Goal: Task Accomplishment & Management: Manage account settings

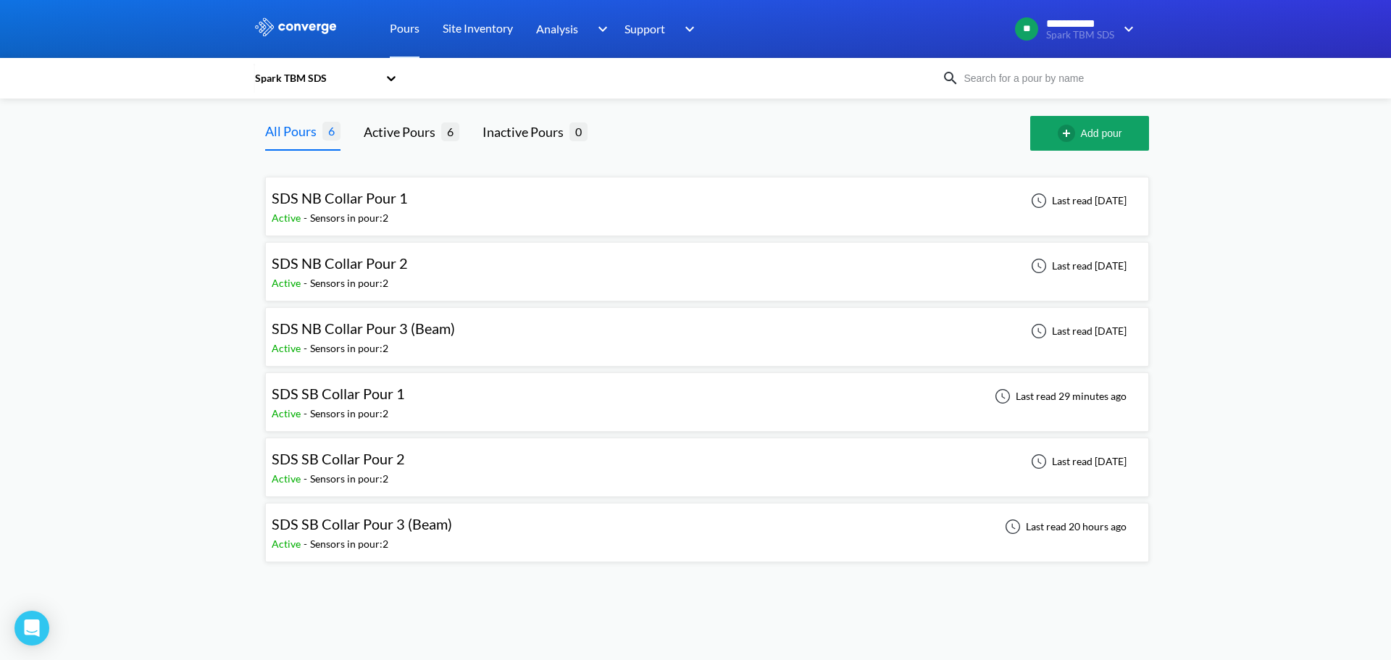
click at [450, 551] on div "Active - Sensors in pour: 2" at bounding box center [366, 544] width 188 height 16
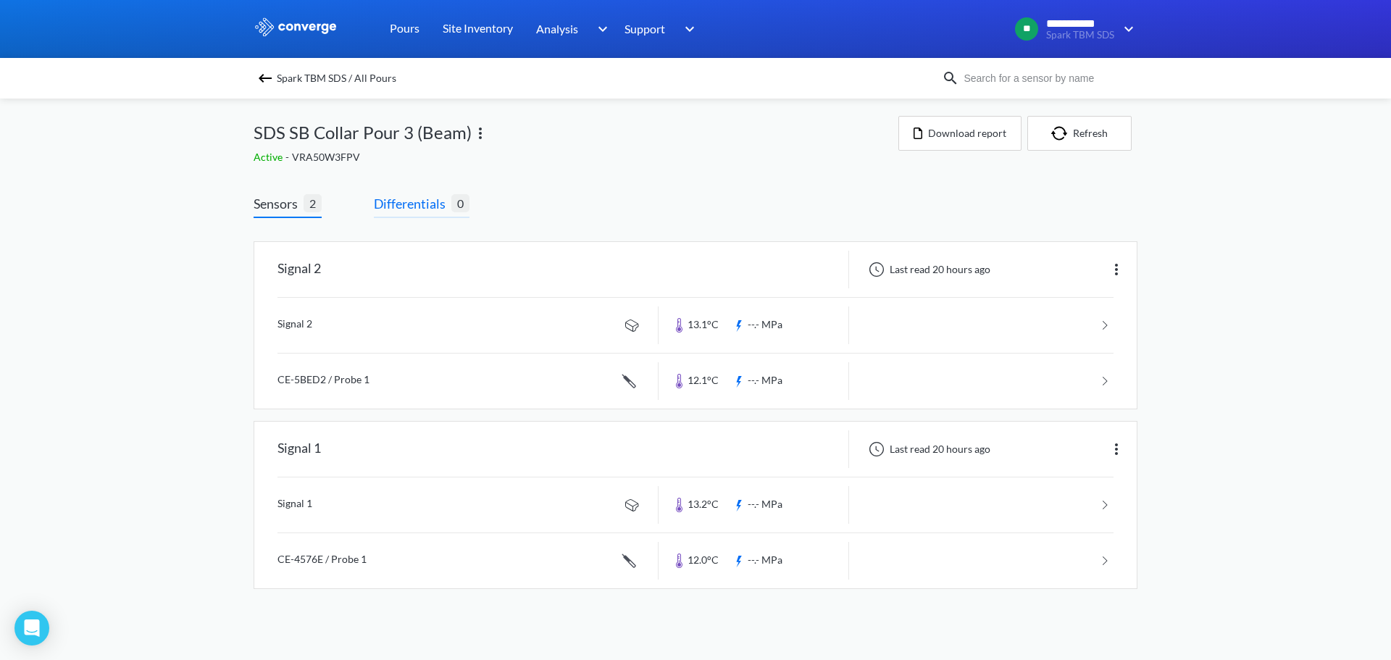
click at [404, 212] on span "Differentials" at bounding box center [413, 203] width 78 height 20
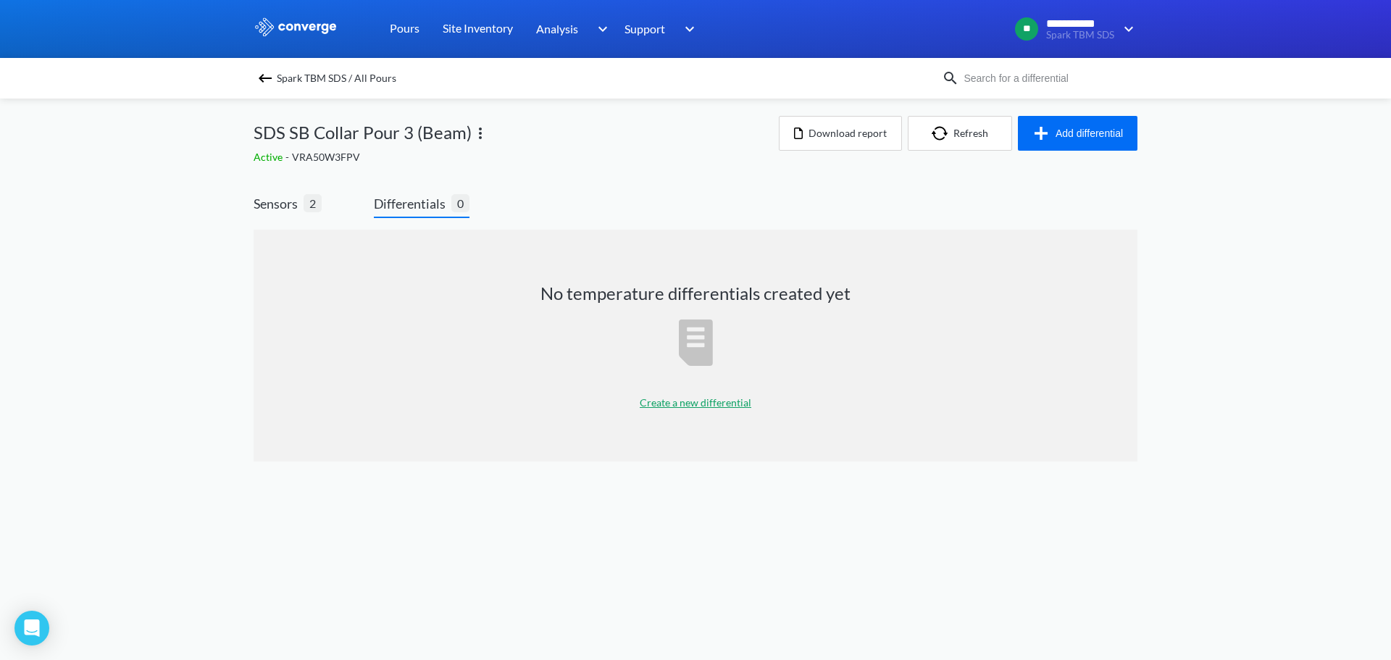
click at [698, 403] on p "Create a new differential" at bounding box center [696, 403] width 112 height 16
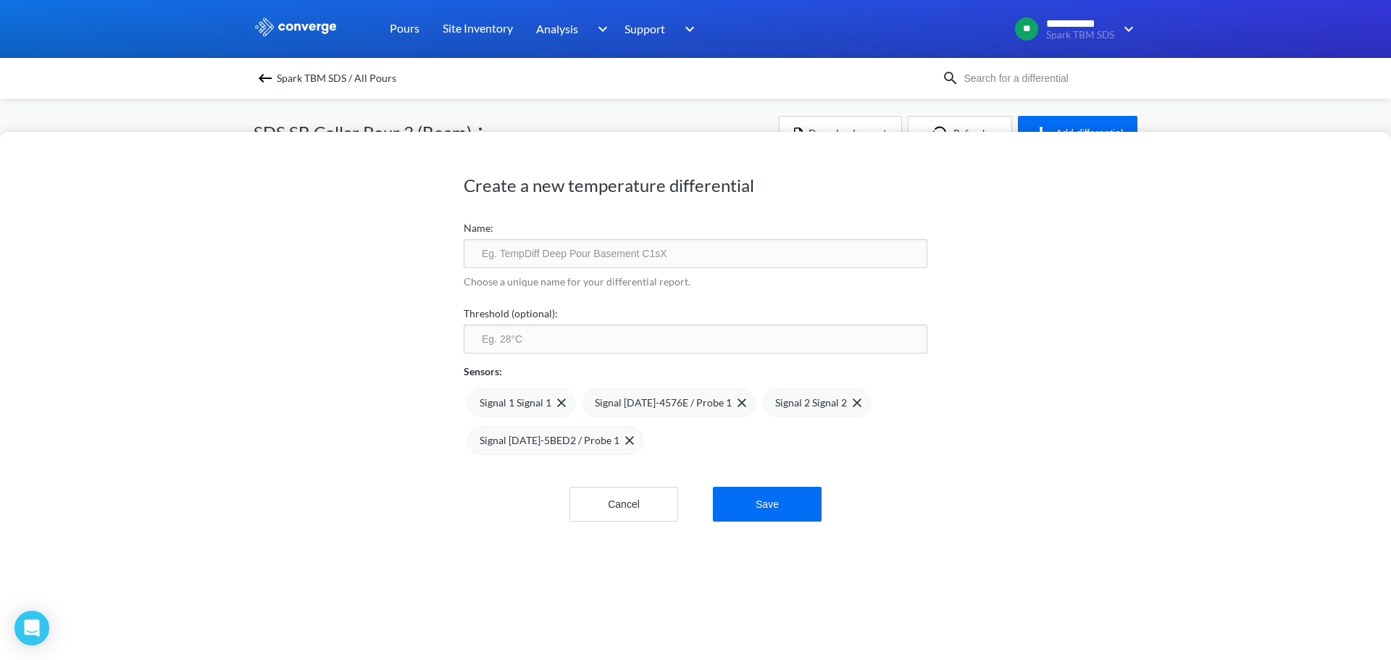
click at [586, 262] on input "text" at bounding box center [696, 253] width 464 height 29
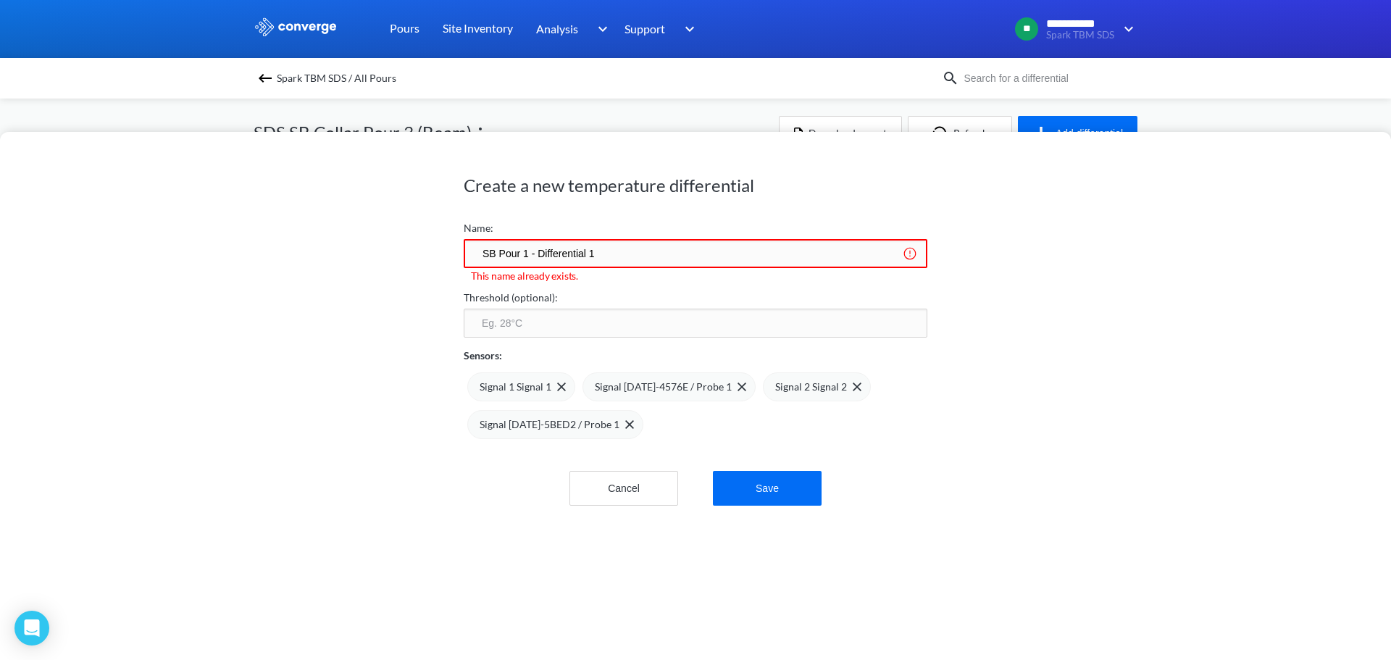
click at [524, 257] on input "SB Pour 1 - Differential 1" at bounding box center [696, 253] width 464 height 29
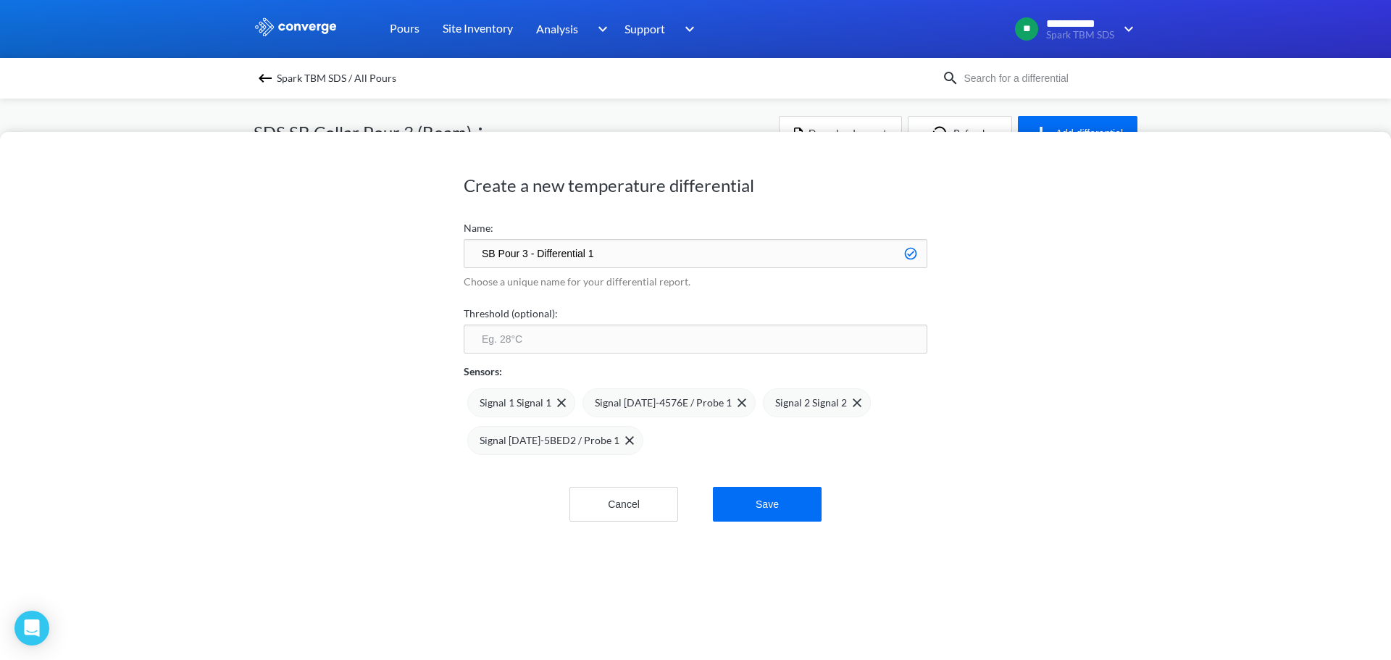
type input "SB Pour 3 - Differential 1"
click at [565, 337] on input "number" at bounding box center [696, 339] width 464 height 29
type input "75"
click at [625, 441] on img at bounding box center [629, 440] width 9 height 9
click at [853, 406] on img at bounding box center [857, 403] width 9 height 9
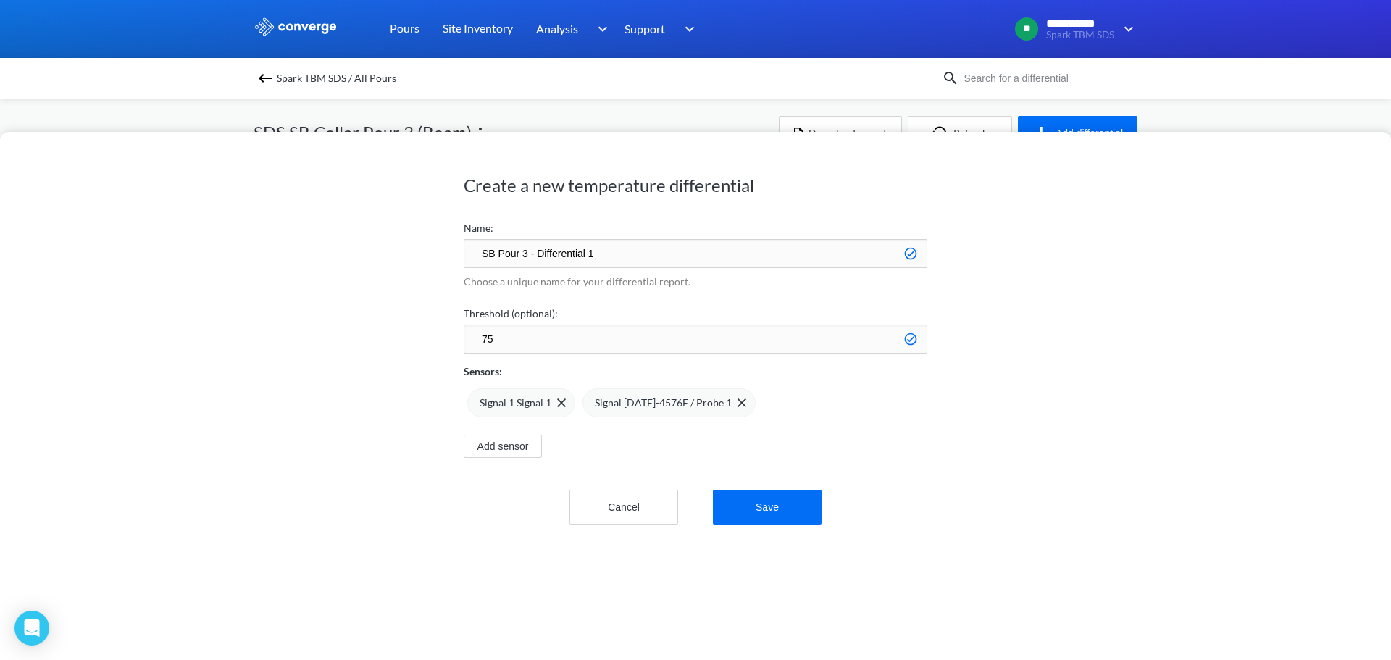
click at [436, 533] on div "Create a new temperature differential Name: SB Pour 3 - Differential 1 Choose a…" at bounding box center [695, 396] width 1391 height 528
click at [776, 499] on button "Save" at bounding box center [767, 507] width 109 height 35
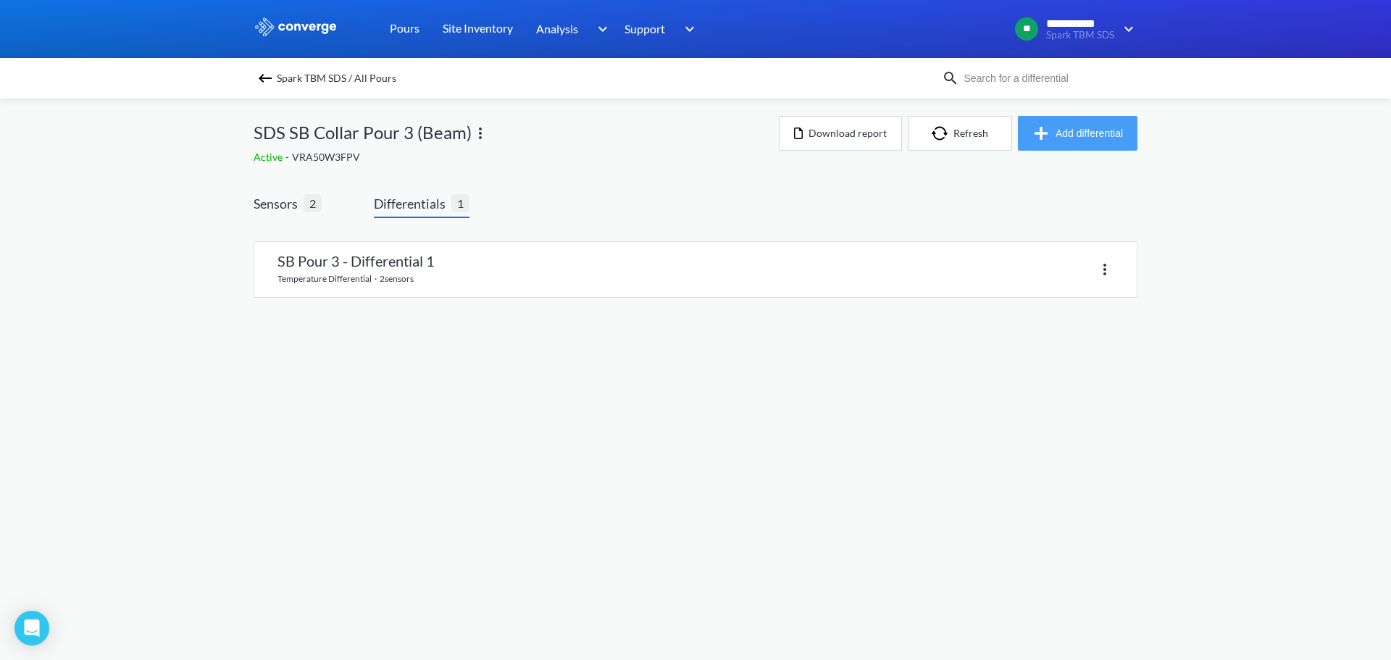
click at [1102, 123] on button "Add differential" at bounding box center [1078, 133] width 120 height 35
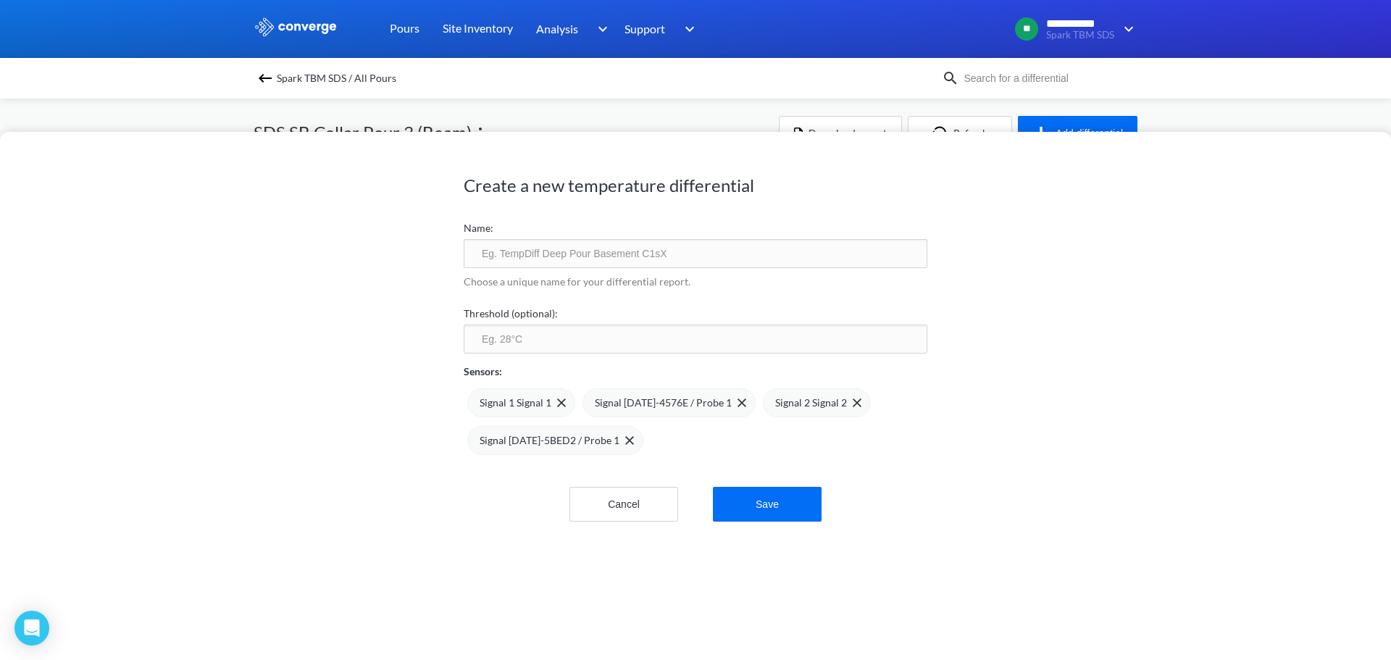
click at [616, 263] on input "text" at bounding box center [696, 253] width 464 height 29
type input "SB Pour 3 - Differential 2"
click at [483, 349] on input "number" at bounding box center [696, 339] width 464 height 29
type input "75"
drag, startPoint x: 548, startPoint y: 400, endPoint x: 621, endPoint y: 411, distance: 74.0
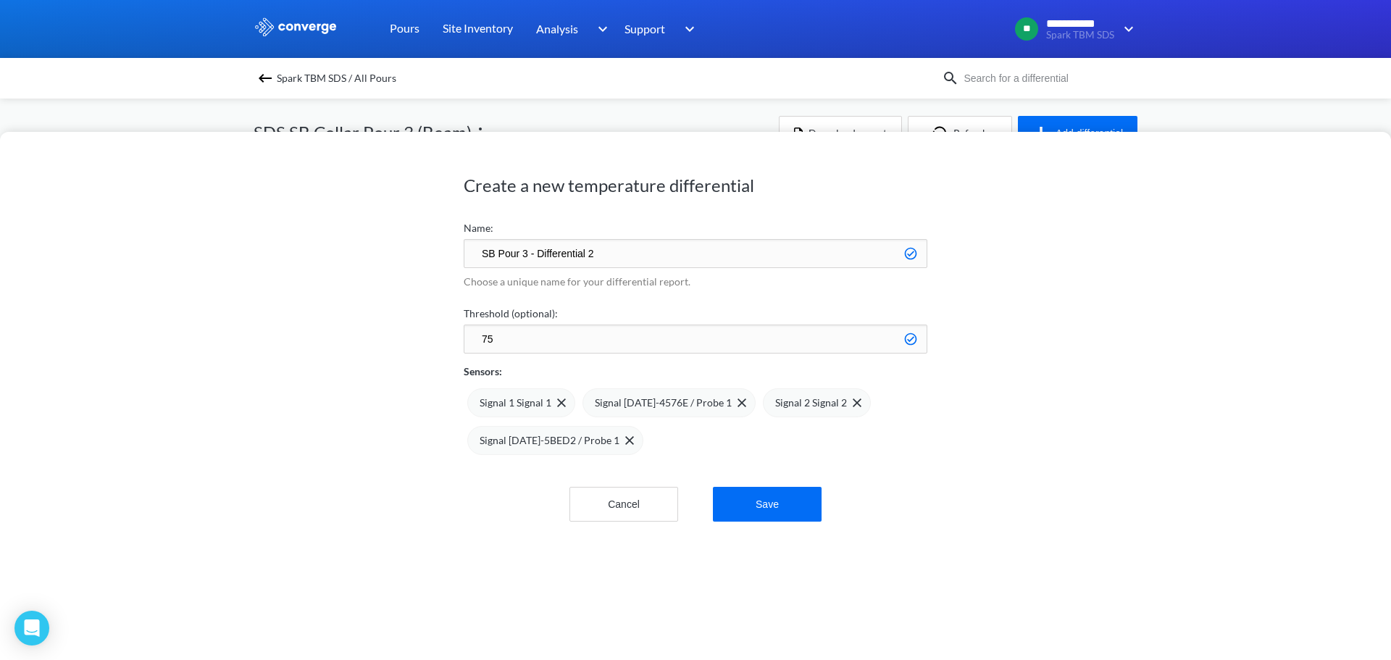
click at [0, 0] on span at bounding box center [0, 0] width 0 height 0
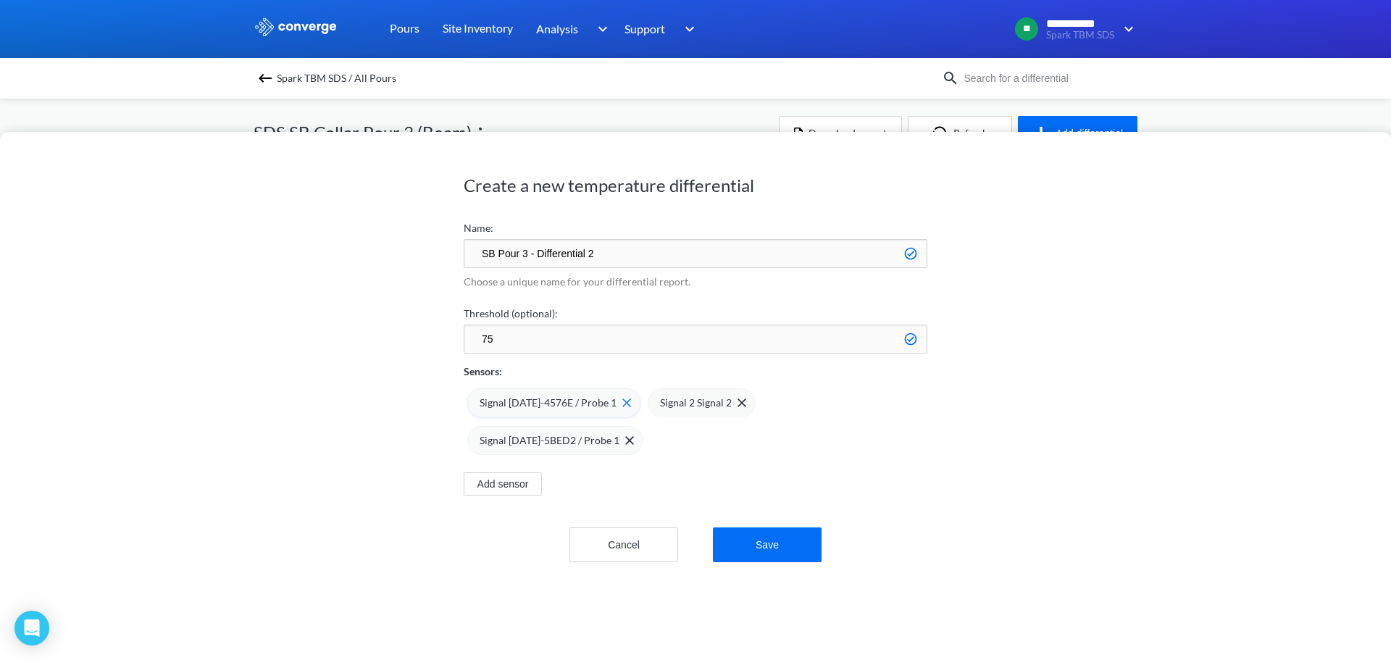
drag, startPoint x: 603, startPoint y: 403, endPoint x: 679, endPoint y: 439, distance: 84.3
click at [617, 403] on span at bounding box center [624, 403] width 14 height 9
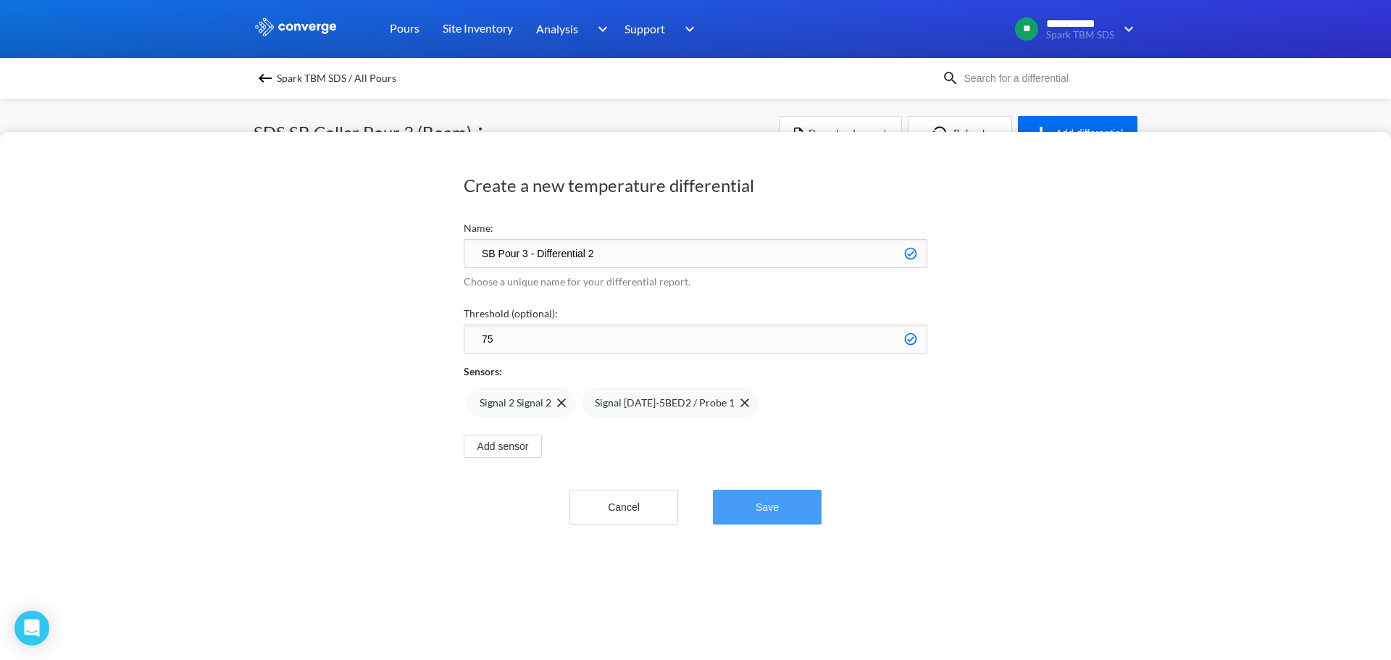
click at [742, 513] on button "Save" at bounding box center [767, 507] width 109 height 35
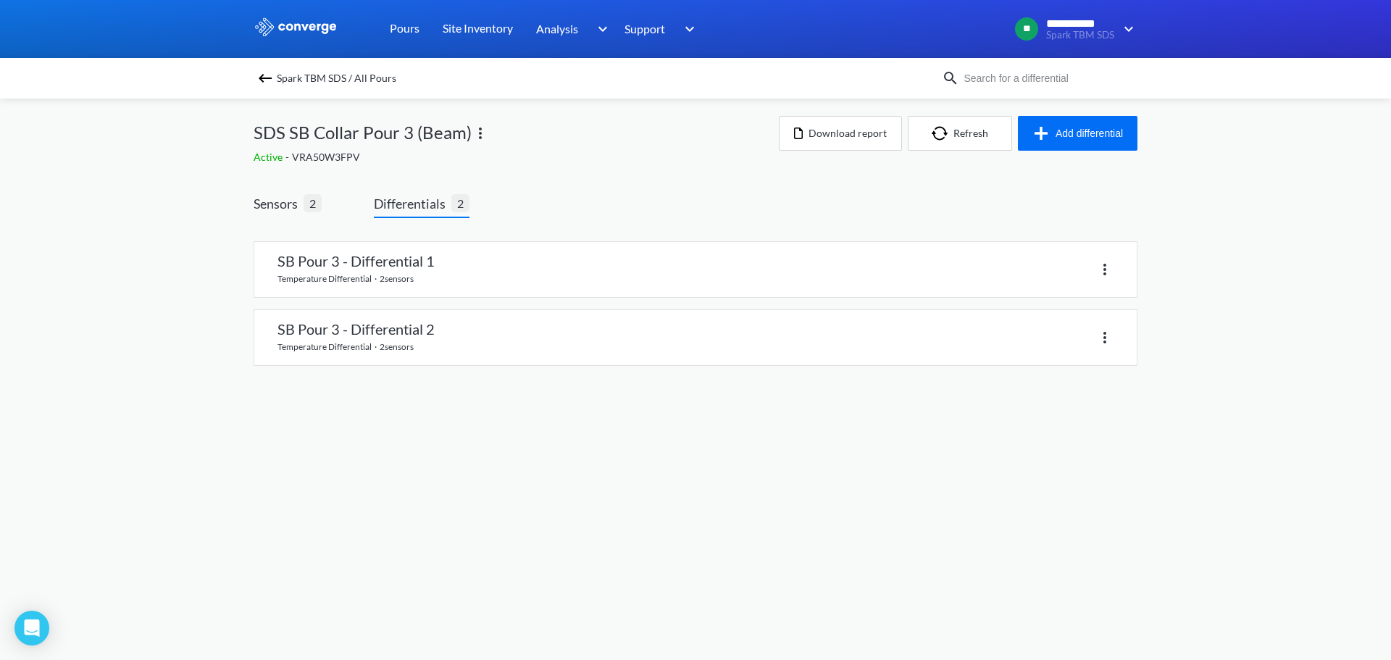
click at [420, 426] on body "**********" at bounding box center [695, 330] width 1391 height 660
click at [401, 262] on link at bounding box center [695, 269] width 883 height 55
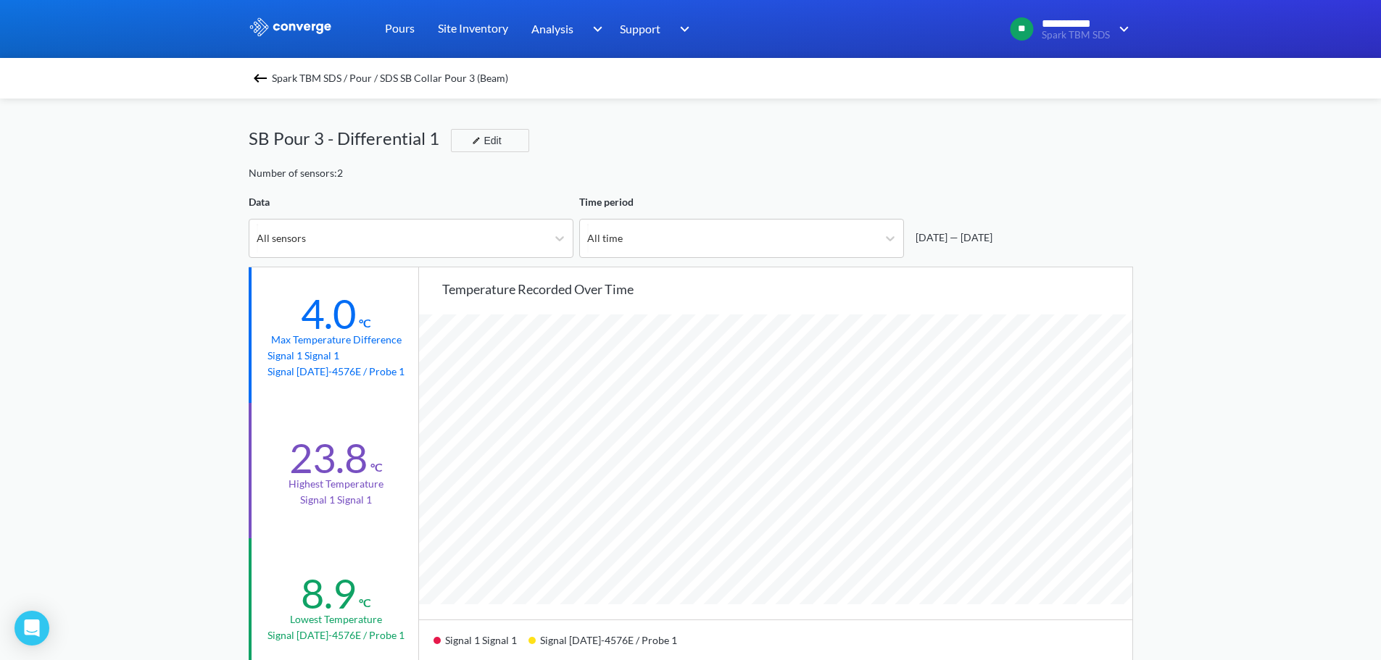
click at [260, 78] on img at bounding box center [259, 78] width 17 height 17
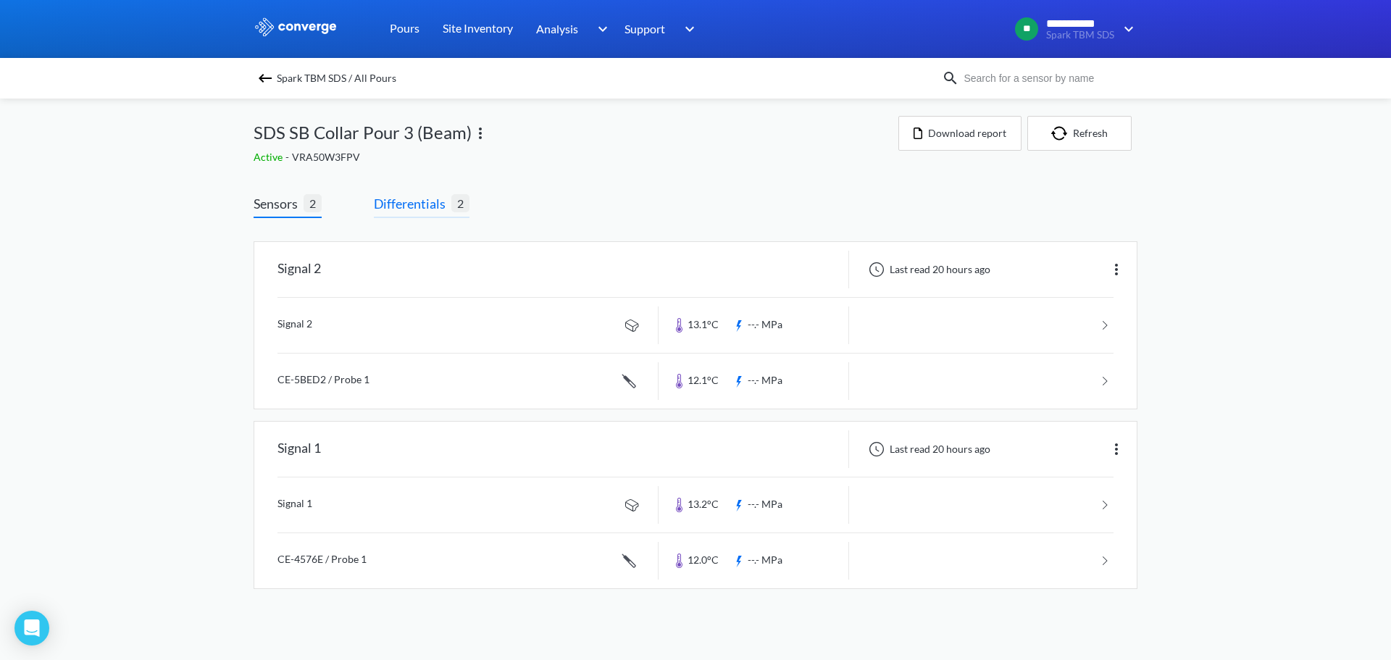
drag, startPoint x: 441, startPoint y: 216, endPoint x: 438, endPoint y: 209, distance: 7.5
click at [441, 216] on span "Differentials 2" at bounding box center [422, 205] width 96 height 25
click at [422, 206] on span "Differentials" at bounding box center [413, 203] width 78 height 20
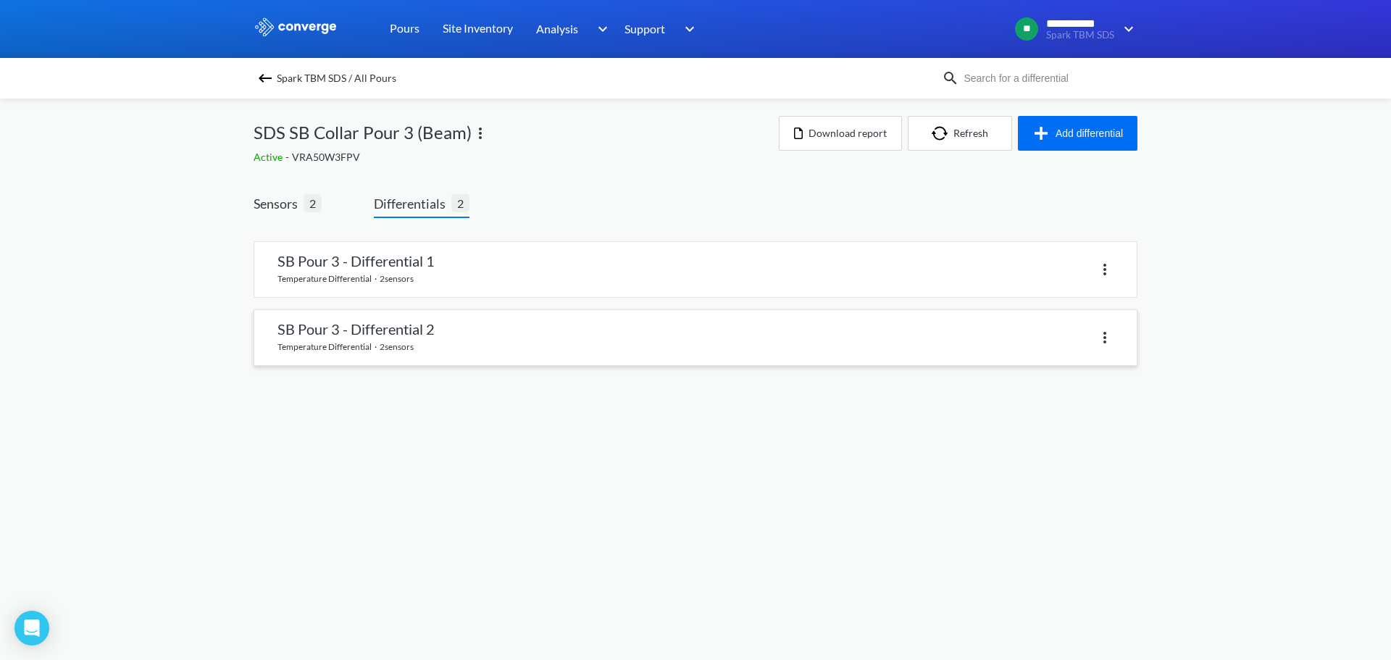
click at [416, 333] on link at bounding box center [695, 337] width 883 height 55
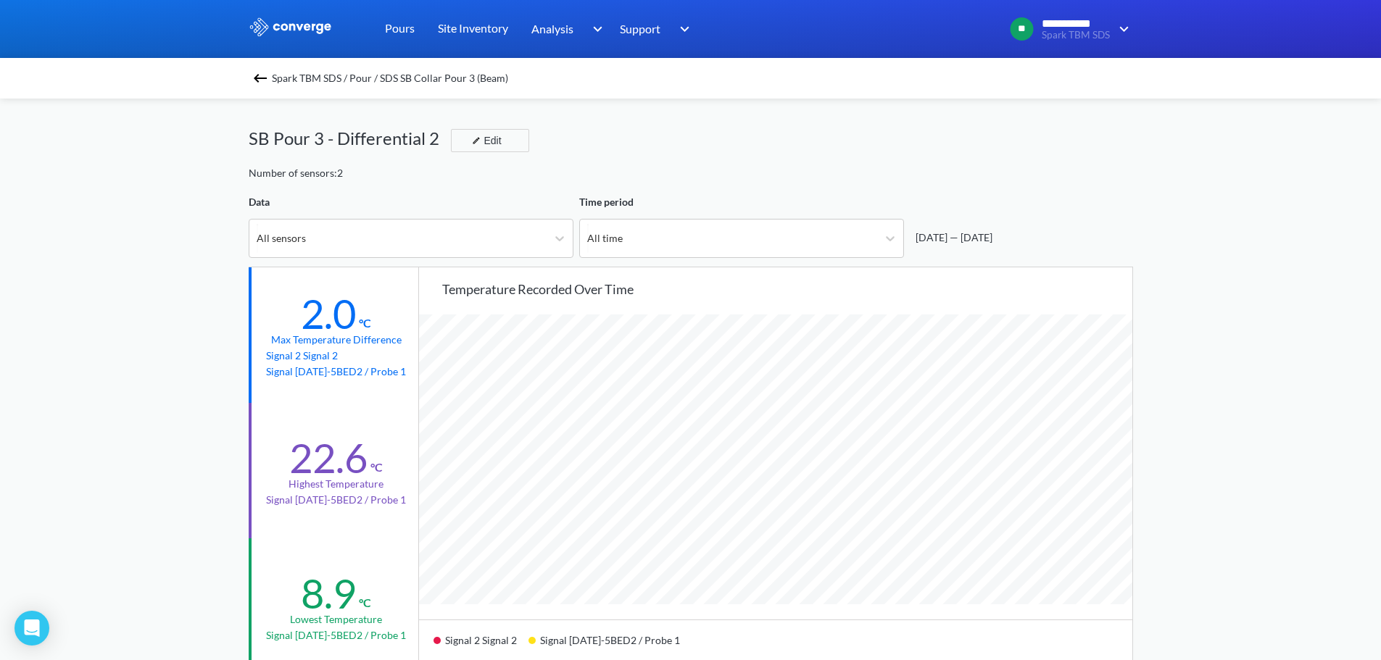
click at [254, 73] on div "Spark TBM SDS / Pour / SDS SB Collar Pour 3 (Beam)" at bounding box center [691, 78] width 884 height 20
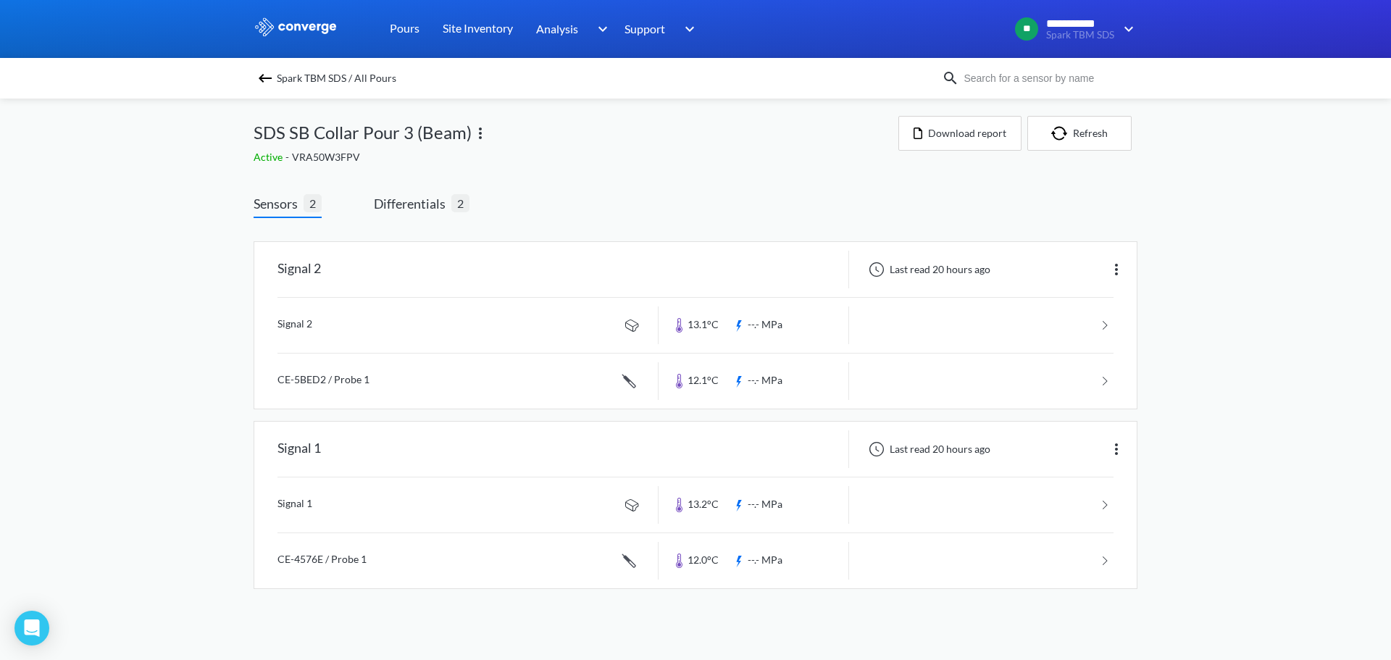
click at [265, 74] on img at bounding box center [265, 78] width 17 height 17
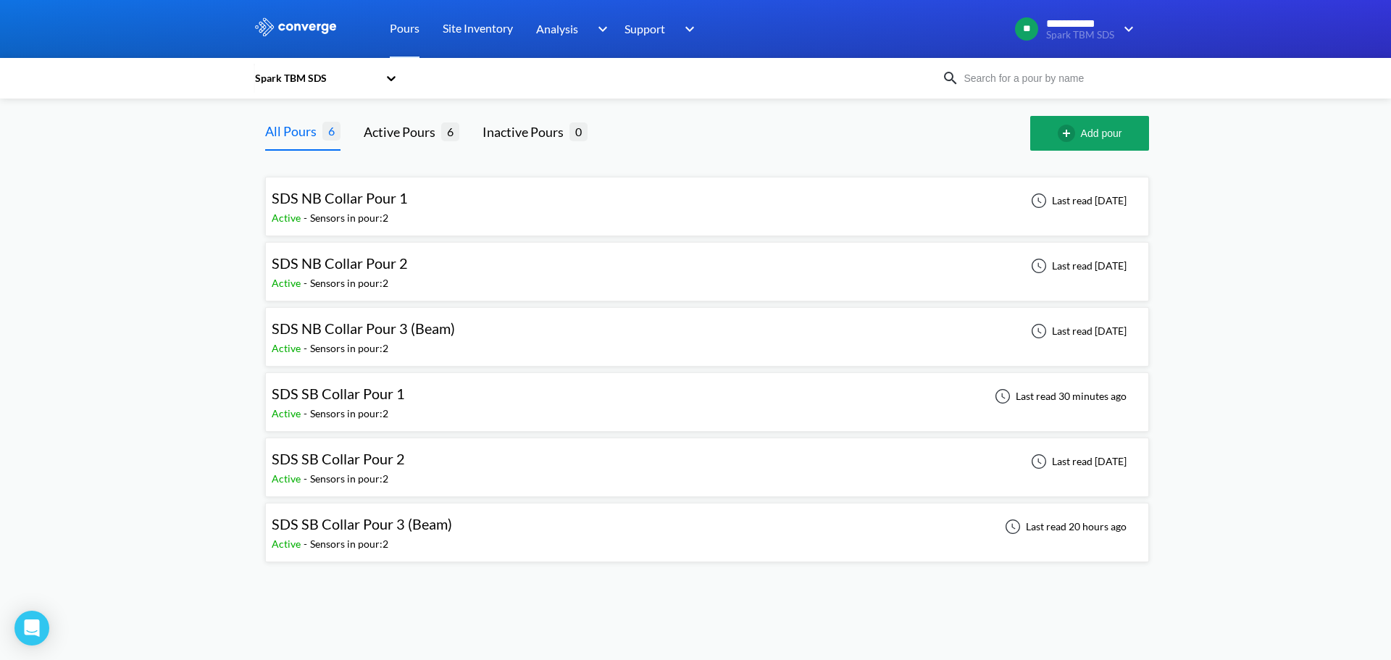
click at [458, 328] on div "SDS NB Collar Pour 3 (Beam)" at bounding box center [367, 328] width 191 height 22
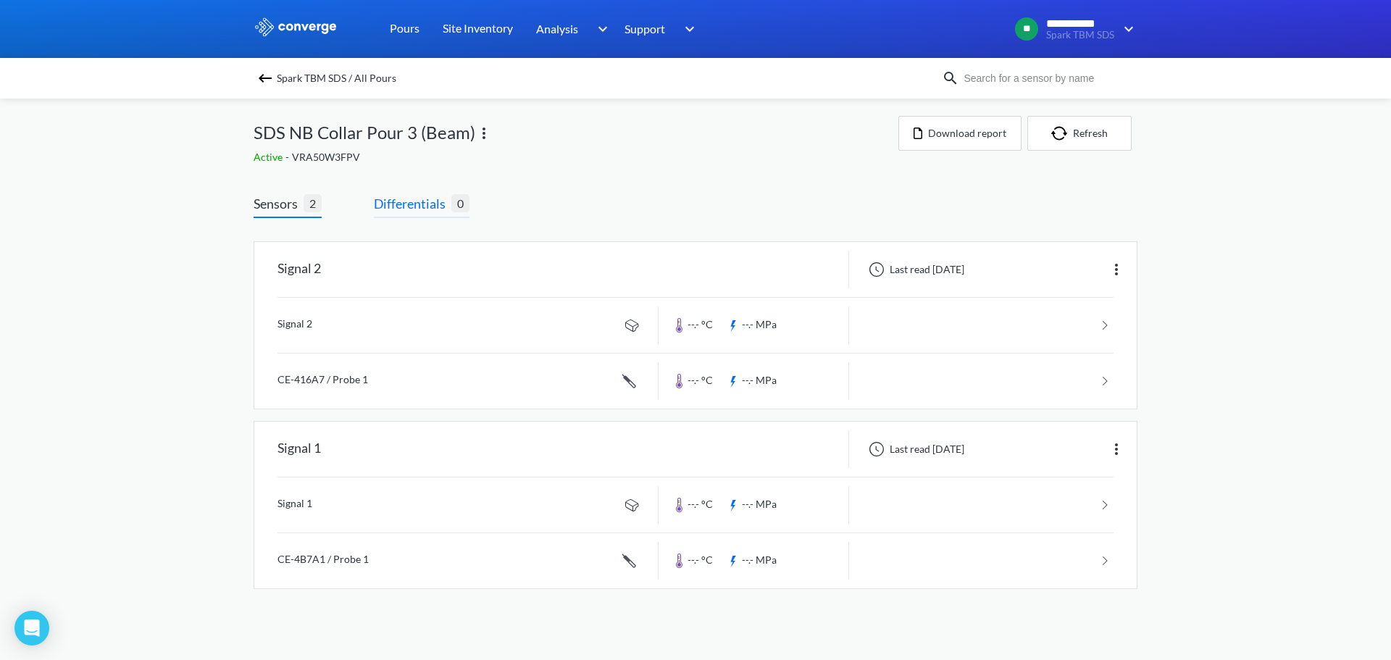
click at [413, 210] on span "Differentials" at bounding box center [413, 203] width 78 height 20
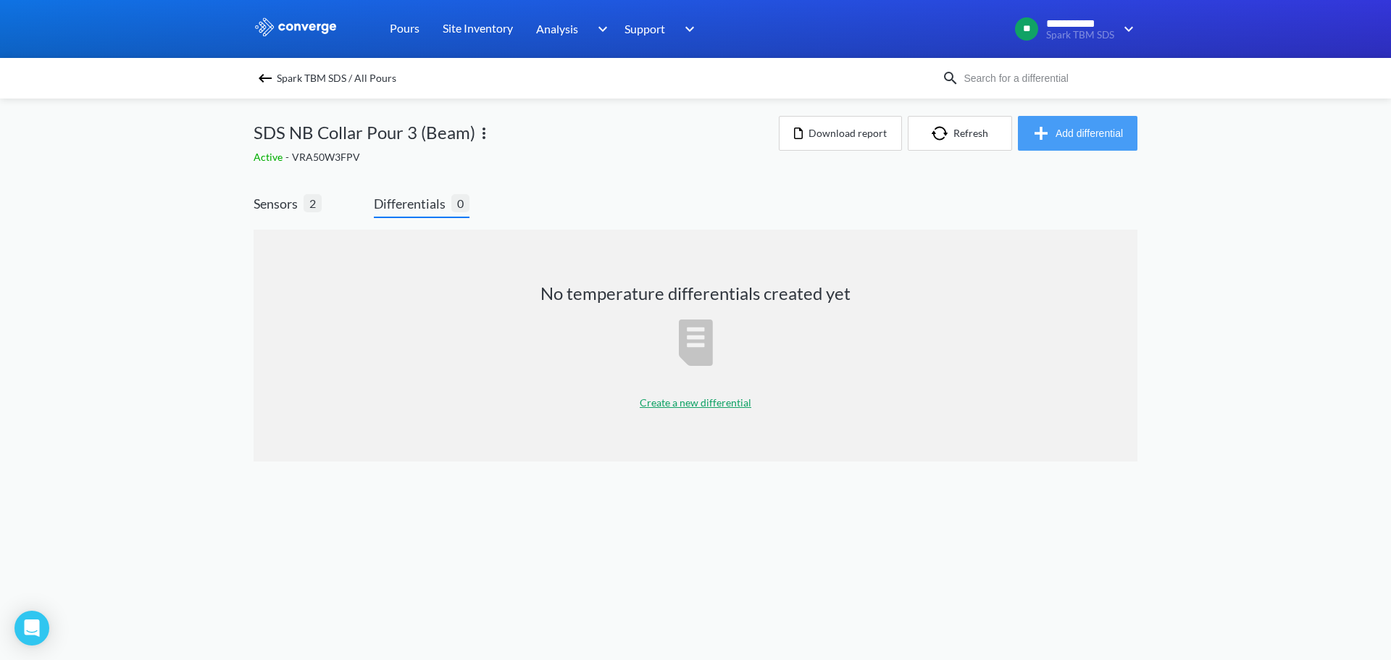
click at [1038, 122] on button "Add differential" at bounding box center [1078, 133] width 120 height 35
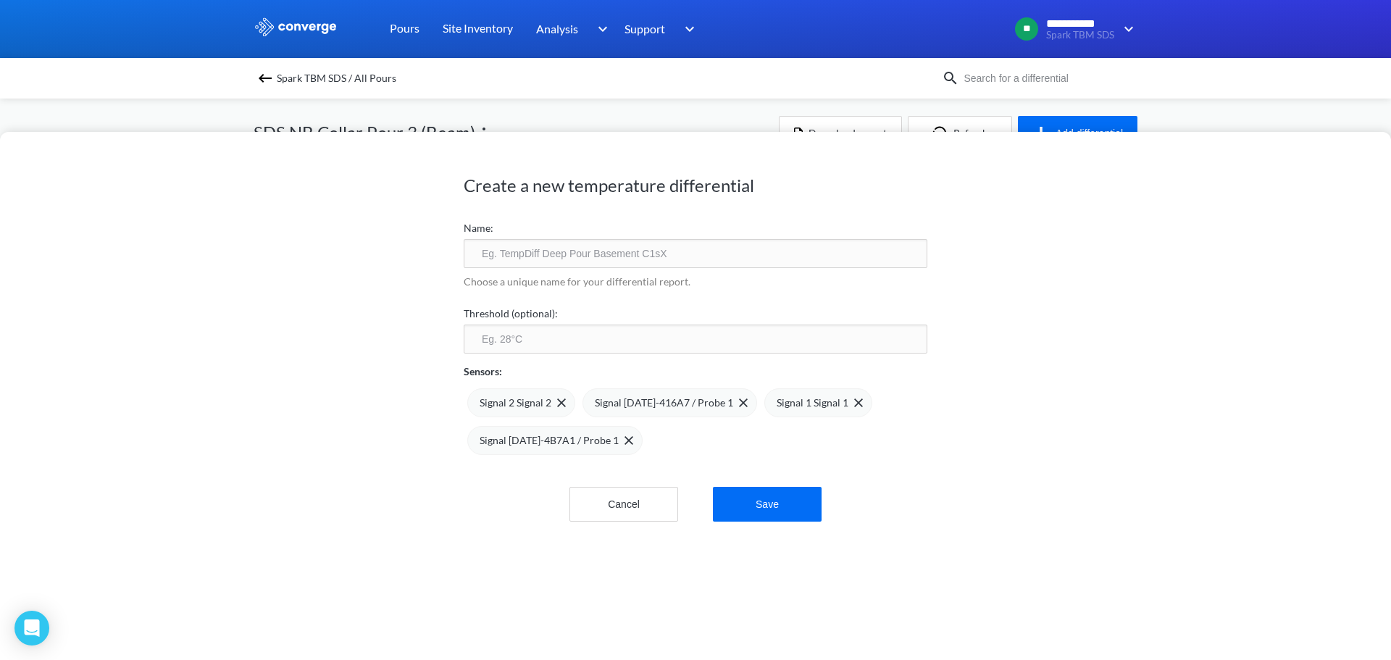
click at [599, 259] on input "text" at bounding box center [696, 253] width 464 height 29
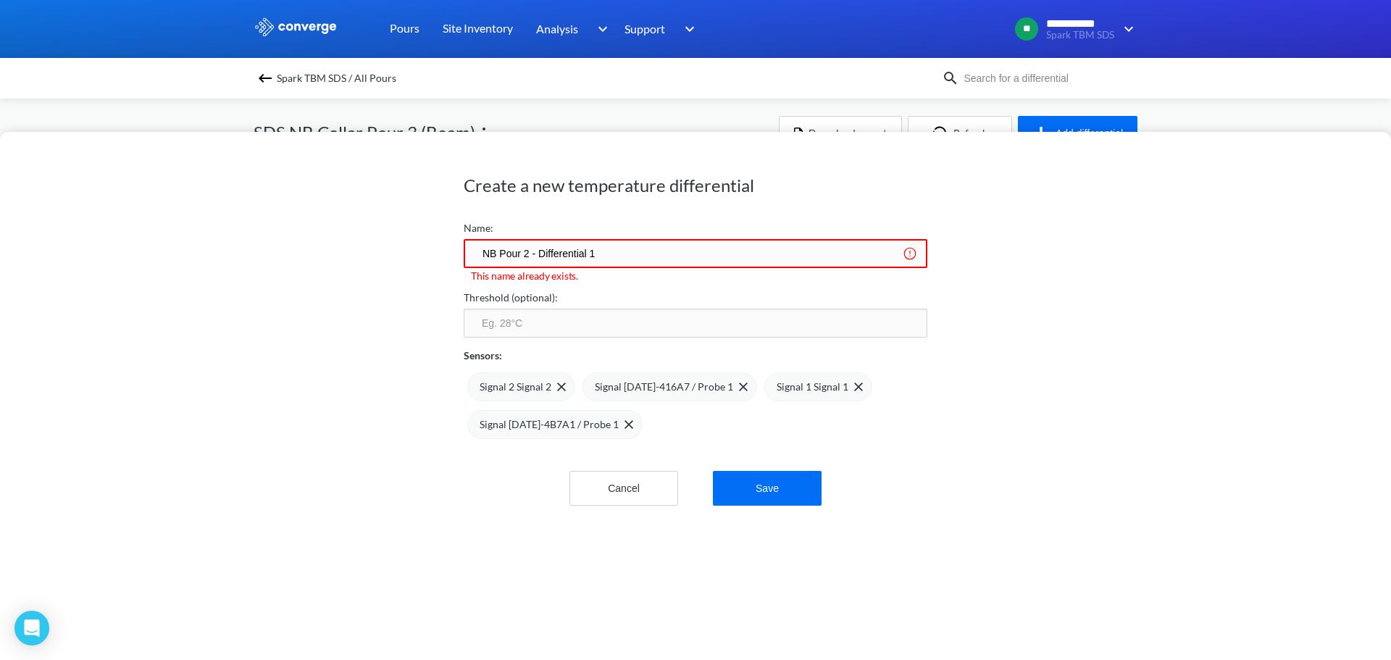
click at [525, 255] on input "NB Pour 2 - Differential 1" at bounding box center [696, 253] width 464 height 29
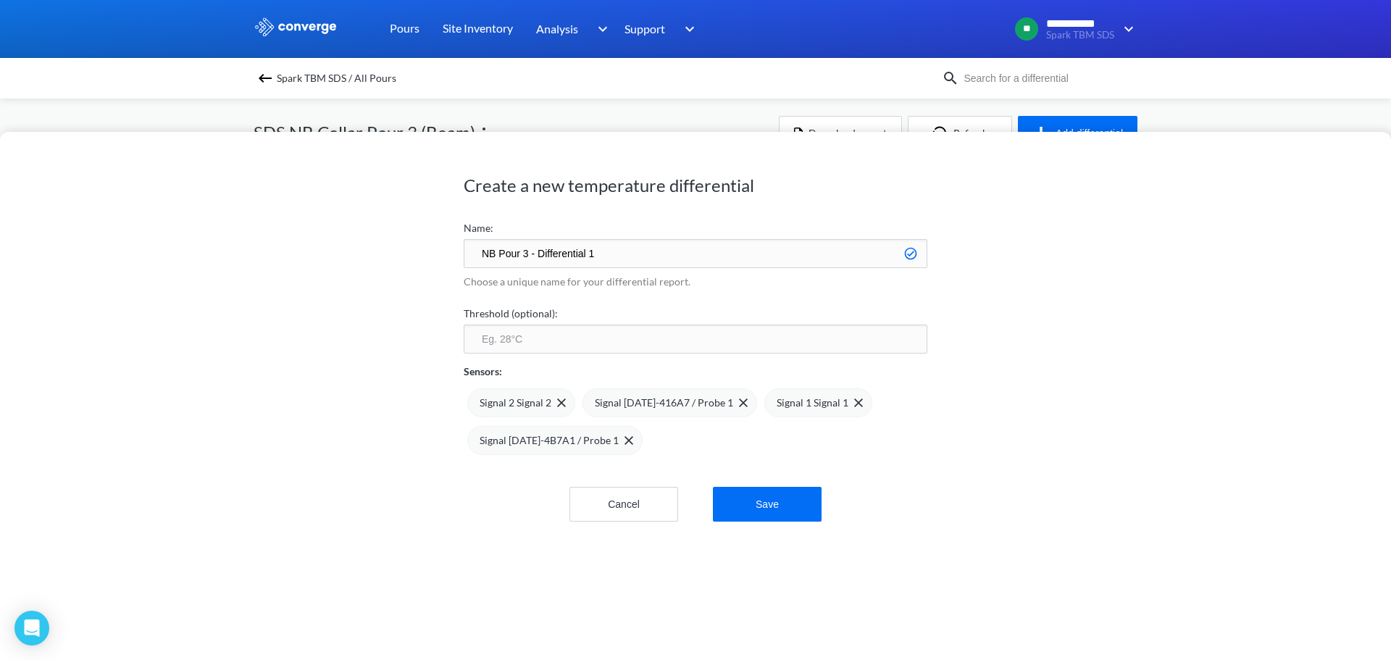
type input "NB Pour 3 - Differential 1"
click at [570, 347] on input "number" at bounding box center [696, 339] width 464 height 29
type input "75"
click at [557, 404] on img at bounding box center [561, 403] width 9 height 9
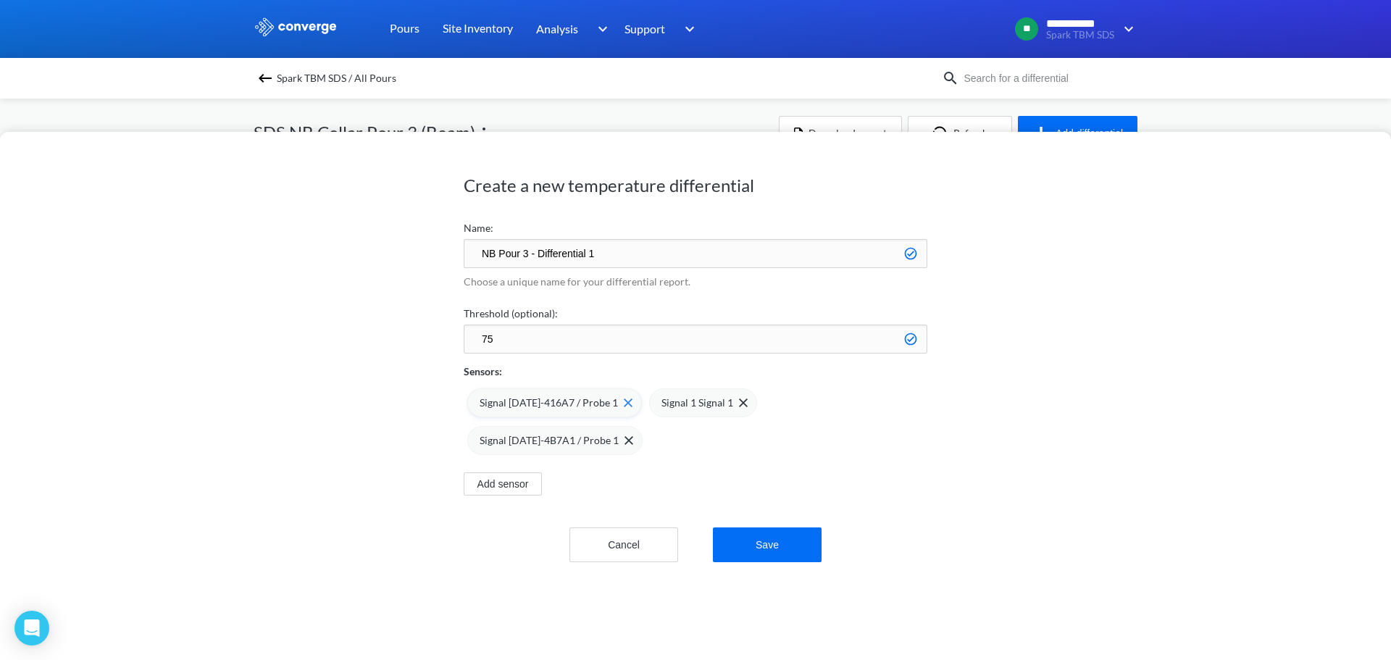
click at [612, 396] on div "Signal 2 CE-416A7 / Probe 1" at bounding box center [556, 403] width 153 height 16
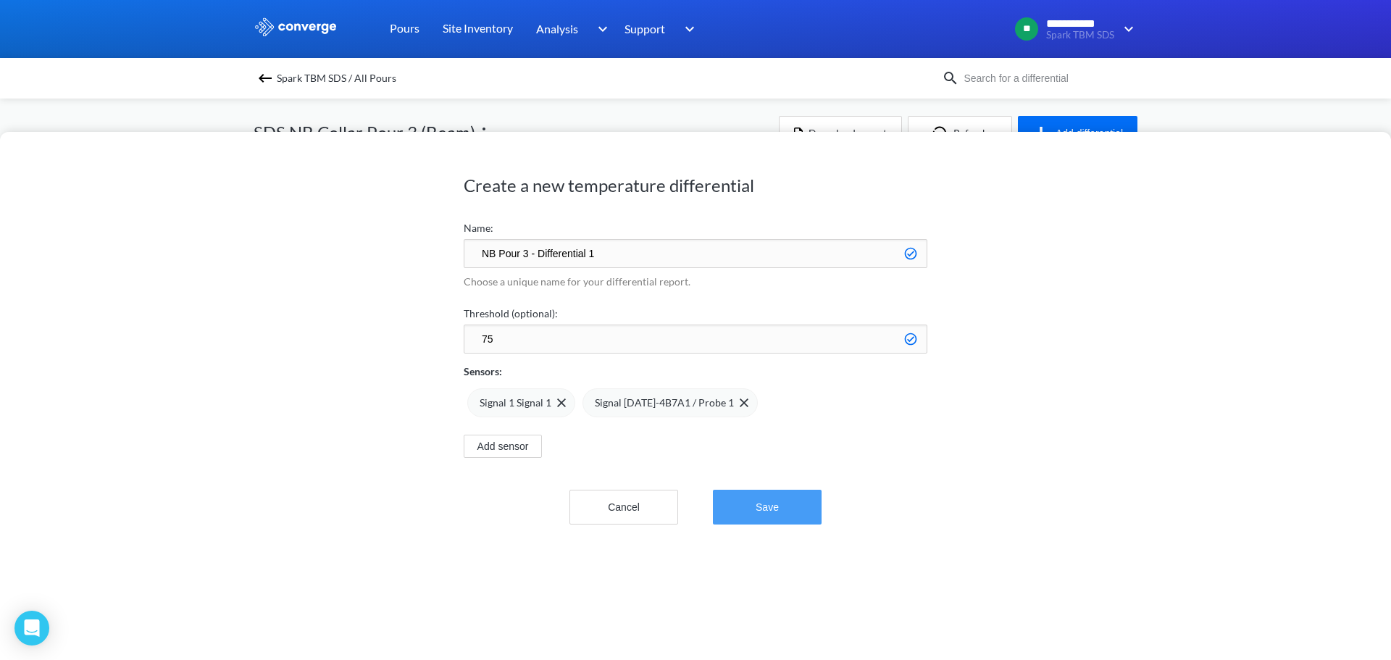
click at [775, 509] on button "Save" at bounding box center [767, 507] width 109 height 35
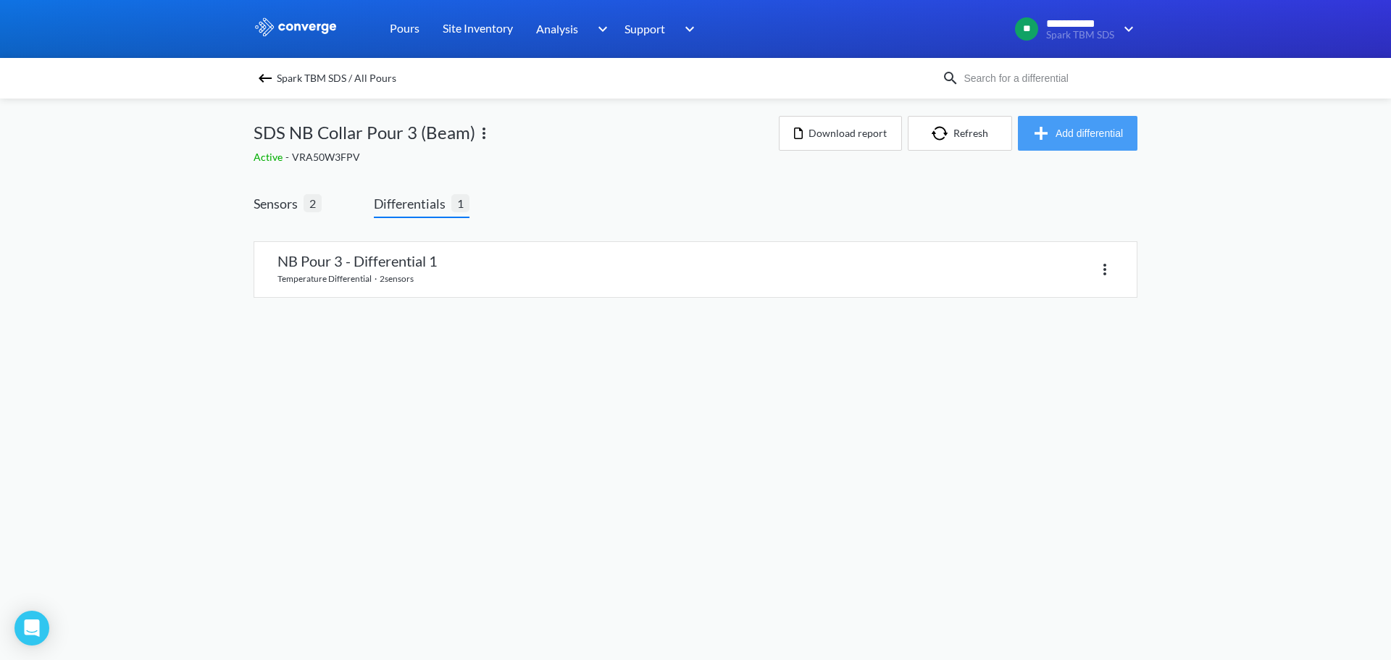
click at [1075, 135] on button "Add differential" at bounding box center [1078, 133] width 120 height 35
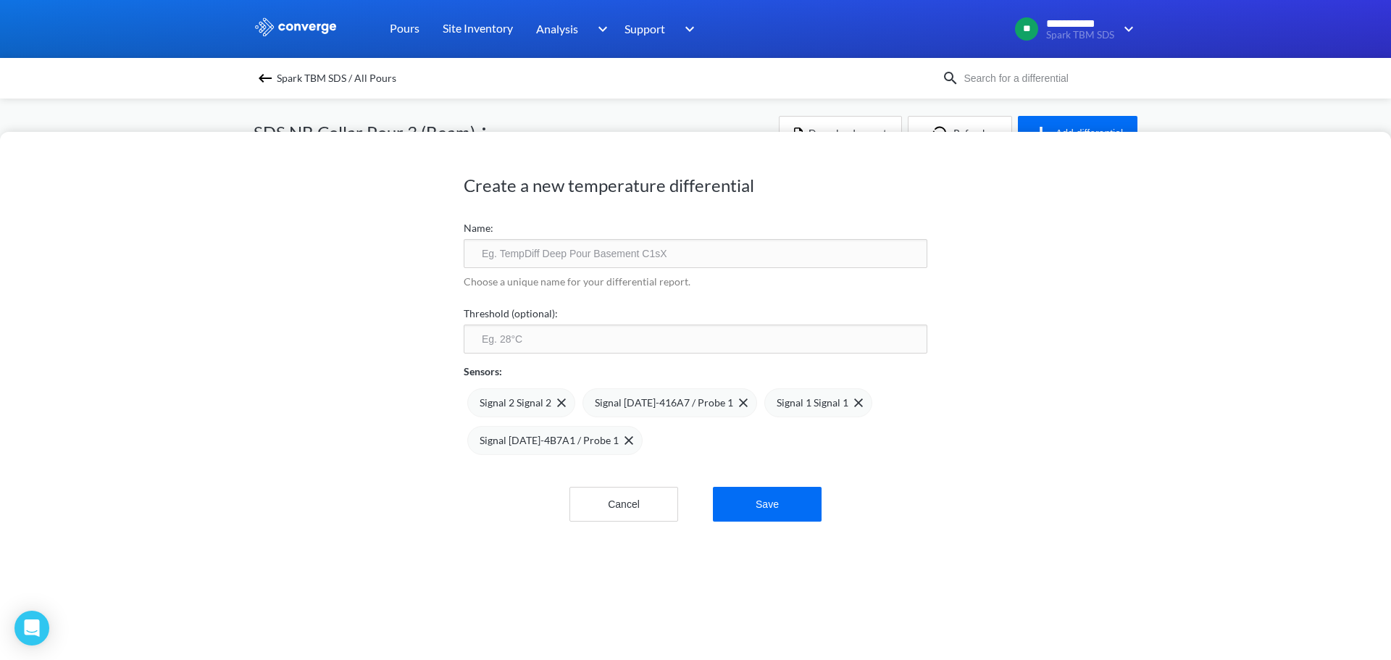
click at [582, 255] on input "text" at bounding box center [696, 253] width 464 height 29
type input "NB Pour 3 - Differential 2"
click at [536, 331] on input "number" at bounding box center [696, 339] width 464 height 29
type input "75"
click at [620, 437] on div "Signal 1 CE-4B7A1 / Probe 1" at bounding box center [554, 440] width 175 height 29
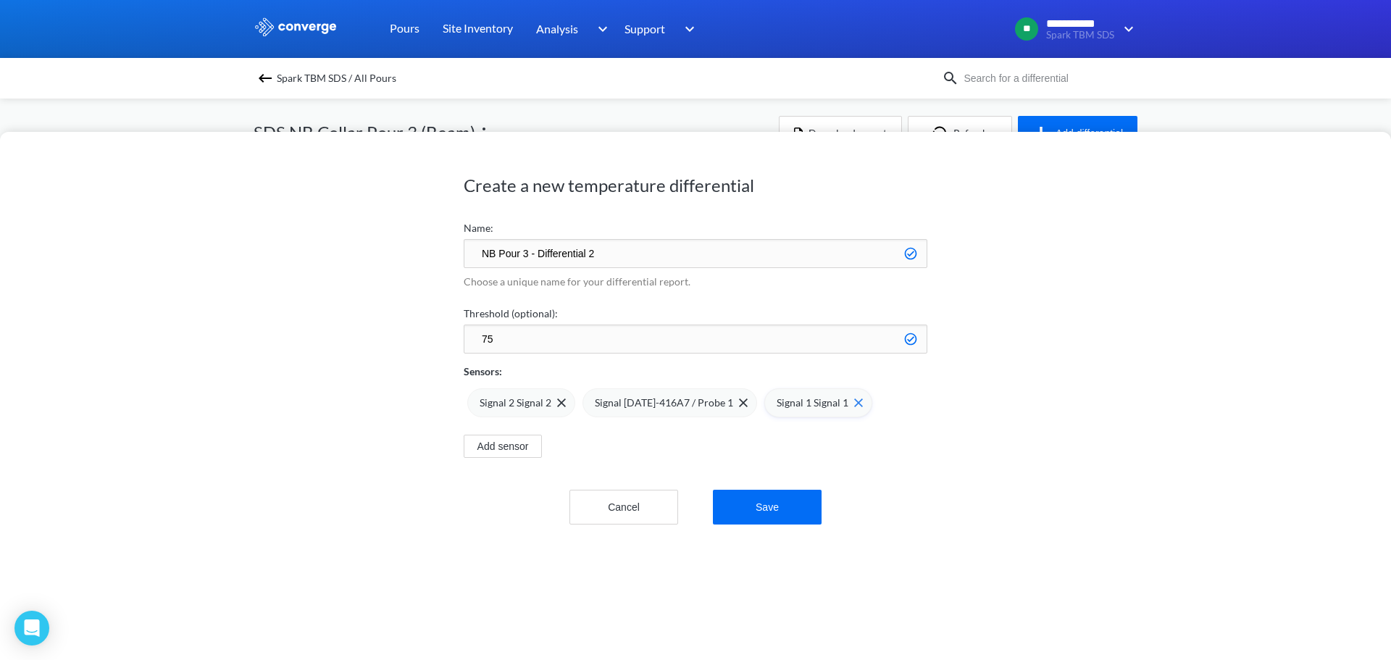
click at [841, 395] on div "Signal 1 Signal 1" at bounding box center [820, 403] width 86 height 16
click at [750, 501] on button "Save" at bounding box center [767, 507] width 109 height 35
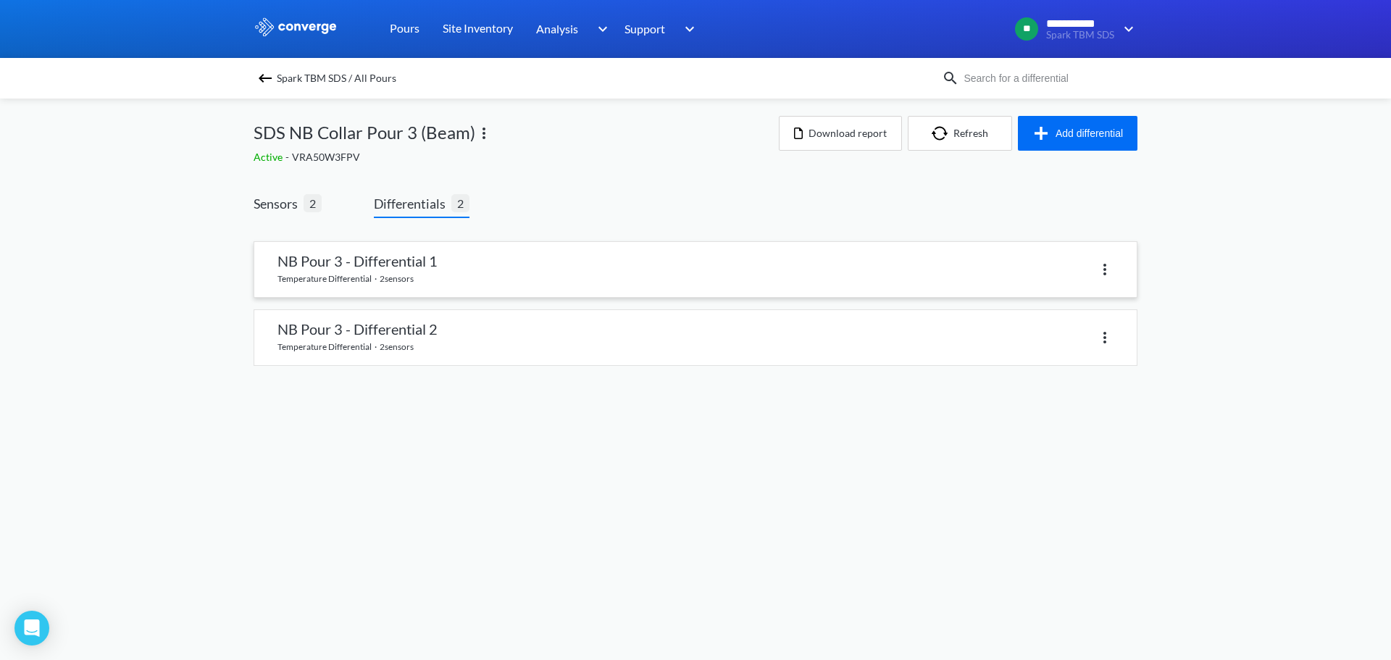
click at [427, 257] on link at bounding box center [695, 269] width 883 height 55
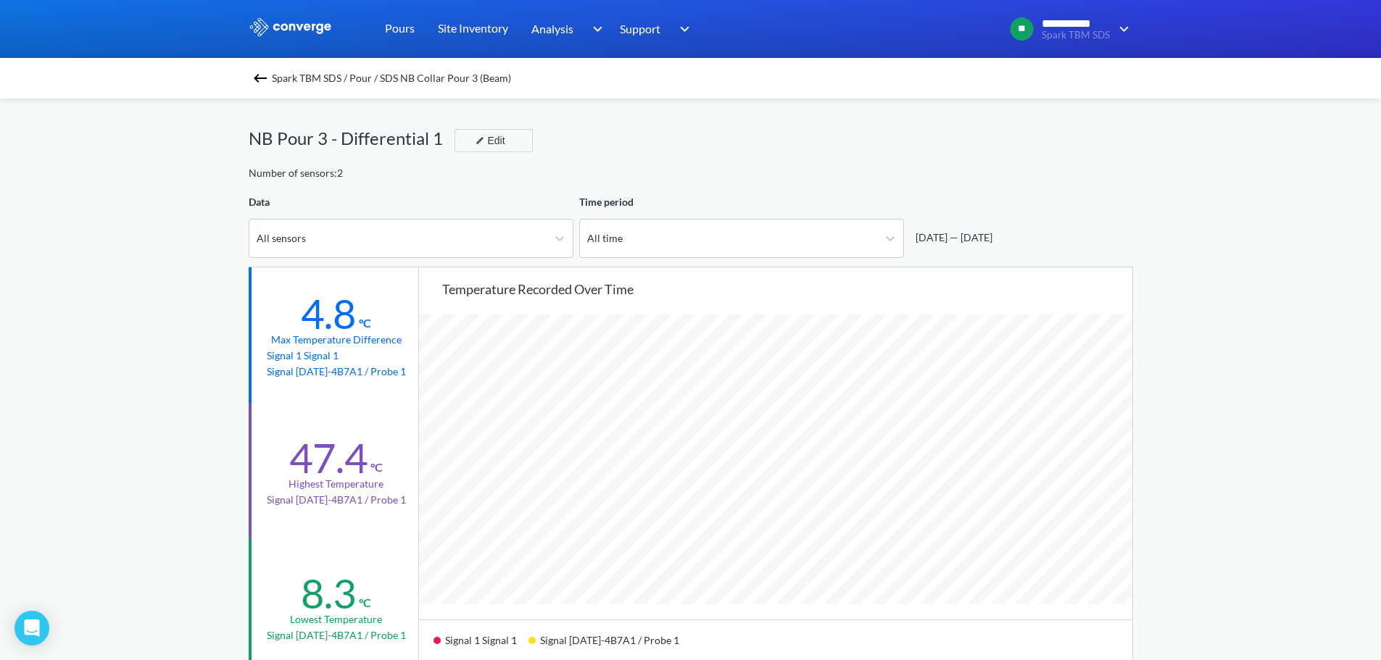
click at [267, 73] on img at bounding box center [259, 78] width 17 height 17
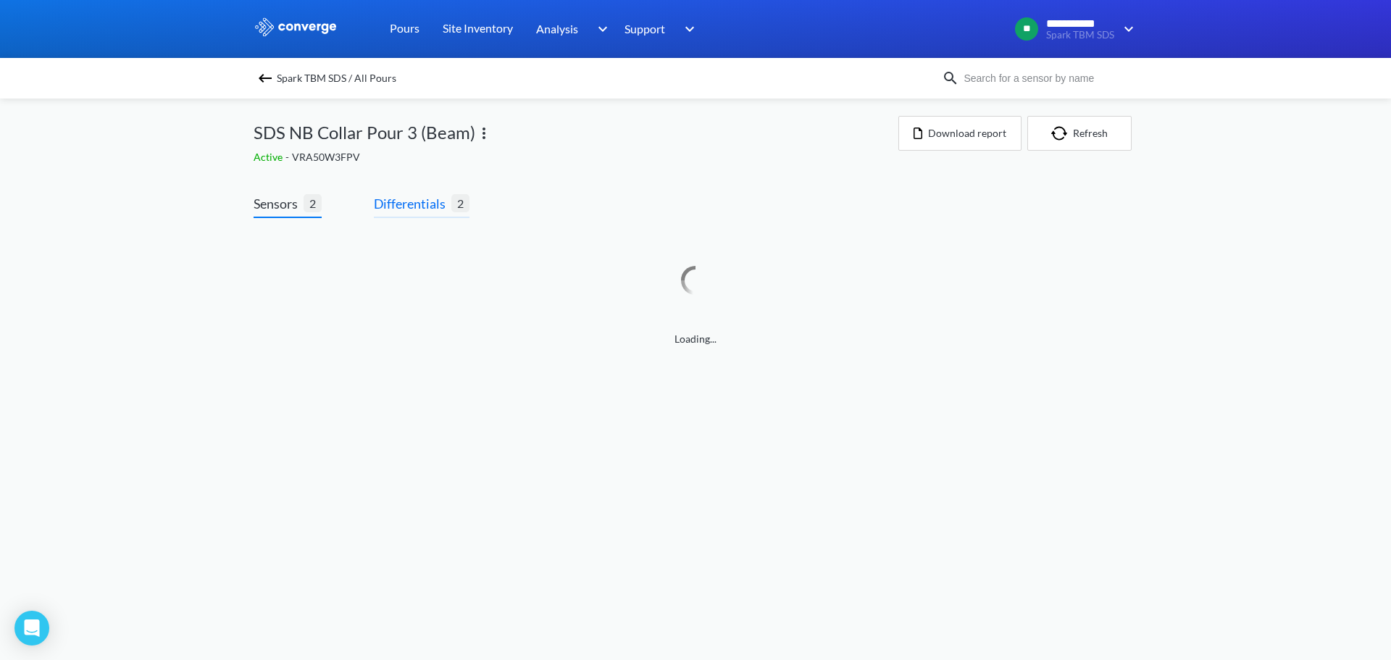
click at [417, 198] on span "Differentials" at bounding box center [413, 203] width 78 height 20
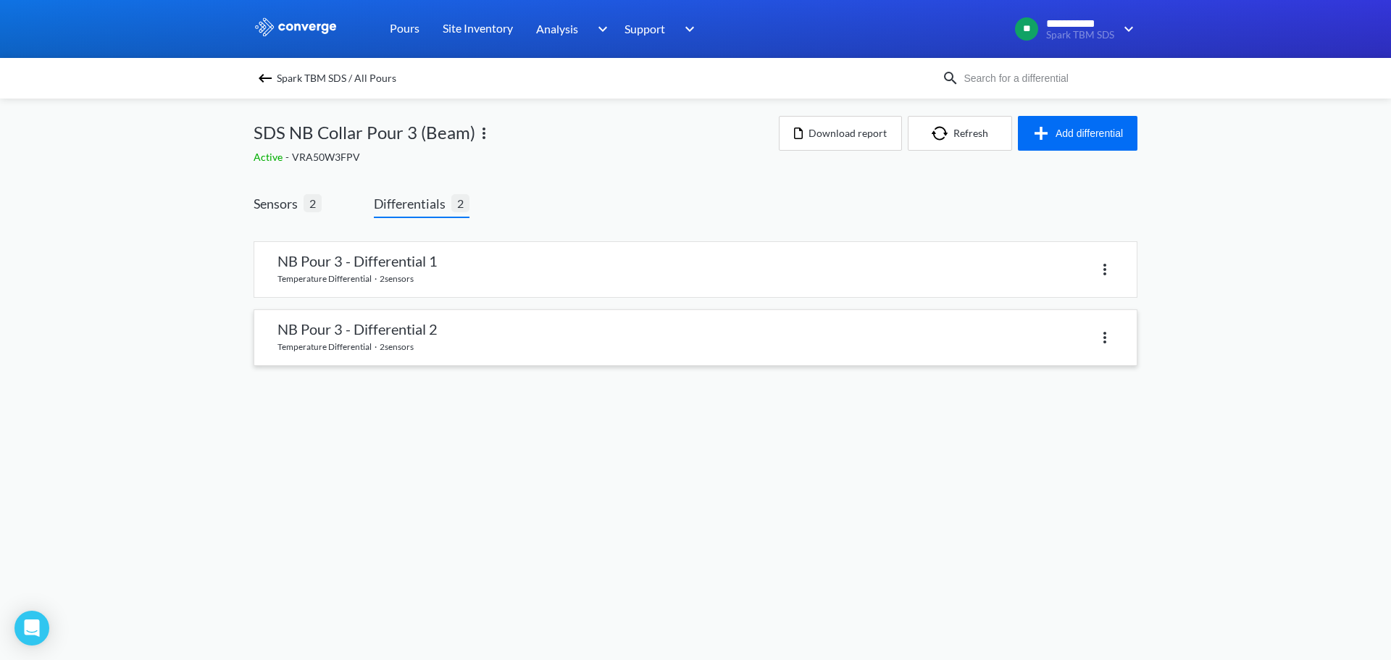
click at [454, 333] on link at bounding box center [695, 337] width 883 height 55
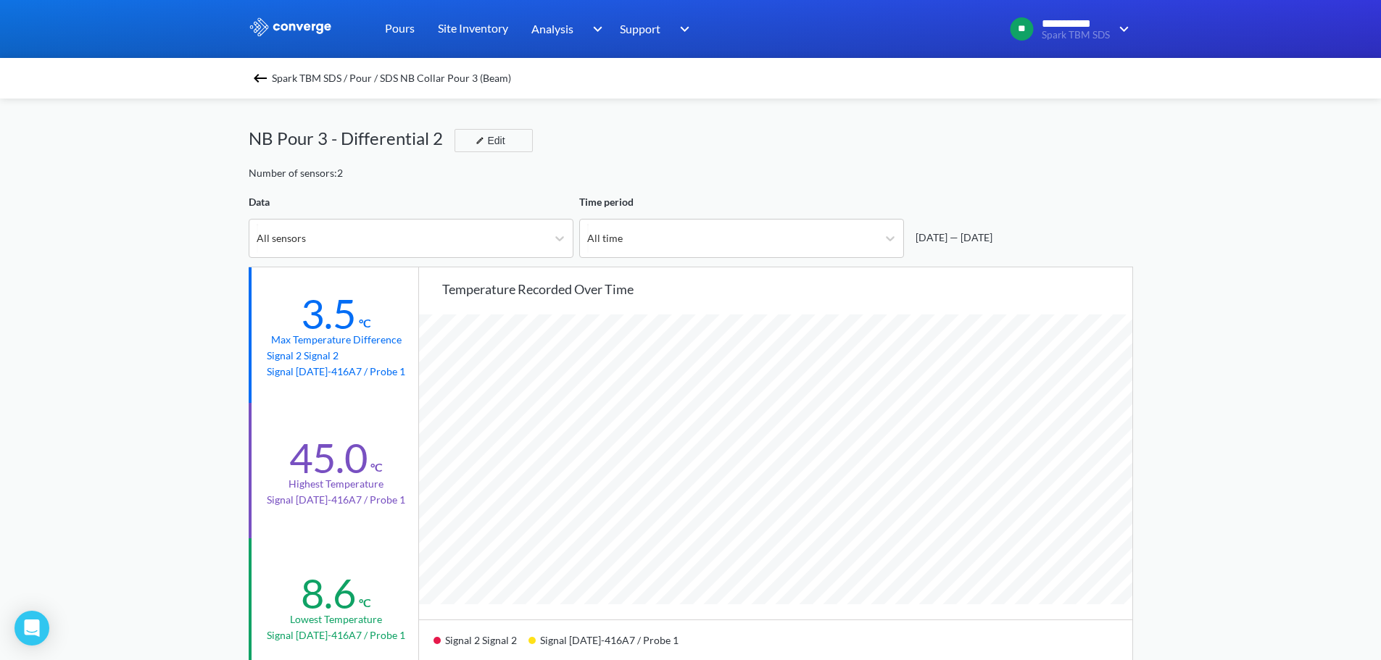
click at [280, 76] on span "Spark TBM SDS / Pour / SDS NB Collar Pour 3 (Beam)" at bounding box center [391, 78] width 239 height 20
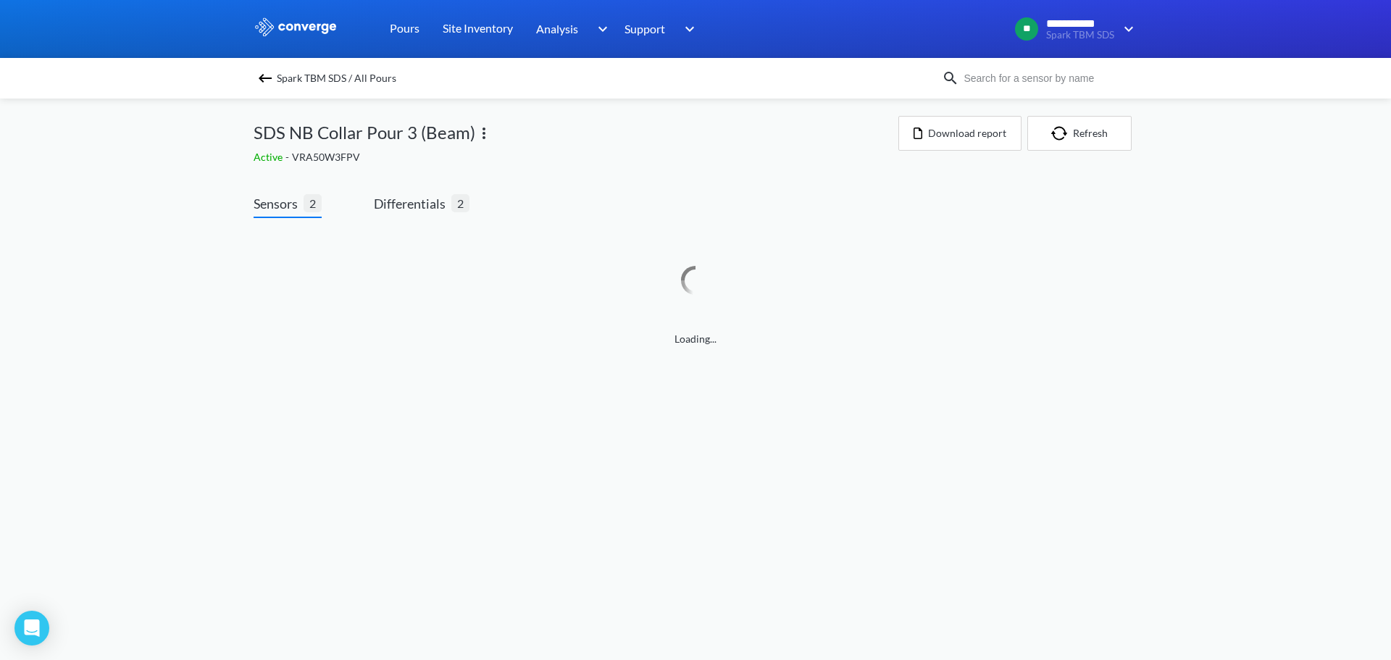
click at [266, 80] on img at bounding box center [265, 78] width 17 height 17
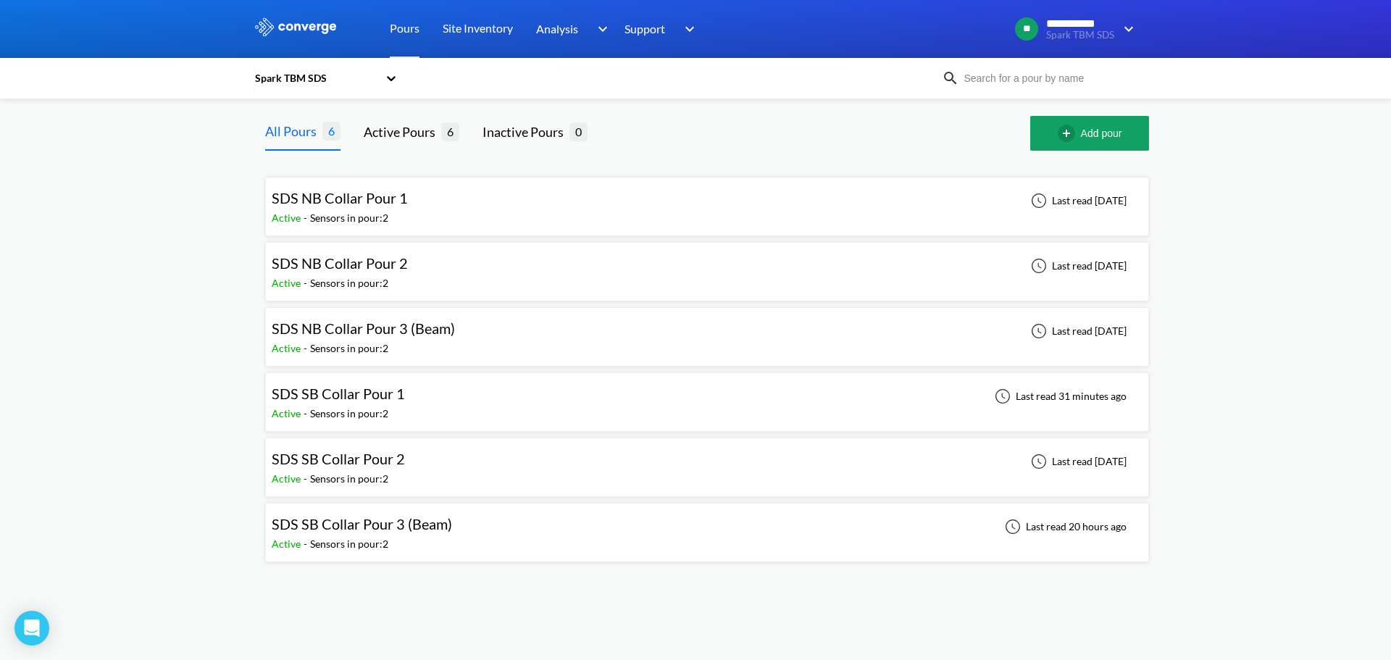
click at [425, 474] on div "SDS SB Collar Pour 2 Active - Sensors in pour: 2 Last read 3 days ago" at bounding box center [707, 467] width 871 height 46
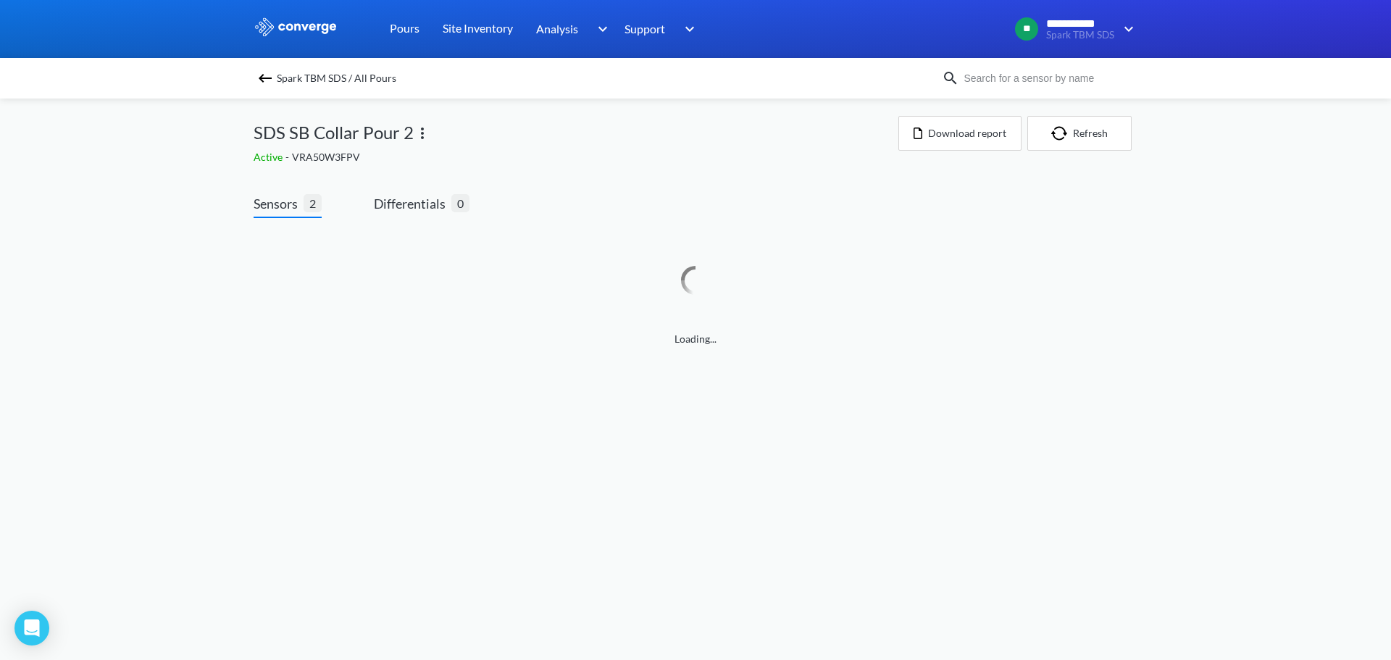
click at [258, 80] on img at bounding box center [265, 78] width 17 height 17
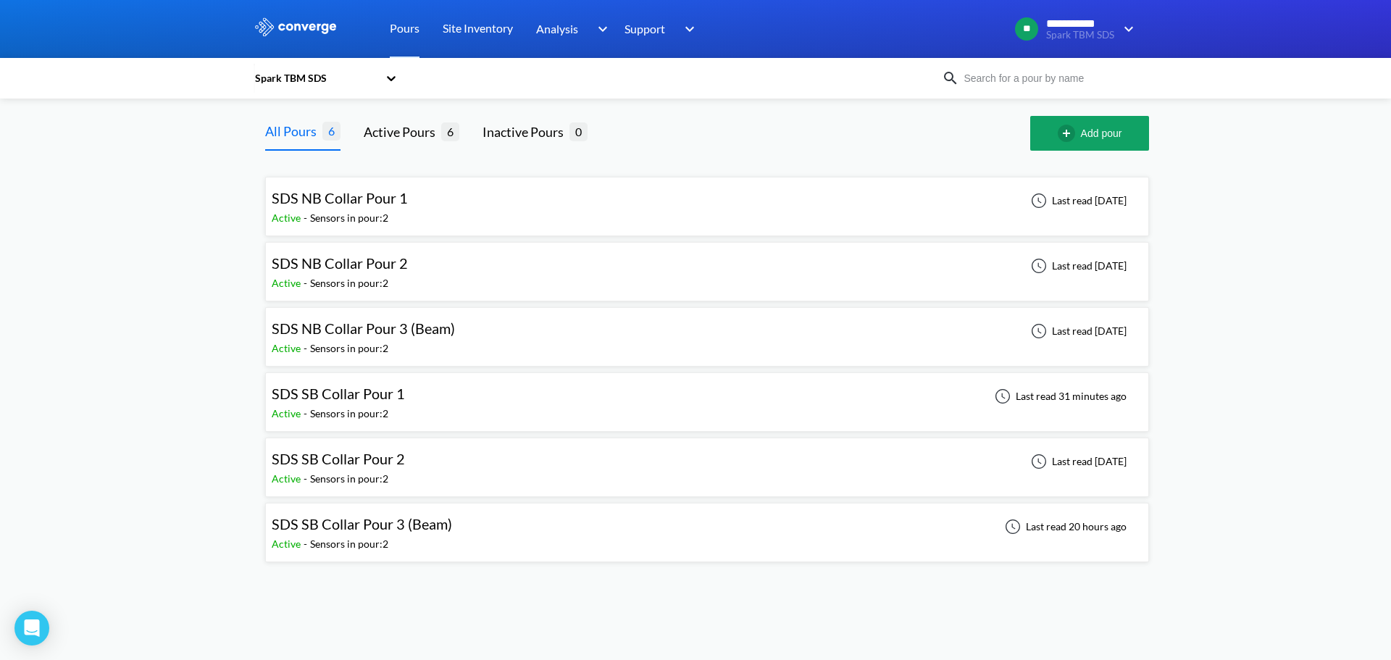
click at [422, 469] on div "SDS SB Collar Pour 2 Active - Sensors in pour: 2 Last read 3 days ago" at bounding box center [707, 467] width 871 height 46
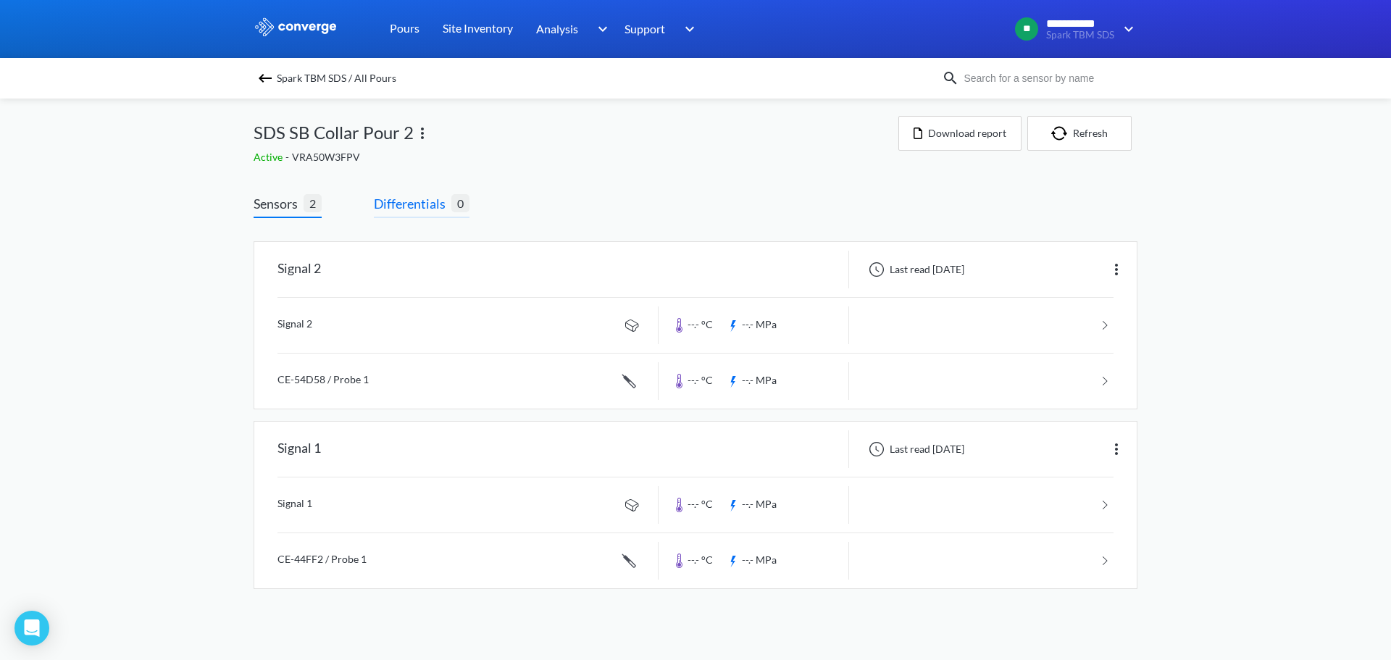
click at [436, 196] on span "Differentials" at bounding box center [413, 203] width 78 height 20
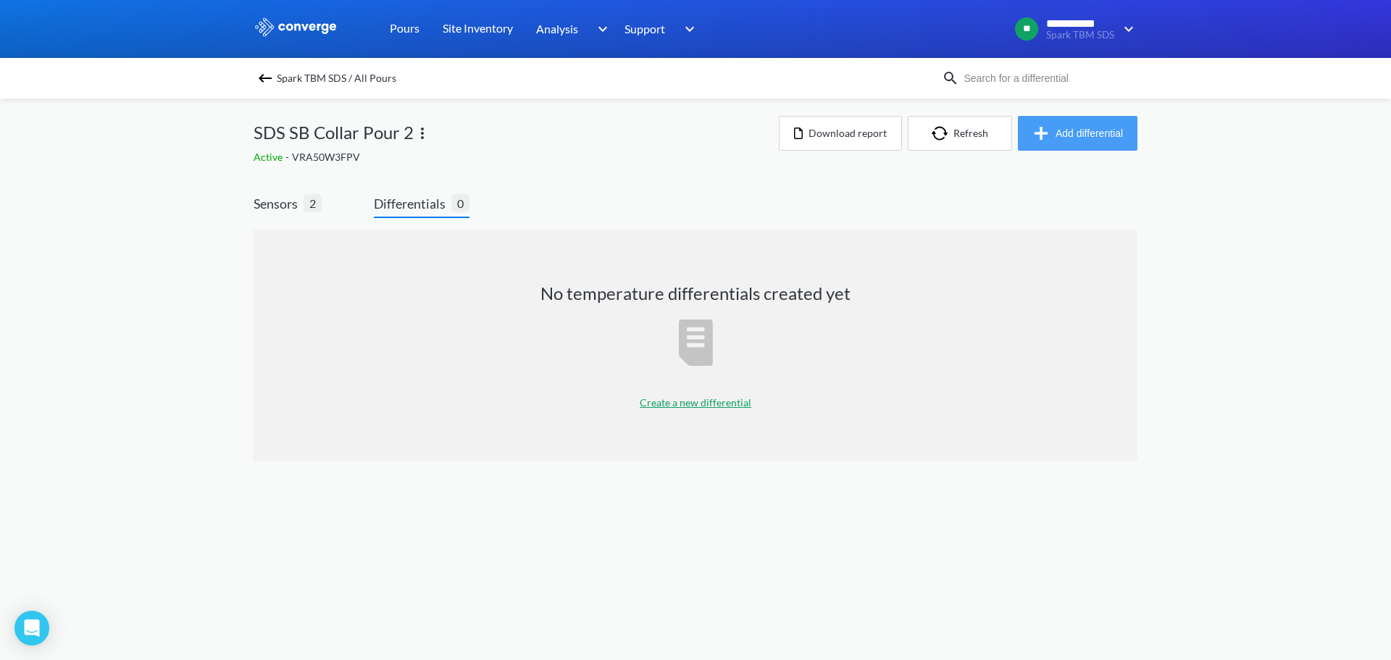
click at [1063, 136] on button "Add differential" at bounding box center [1078, 133] width 120 height 35
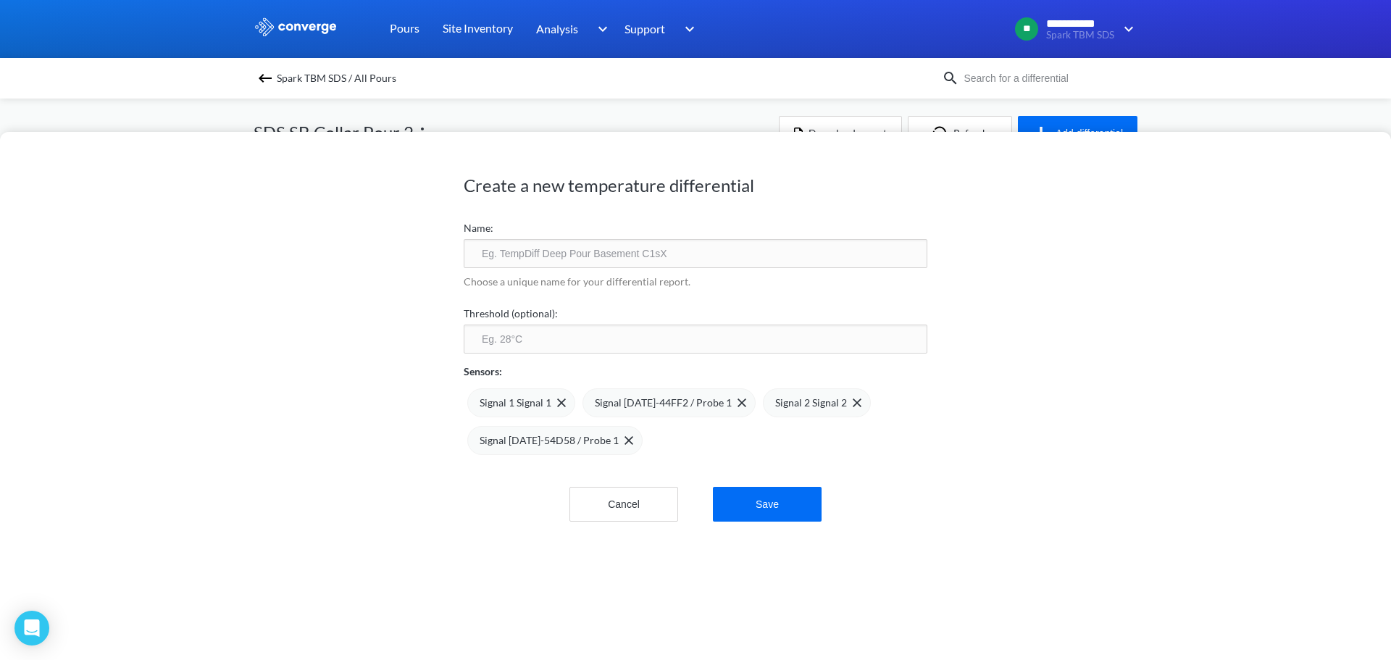
click at [684, 256] on input "text" at bounding box center [696, 253] width 464 height 29
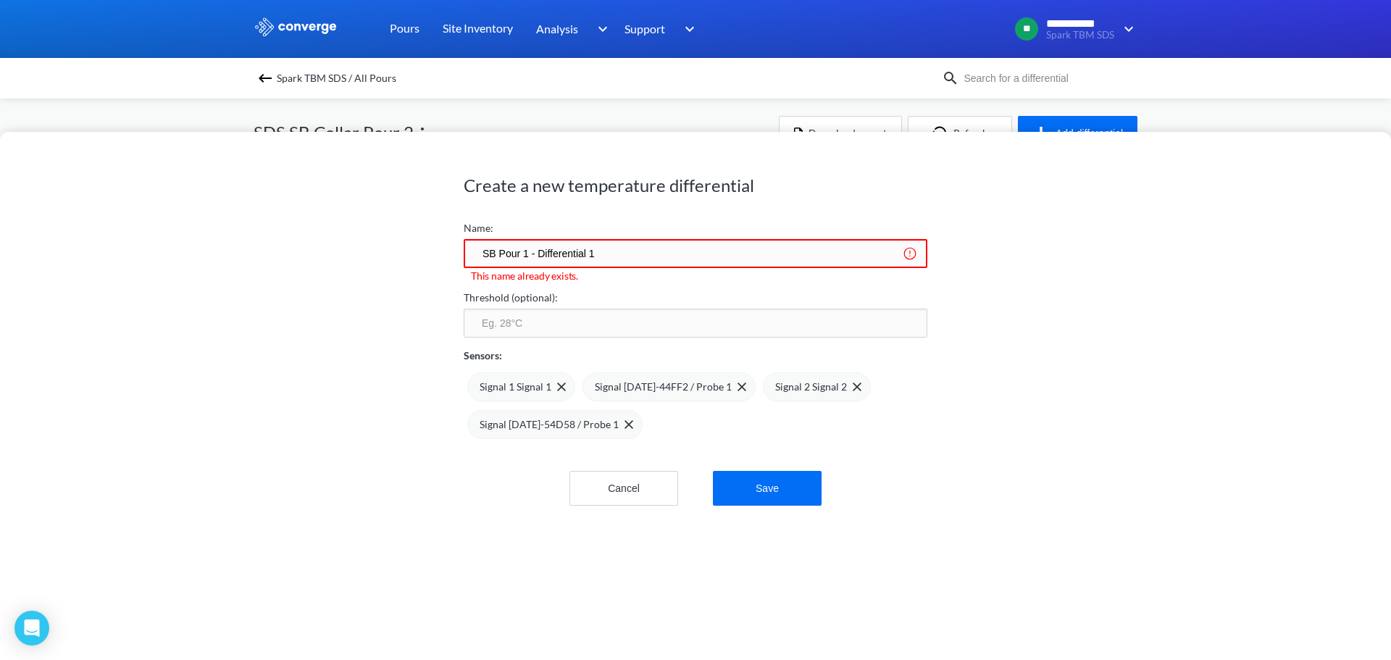
click at [520, 251] on input "SB Pour 1 - Differential 1" at bounding box center [696, 253] width 464 height 29
click at [522, 250] on input "SB Pour 1 - Differential 1" at bounding box center [696, 253] width 464 height 29
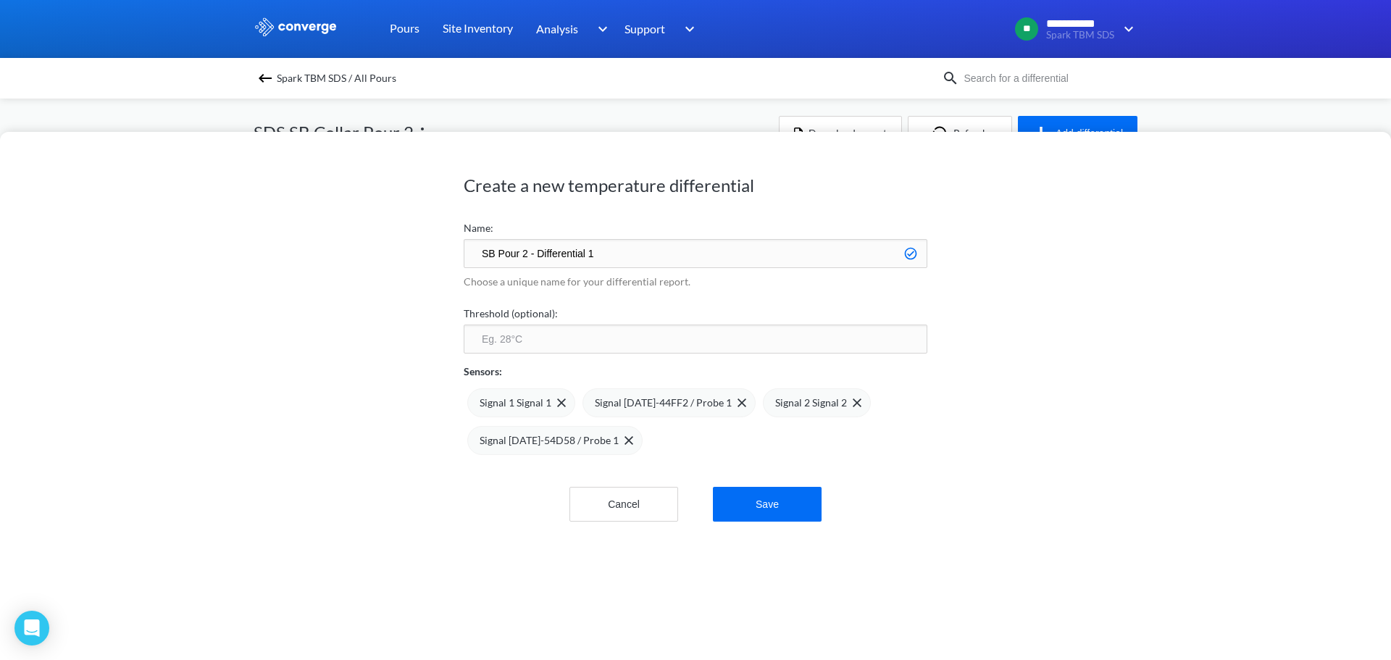
type input "SB Pour 2 - Differential 1"
click at [544, 328] on input "number" at bounding box center [696, 339] width 464 height 29
type input "75"
click at [625, 438] on img at bounding box center [629, 440] width 9 height 9
click at [846, 404] on div "Signal 2 Signal 2" at bounding box center [817, 402] width 108 height 29
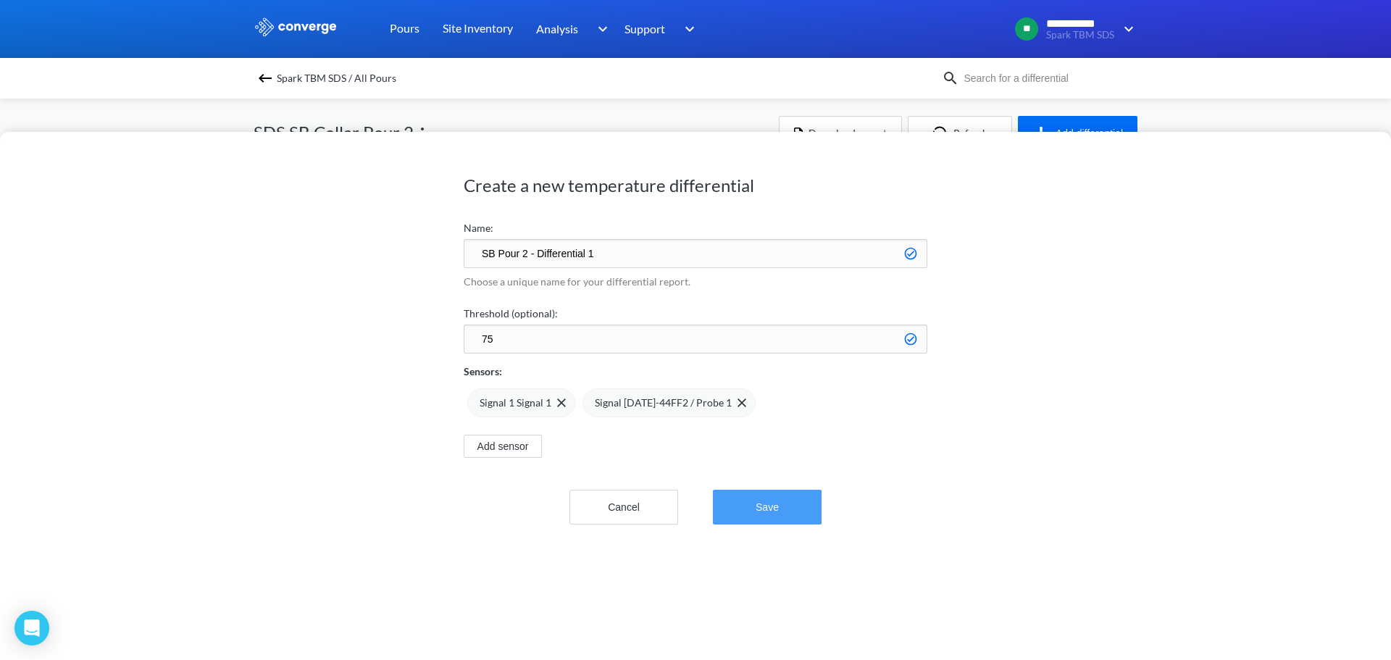
click at [789, 499] on button "Save" at bounding box center [767, 507] width 109 height 35
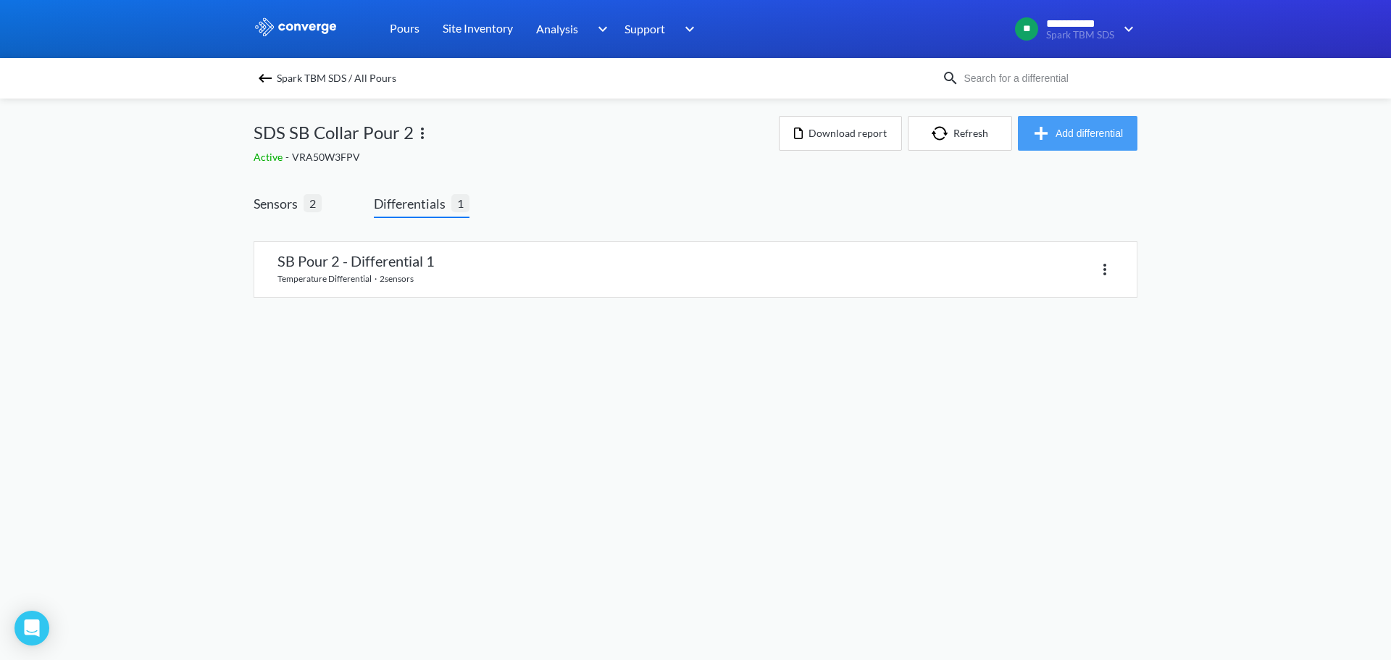
click at [1103, 133] on button "Add differential" at bounding box center [1078, 133] width 120 height 35
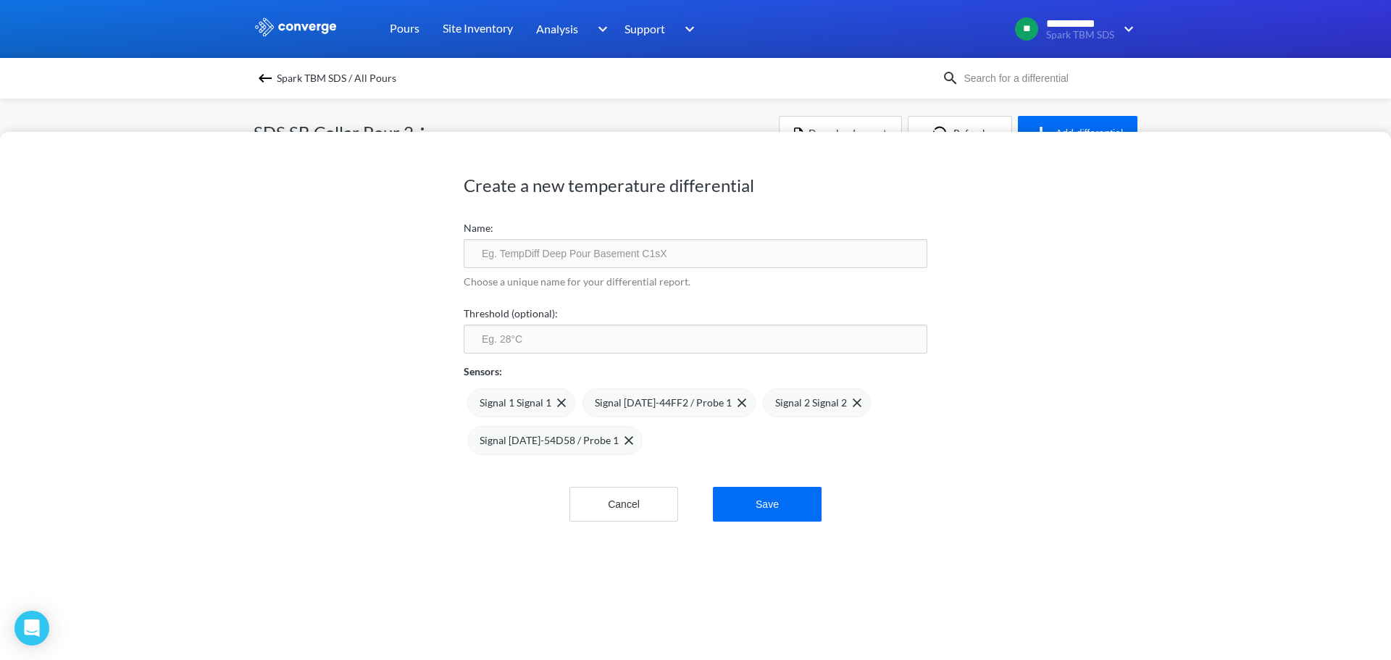
click at [593, 257] on input "text" at bounding box center [696, 253] width 464 height 29
type input "SB Pour 2 - Differential 2"
click at [728, 396] on div "Signal 1 CE-44FF2 / Probe 1" at bounding box center [669, 402] width 173 height 29
click at [551, 402] on span at bounding box center [558, 403] width 14 height 9
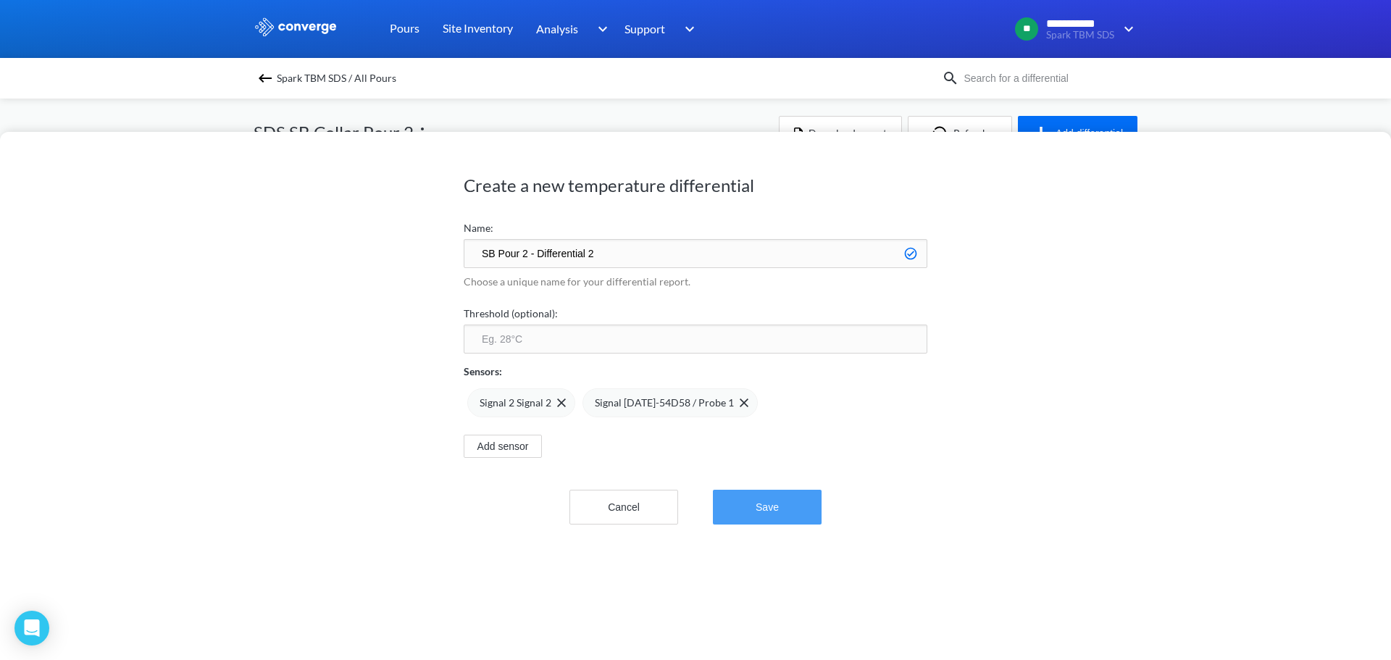
click at [803, 514] on button "Save" at bounding box center [767, 507] width 109 height 35
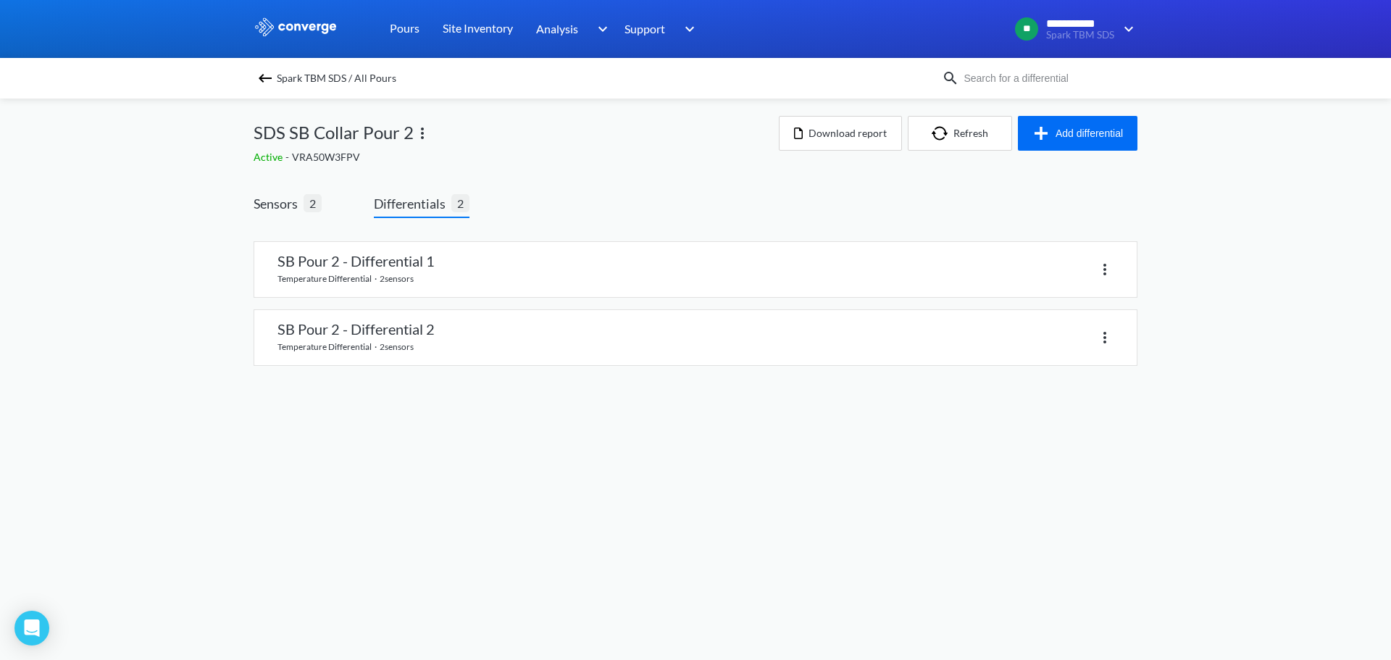
click at [270, 79] on img at bounding box center [265, 78] width 17 height 17
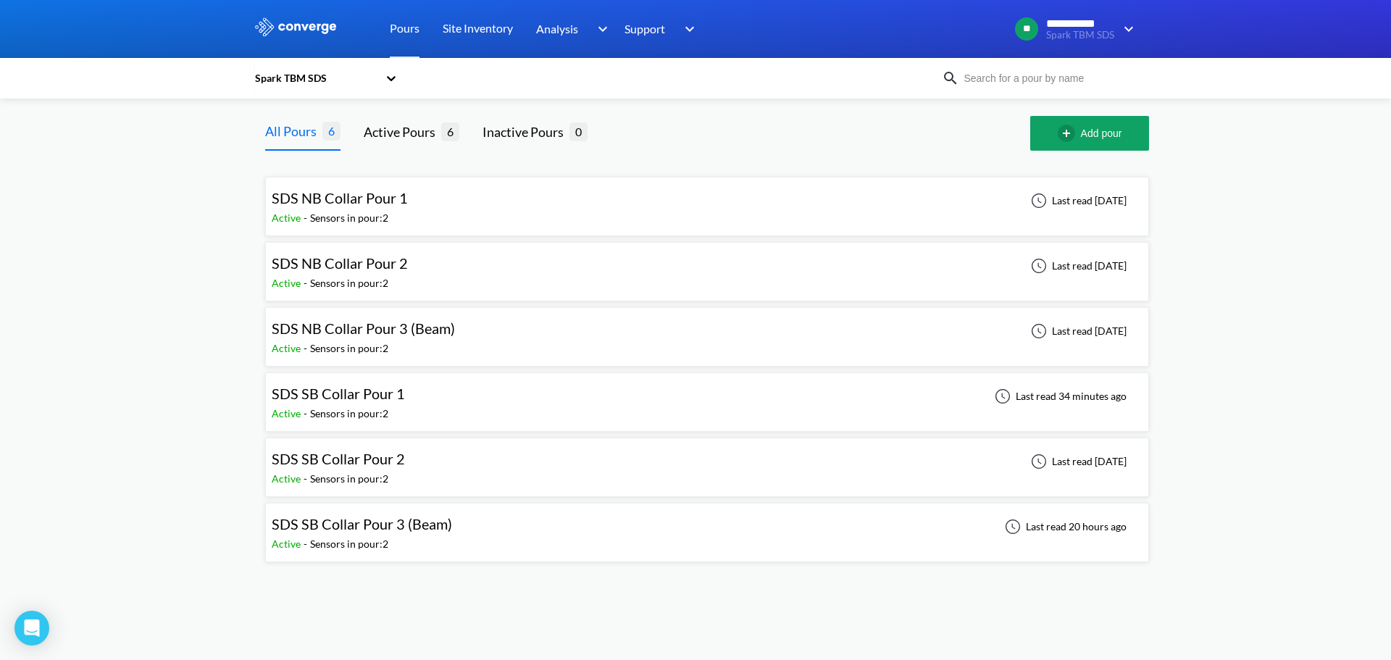
click at [414, 415] on div "SDS SB Collar Pour 1 Active - Sensors in pour: 2 Last read 34 minutes ago" at bounding box center [707, 402] width 871 height 46
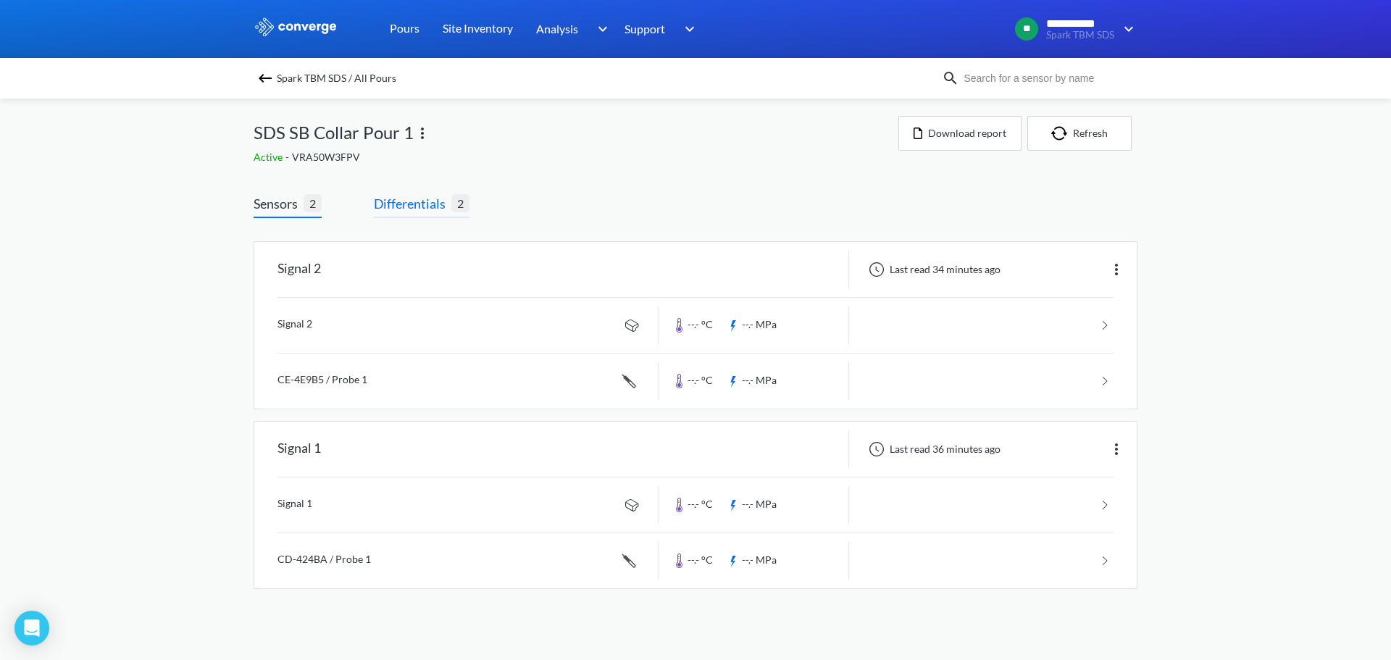
click at [411, 196] on span "Differentials" at bounding box center [413, 203] width 78 height 20
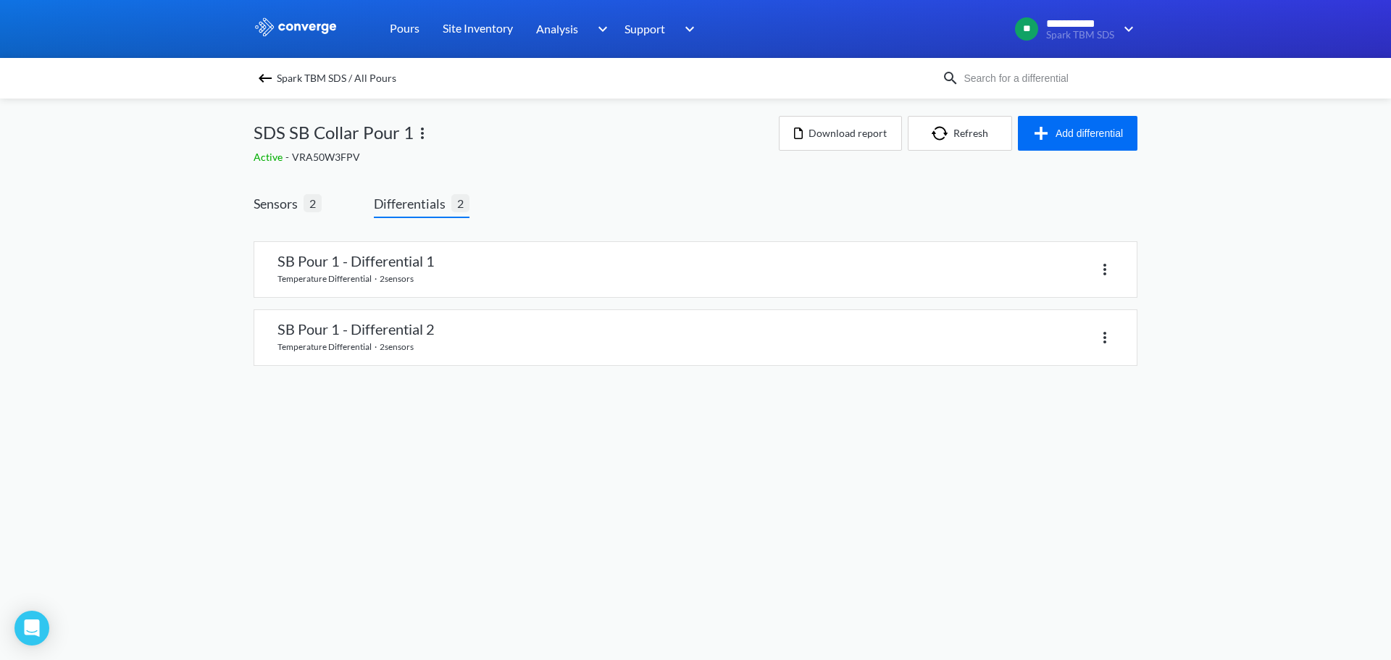
click at [265, 71] on img at bounding box center [265, 78] width 17 height 17
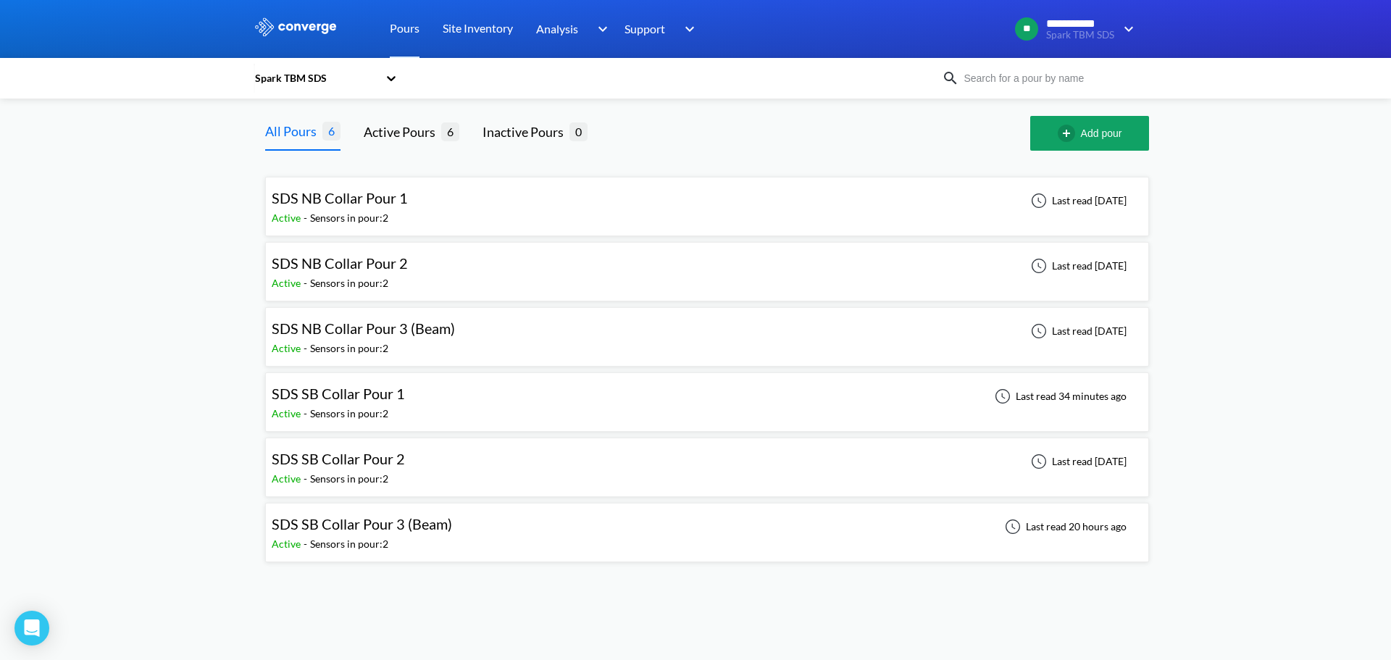
click at [407, 278] on div "Active - Sensors in pour: 2" at bounding box center [343, 283] width 143 height 16
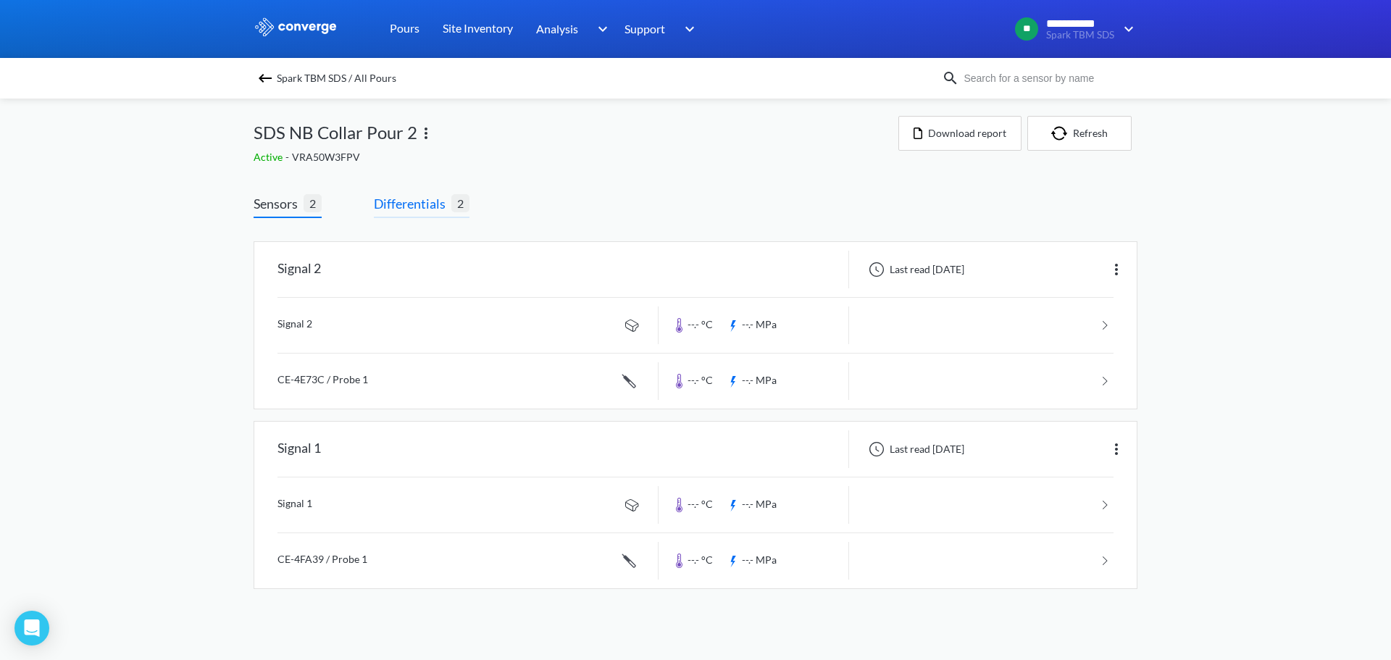
click at [408, 201] on span "Differentials" at bounding box center [413, 203] width 78 height 20
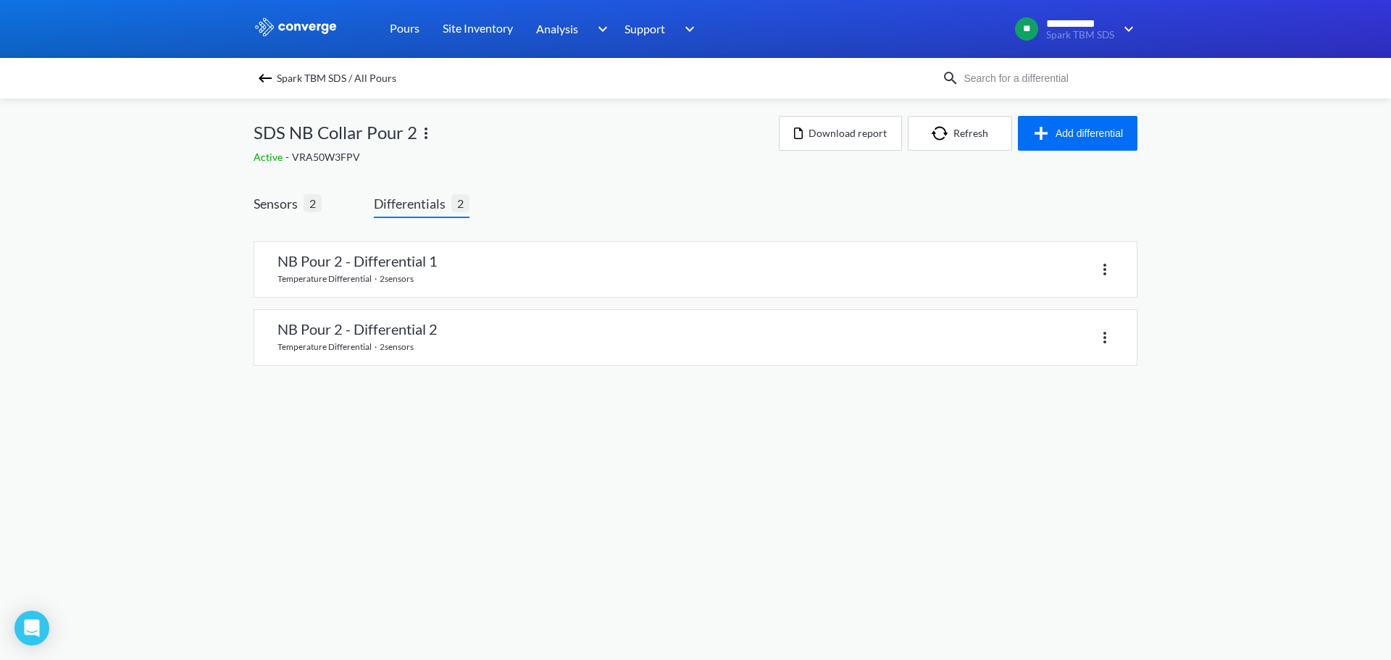
click at [277, 78] on span "Spark TBM SDS / All Pours" at bounding box center [337, 78] width 120 height 20
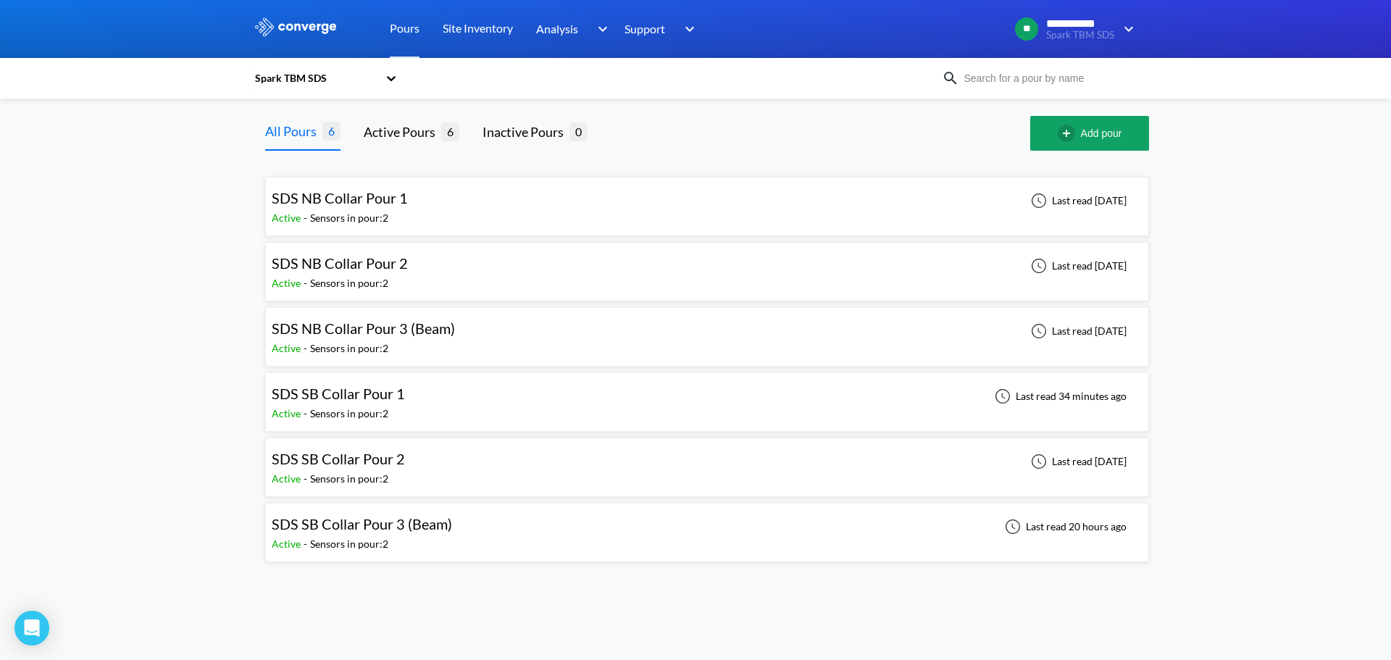
click at [415, 186] on div "SDS NB Collar Pour 1 Active - Sensors in pour: 2 Last read 7 days ago" at bounding box center [707, 206] width 871 height 46
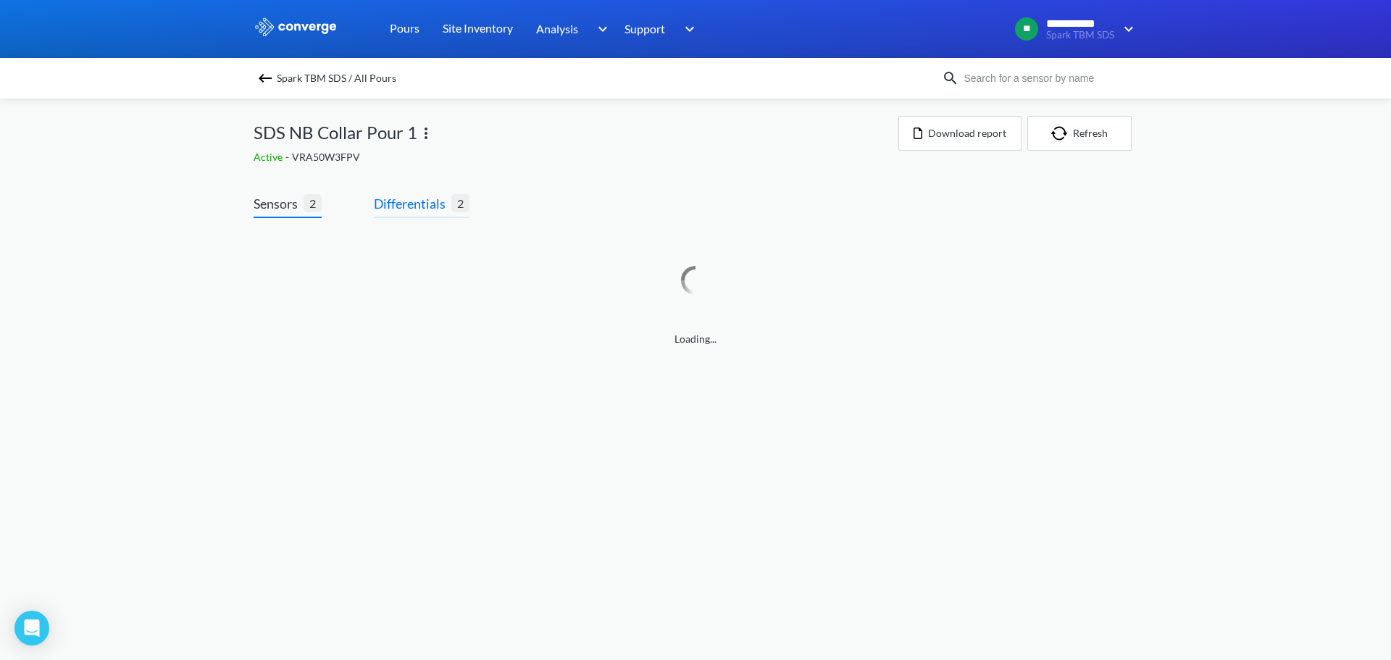
click at [424, 215] on span "Differentials 2" at bounding box center [422, 205] width 96 height 25
click at [423, 211] on span "Differentials" at bounding box center [413, 203] width 78 height 20
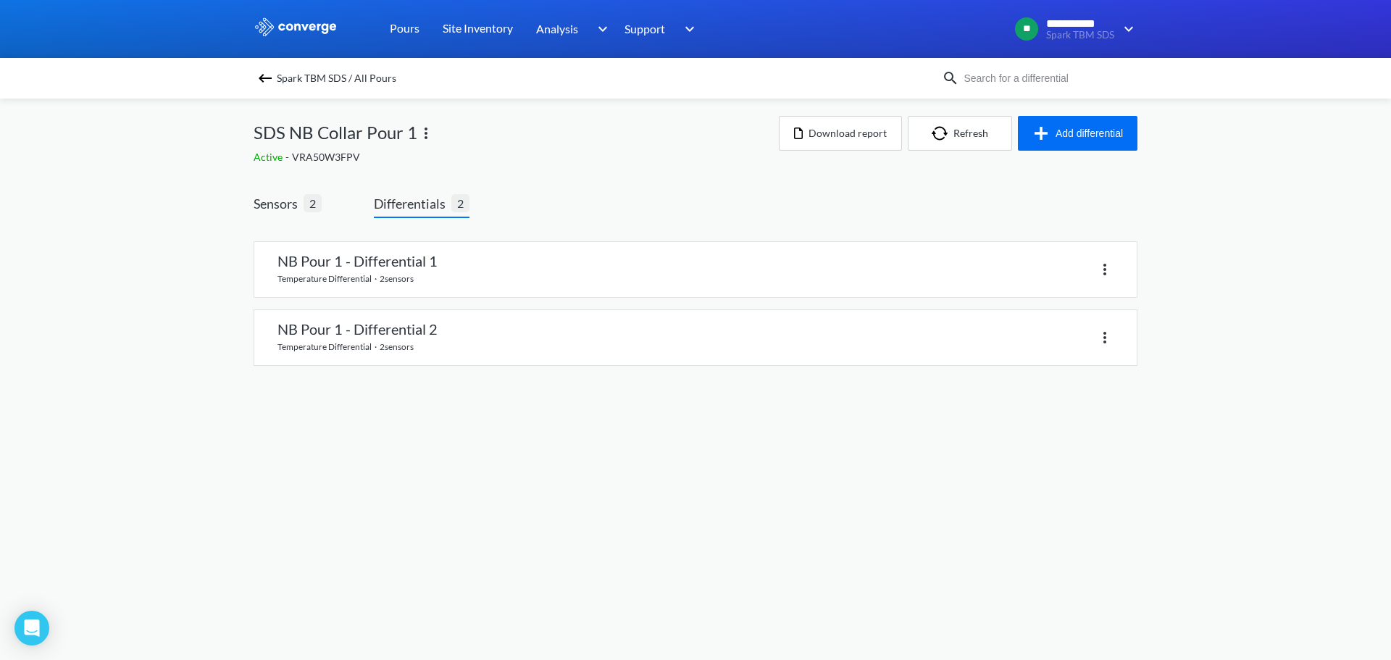
click at [261, 85] on img at bounding box center [265, 78] width 17 height 17
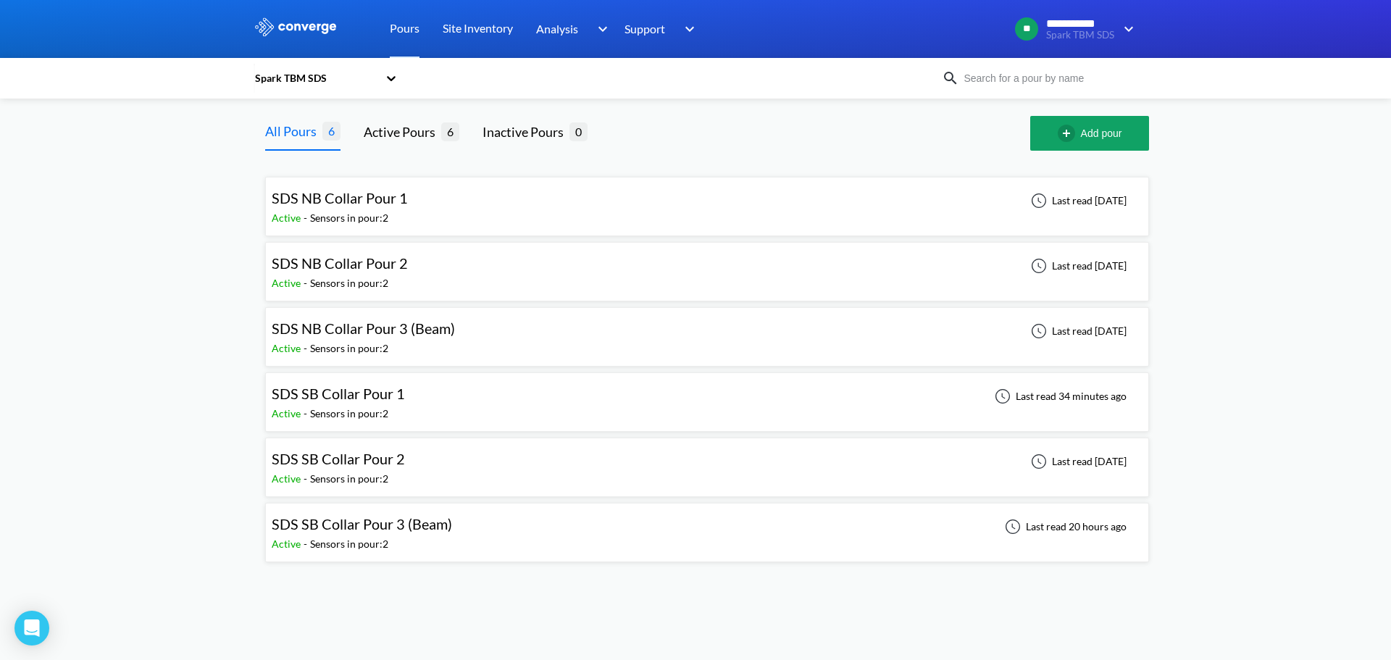
click at [498, 392] on div "SDS SB Collar Pour 1 Active - Sensors in pour: 2 Last read 34 minutes ago" at bounding box center [707, 402] width 871 height 46
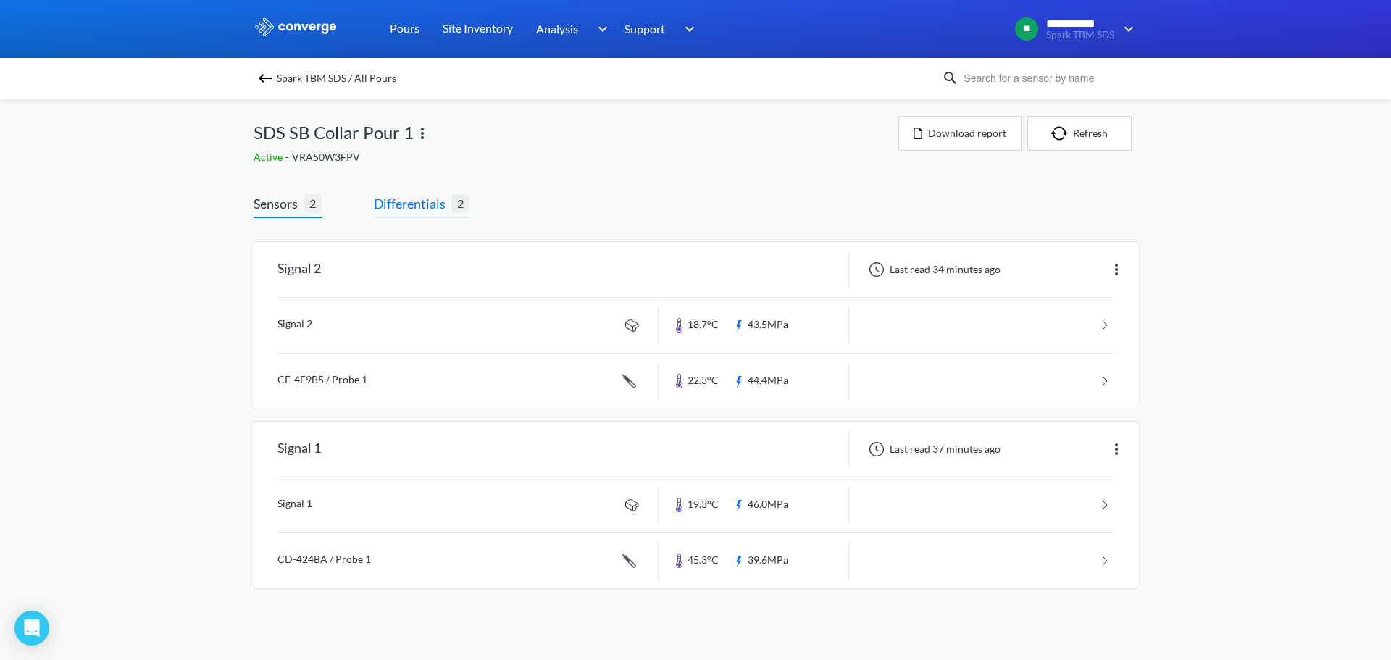
click at [420, 211] on span "Differentials" at bounding box center [413, 203] width 78 height 20
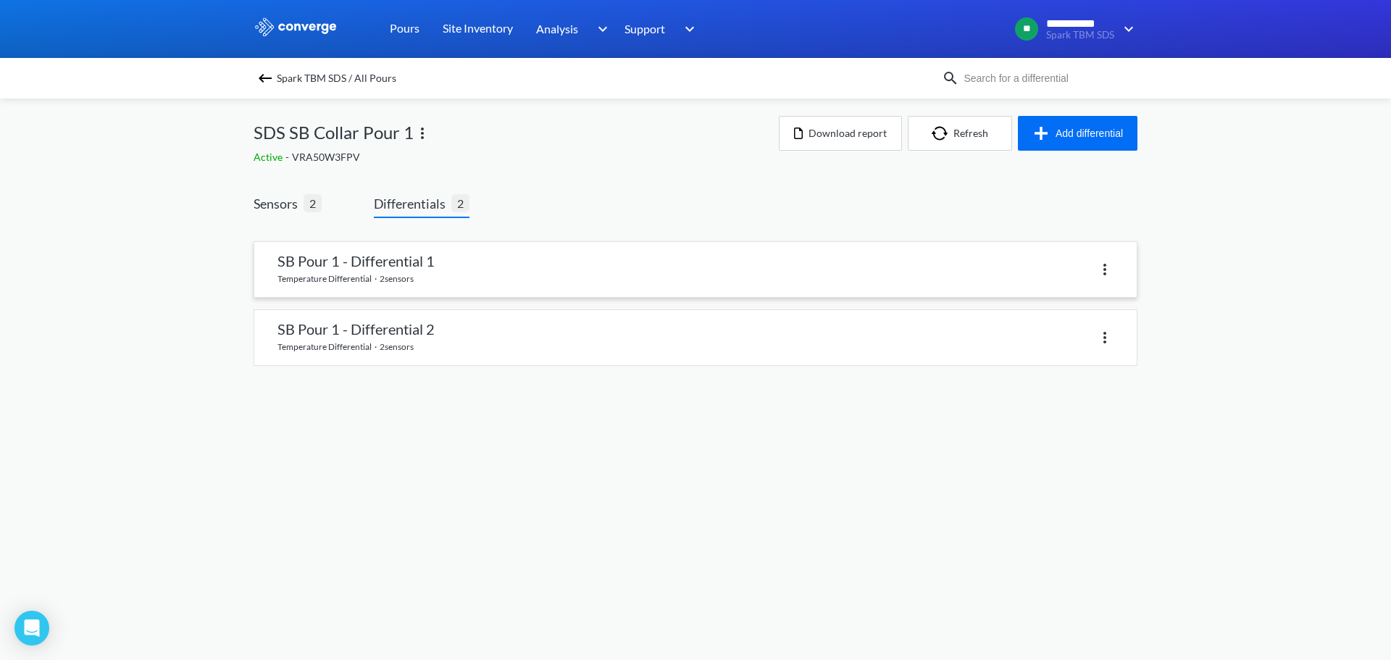
click at [729, 262] on div at bounding box center [905, 269] width 418 height 21
click at [331, 266] on link at bounding box center [695, 269] width 883 height 55
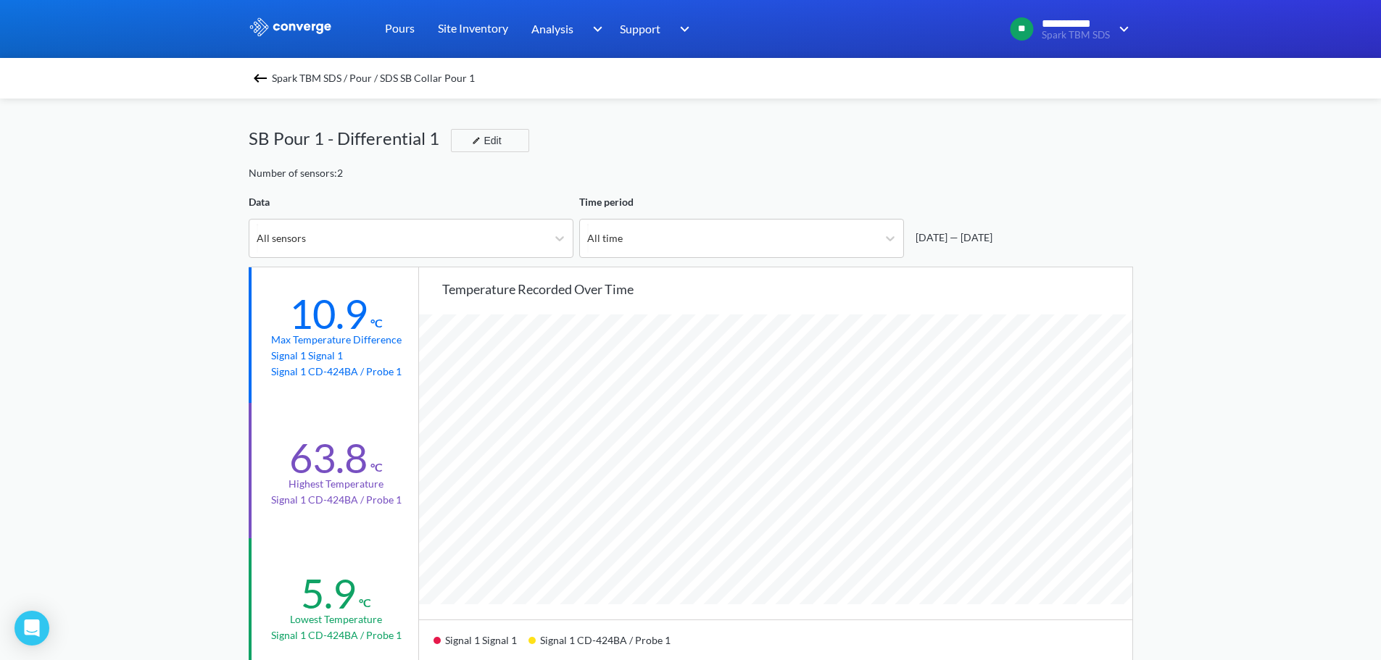
scroll to position [362, 0]
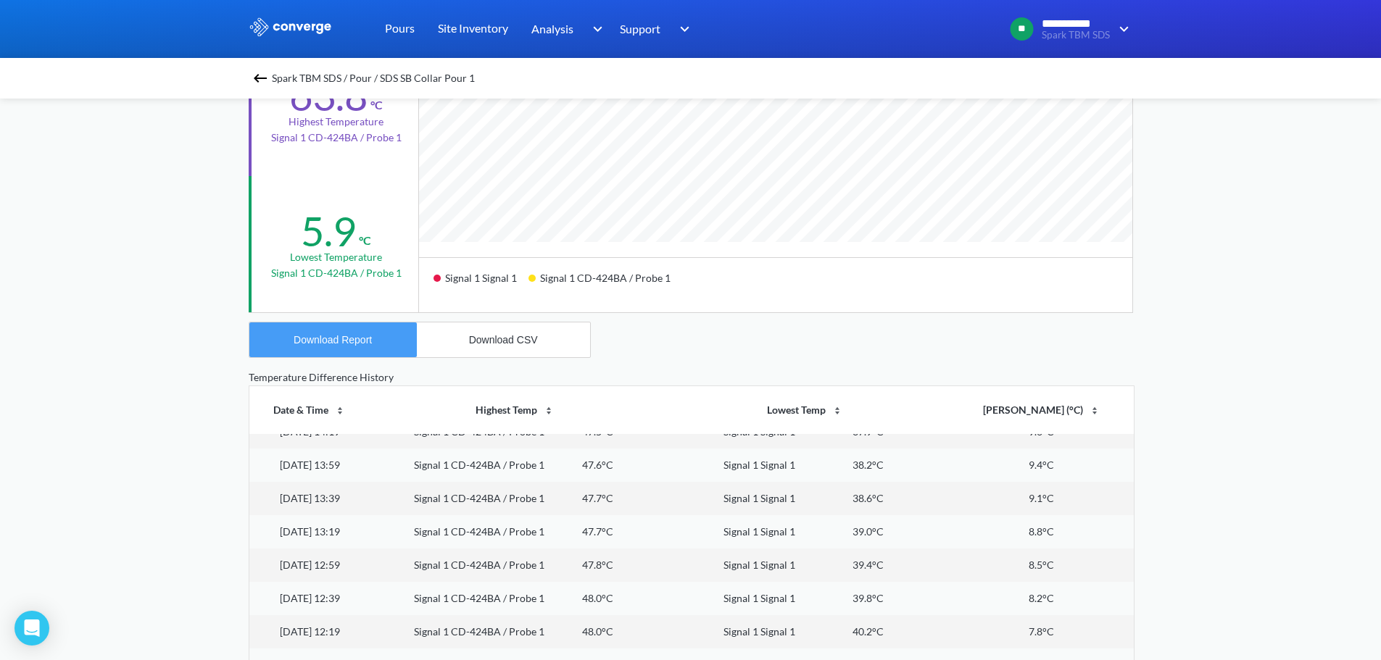
click at [332, 330] on button "Download Report" at bounding box center [332, 339] width 167 height 35
drag, startPoint x: 93, startPoint y: 222, endPoint x: 189, endPoint y: 206, distance: 97.7
click at [93, 222] on div "**********" at bounding box center [690, 245] width 1381 height 1215
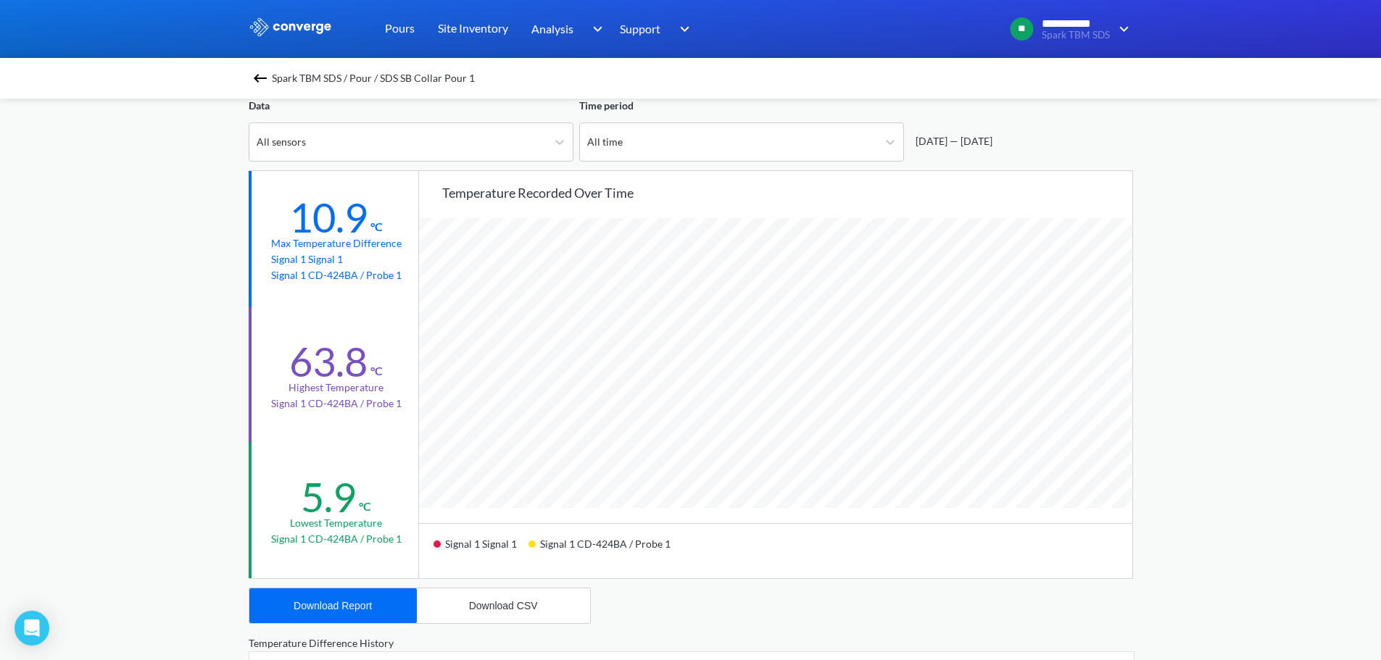
scroll to position [0, 0]
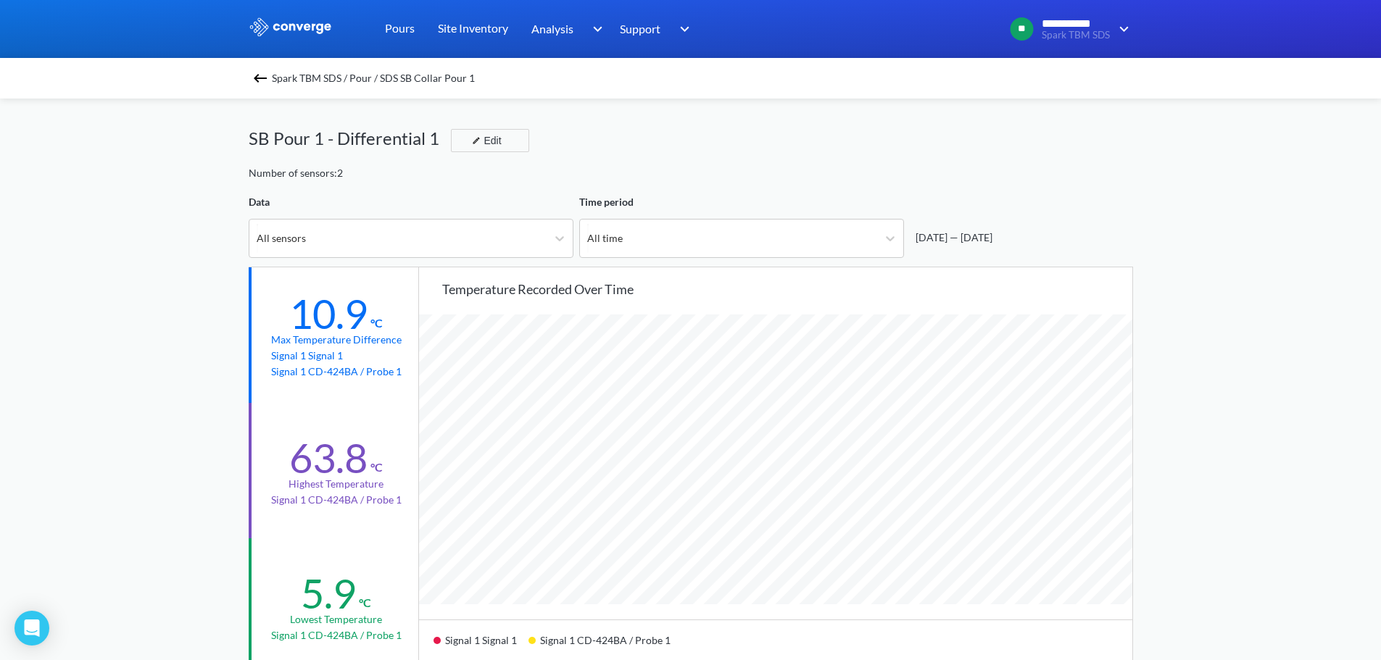
click at [269, 78] on img at bounding box center [259, 78] width 17 height 17
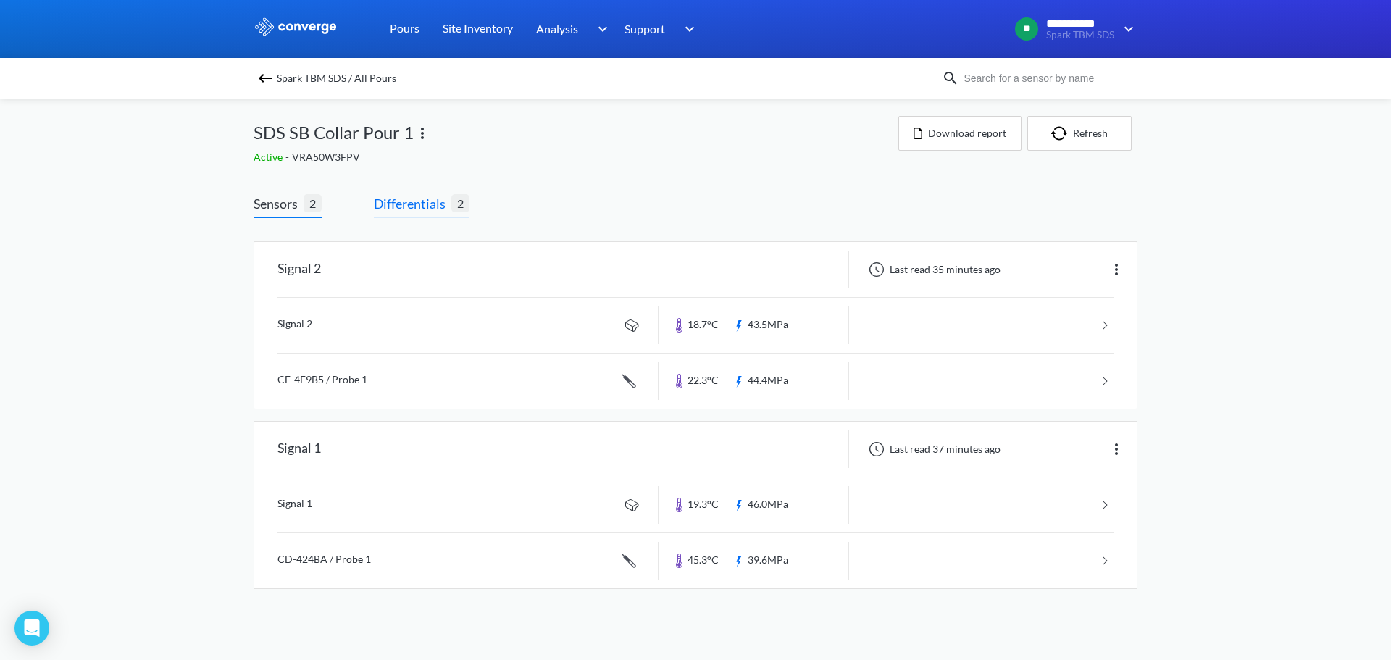
click at [434, 206] on span "Differentials" at bounding box center [413, 203] width 78 height 20
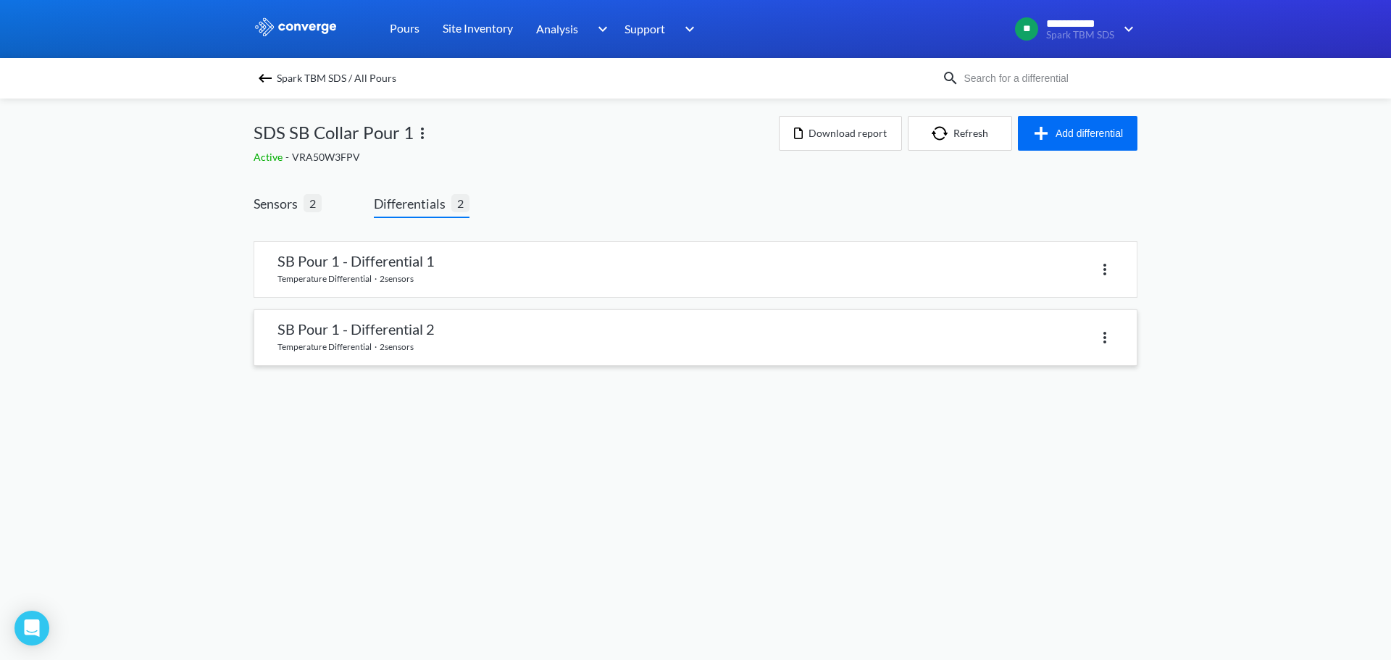
click at [399, 346] on link at bounding box center [695, 337] width 883 height 55
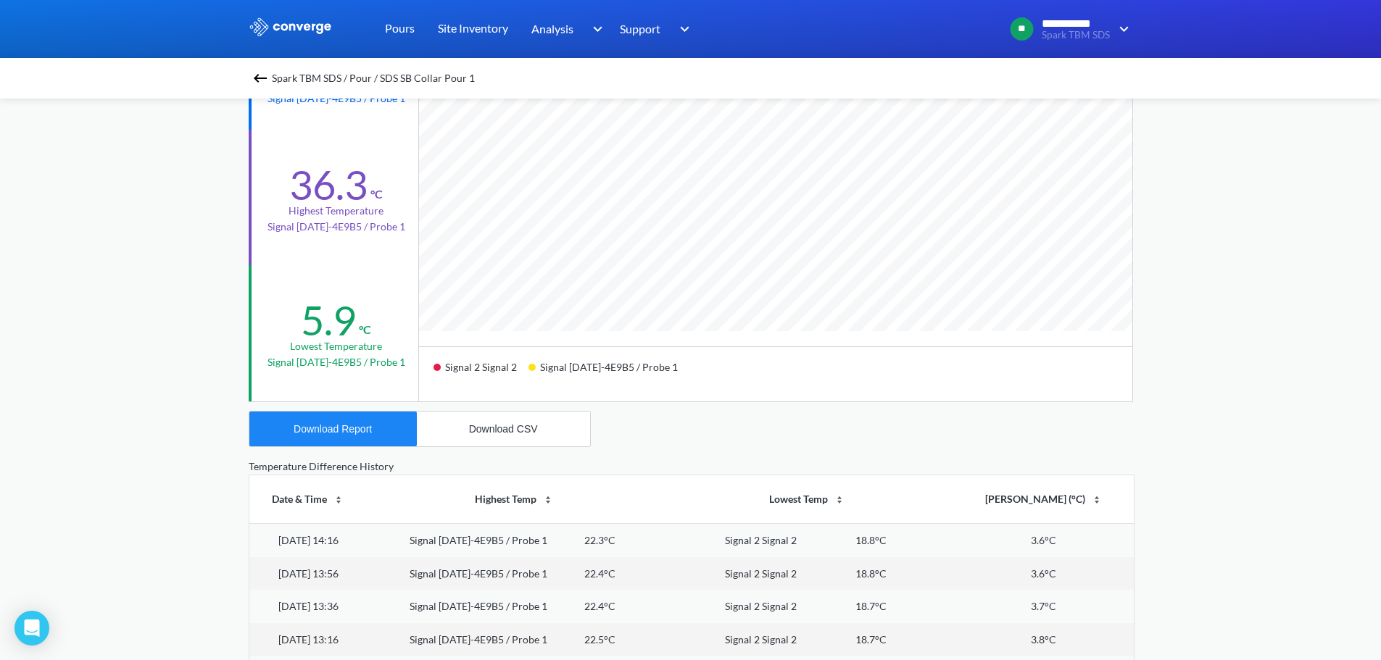
scroll to position [290, 0]
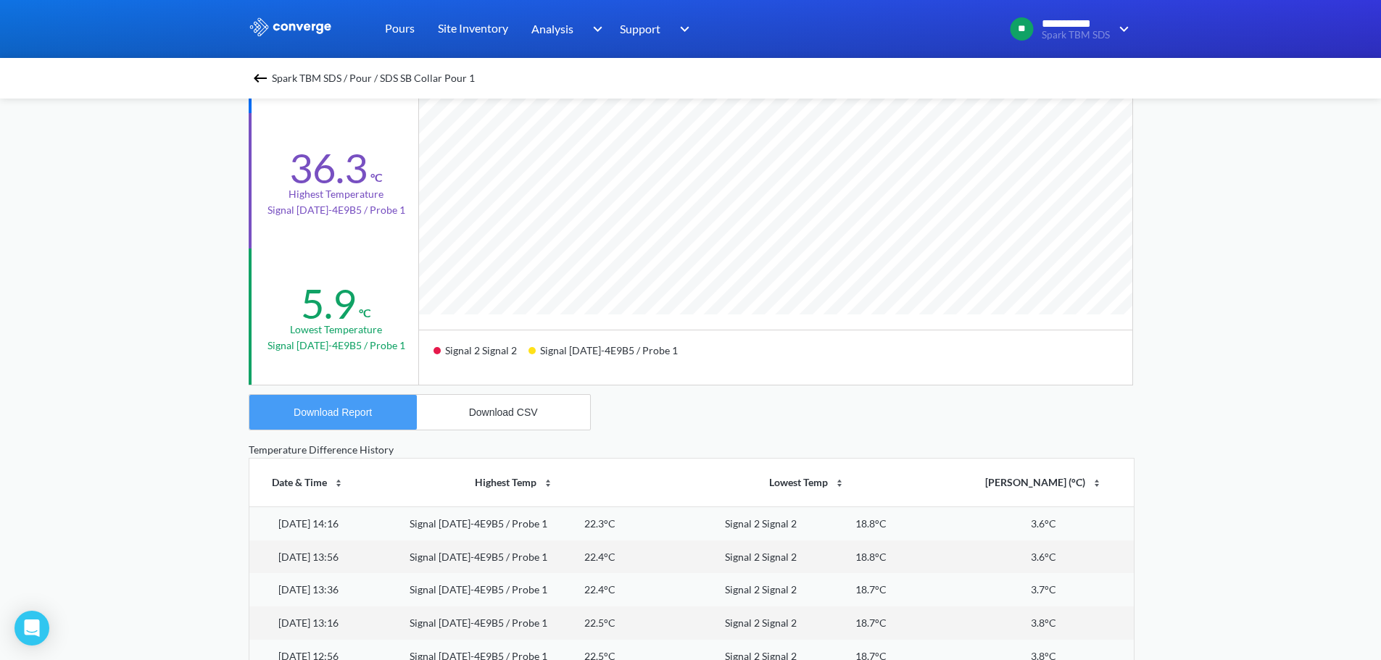
click at [336, 423] on button "Download Report" at bounding box center [332, 412] width 167 height 35
click at [91, 204] on div "**********" at bounding box center [690, 317] width 1381 height 1215
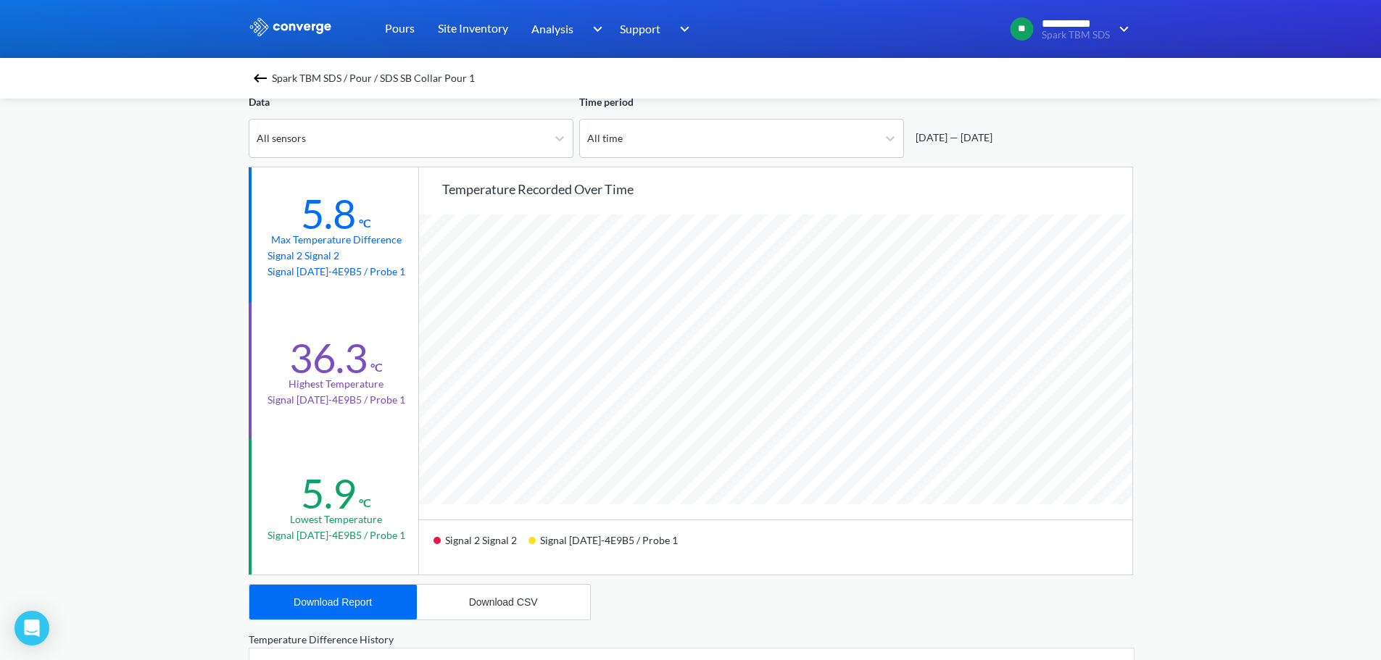
scroll to position [0, 0]
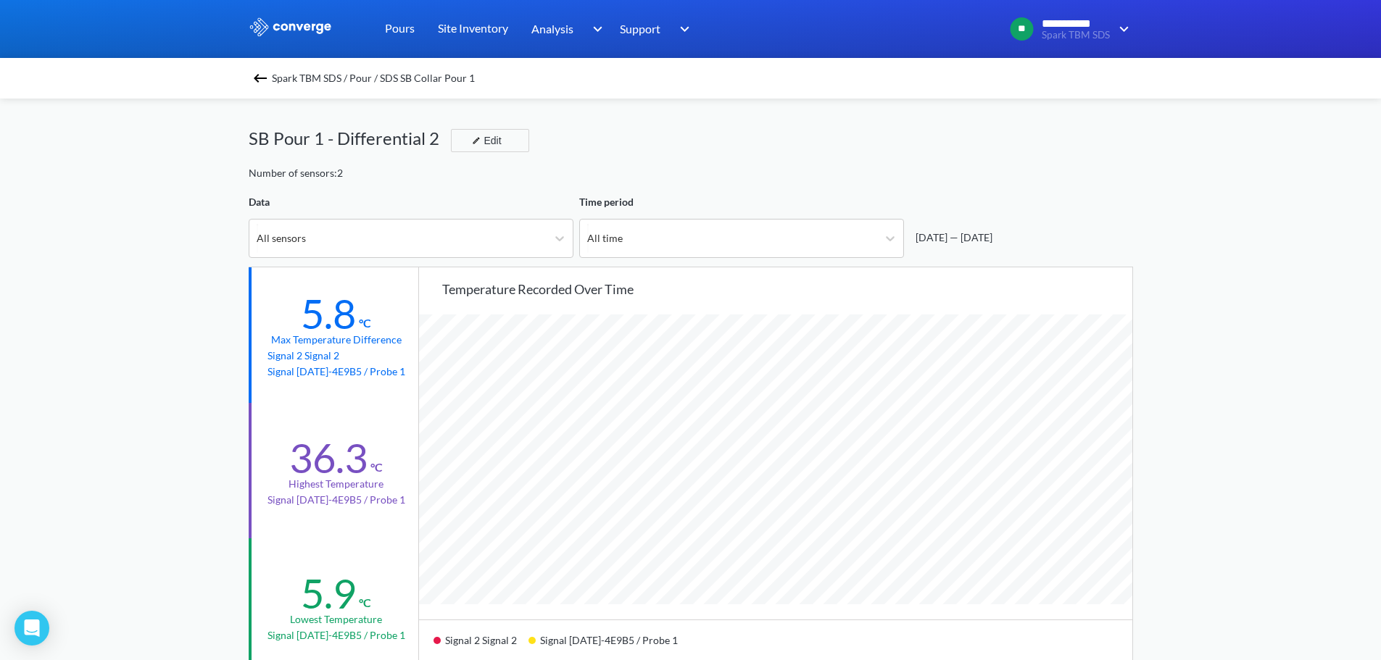
click at [261, 75] on img at bounding box center [259, 78] width 17 height 17
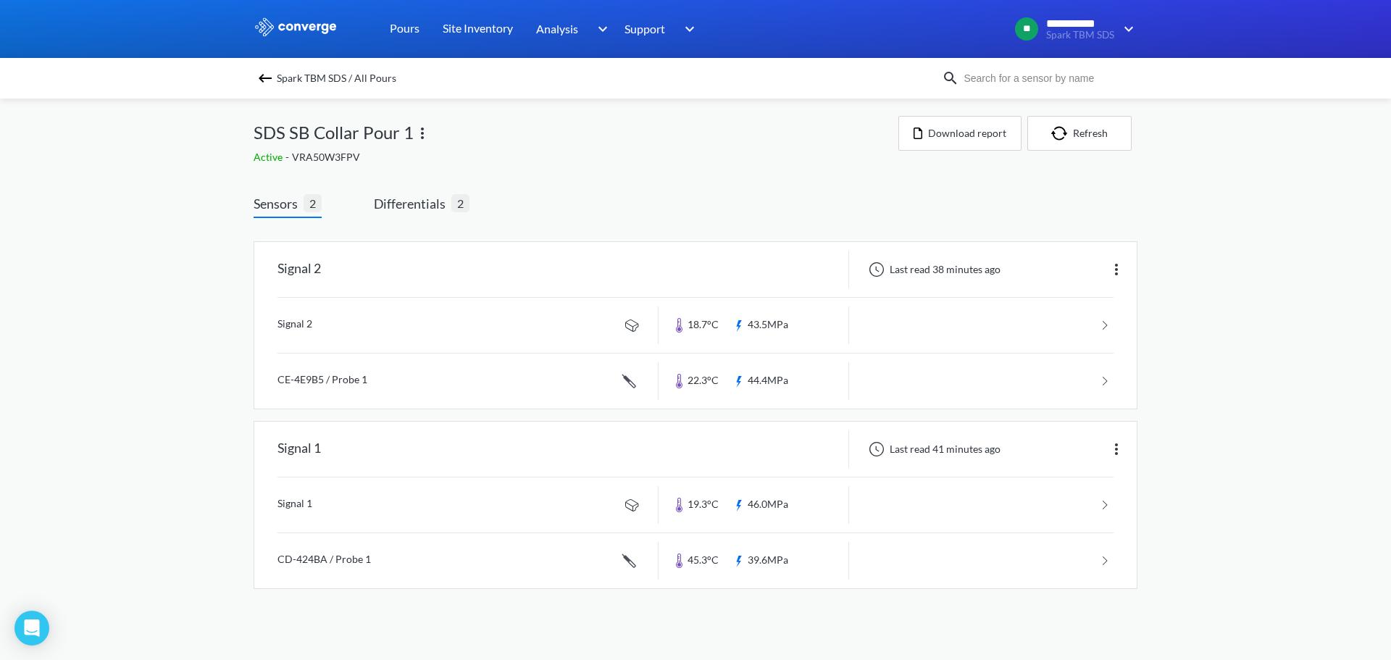
click at [257, 83] on img at bounding box center [265, 78] width 17 height 17
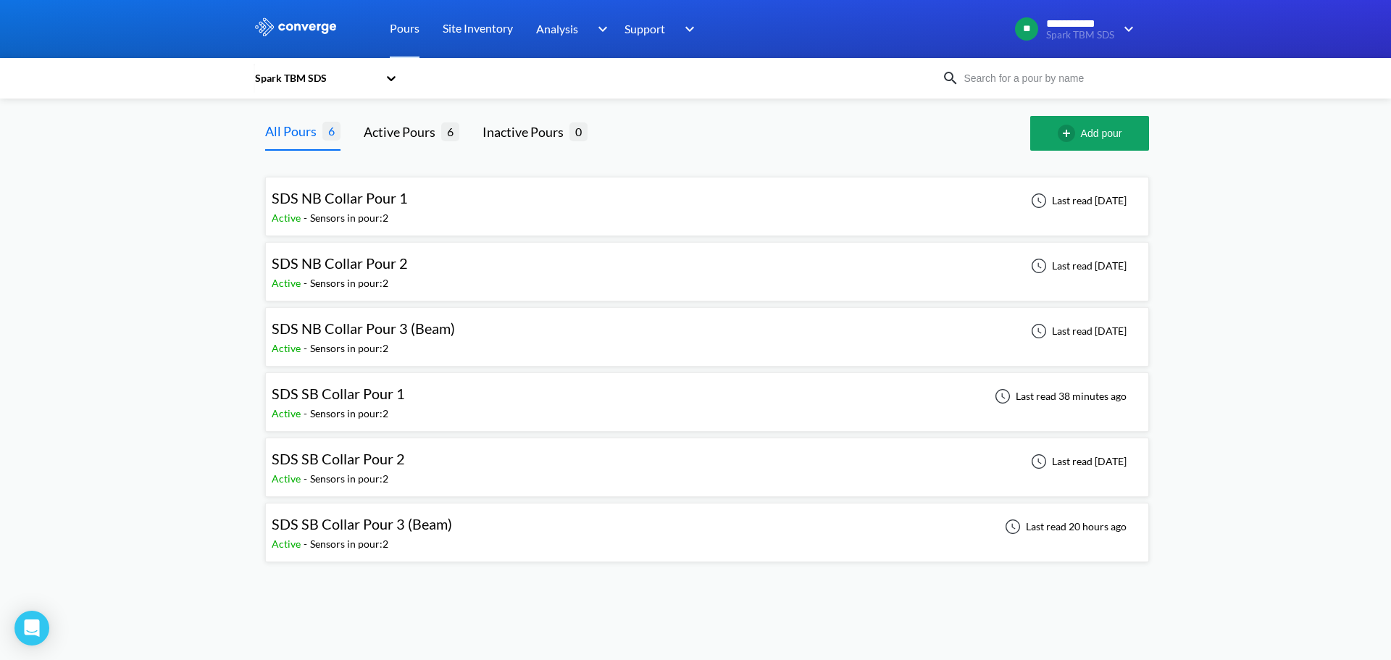
click at [446, 470] on div "SDS SB Collar Pour 2 Active - Sensors in pour: 2 Last read 3 days ago" at bounding box center [707, 467] width 871 height 46
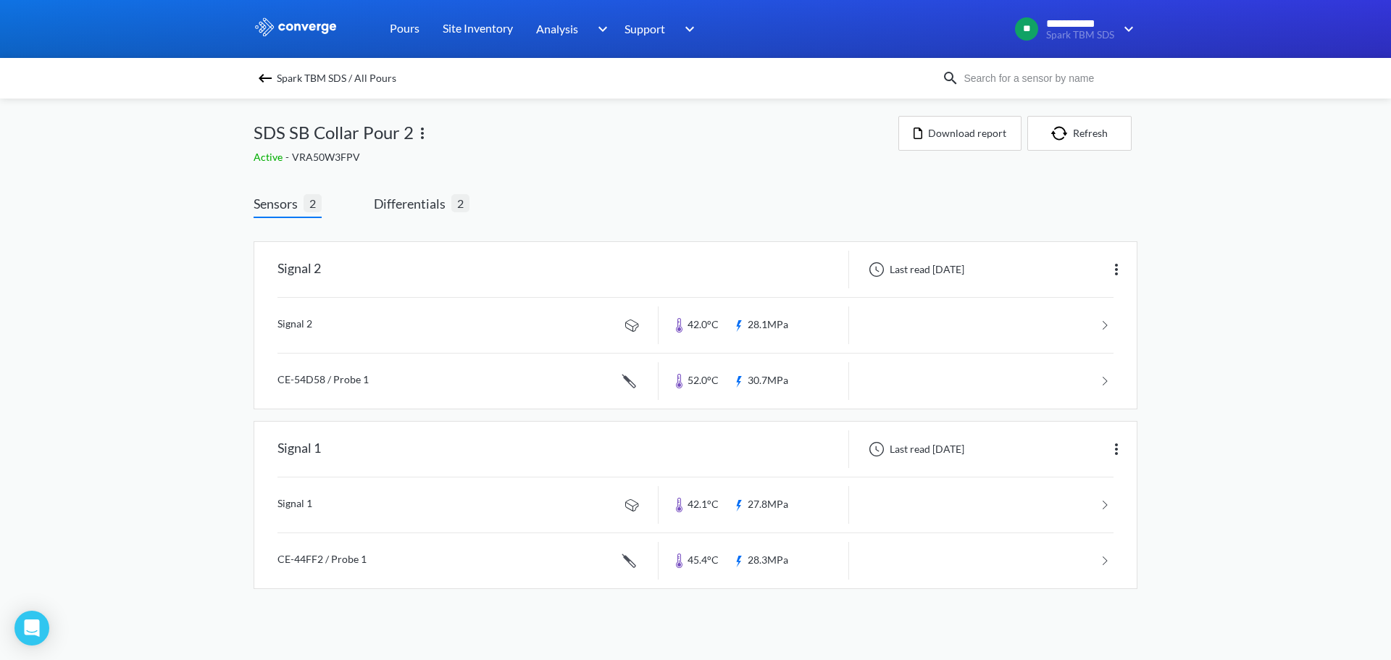
click at [395, 191] on div "Sensors 2 Differentials 2 Signal 2 Last read 3 days ago Signal 2 42.0°C 28.1MPa…" at bounding box center [696, 395] width 884 height 446
click at [400, 203] on span "Differentials" at bounding box center [413, 203] width 78 height 20
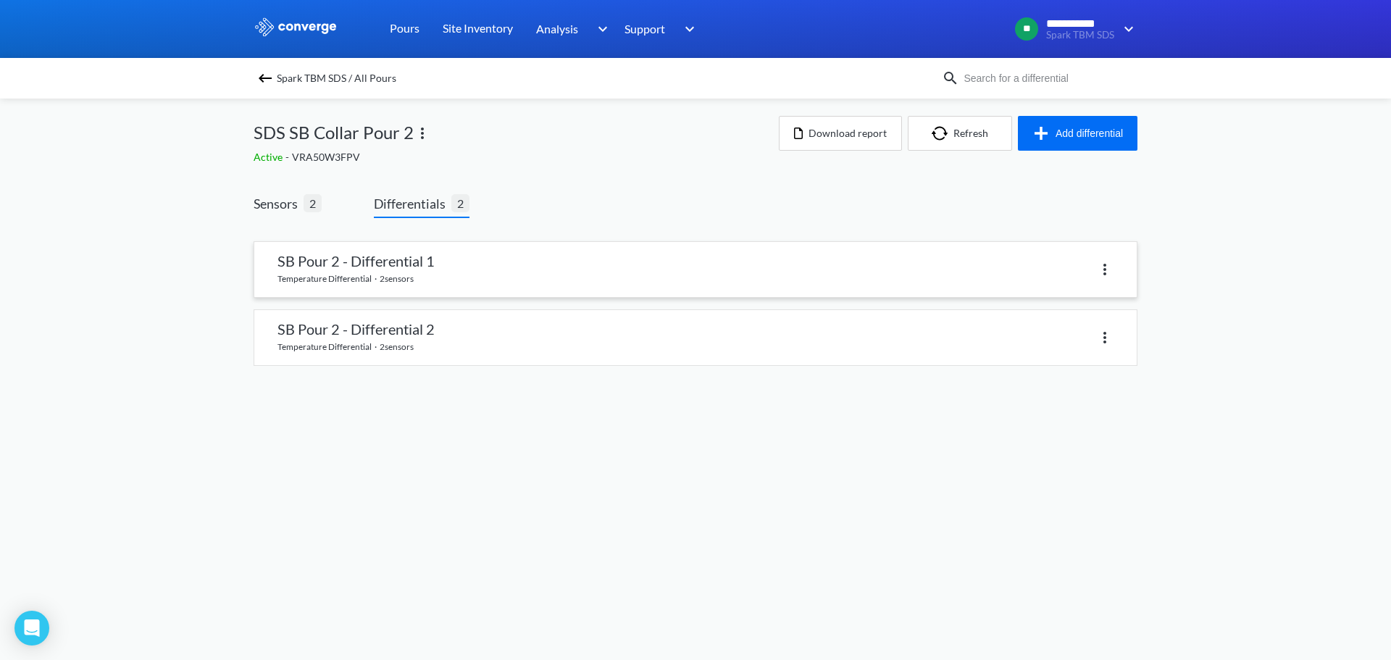
click at [368, 268] on link at bounding box center [695, 269] width 883 height 55
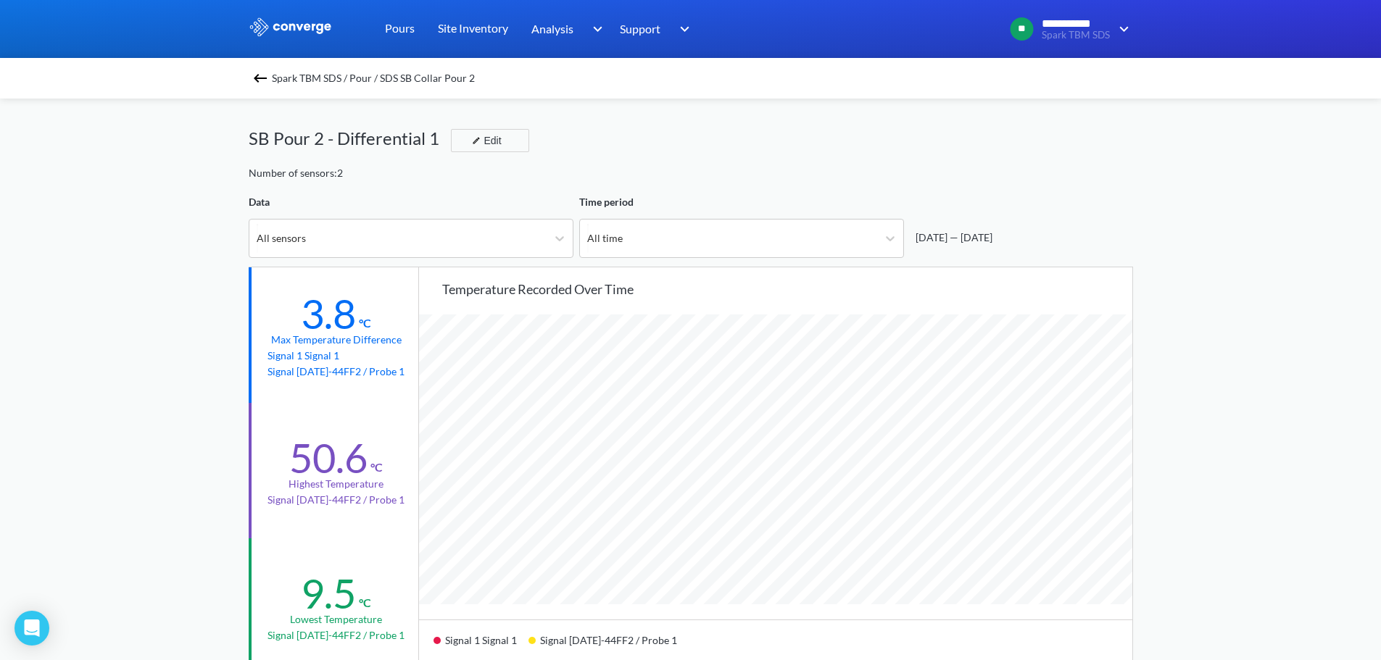
click at [262, 75] on img at bounding box center [259, 78] width 17 height 17
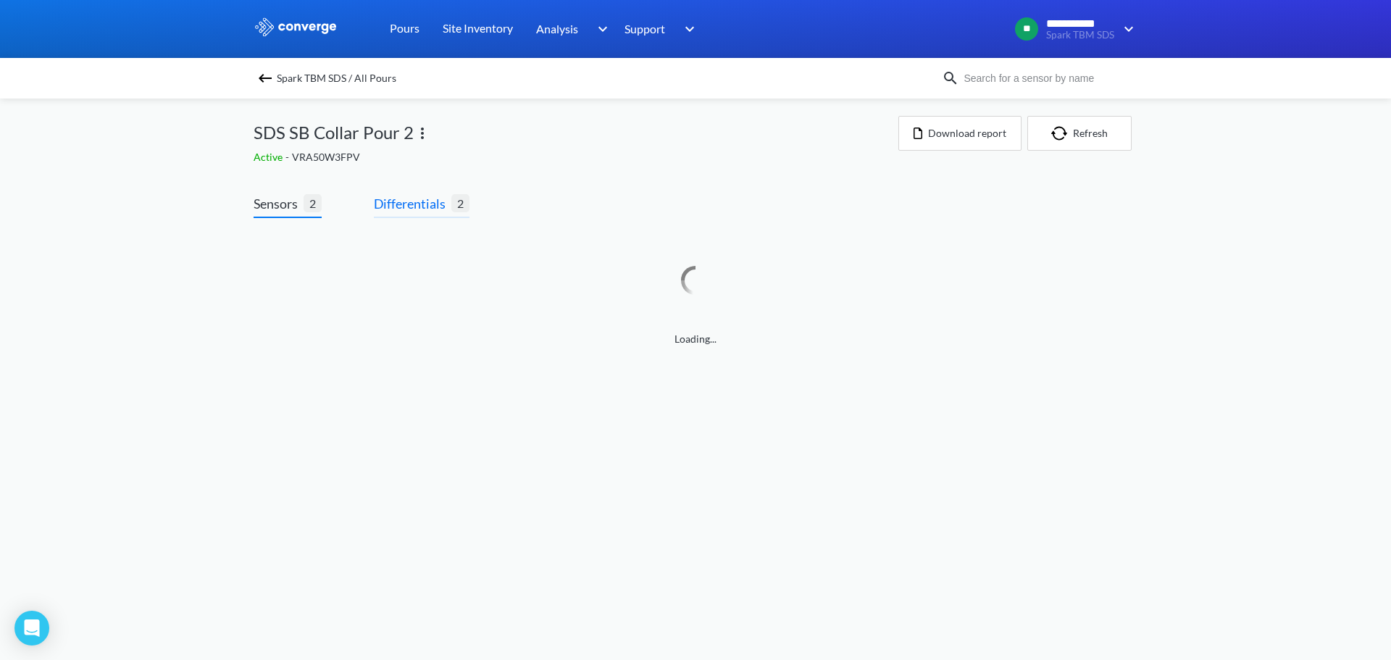
click at [394, 202] on span "Differentials" at bounding box center [413, 203] width 78 height 20
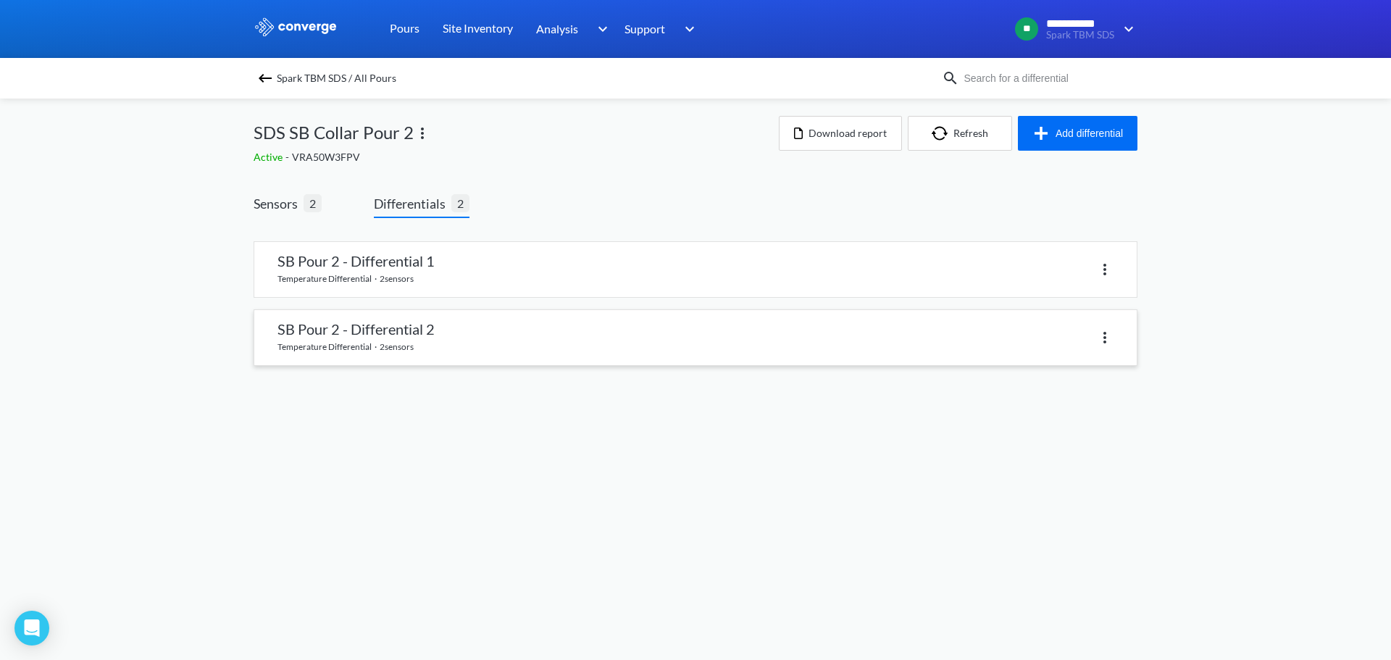
click at [403, 344] on link at bounding box center [695, 337] width 883 height 55
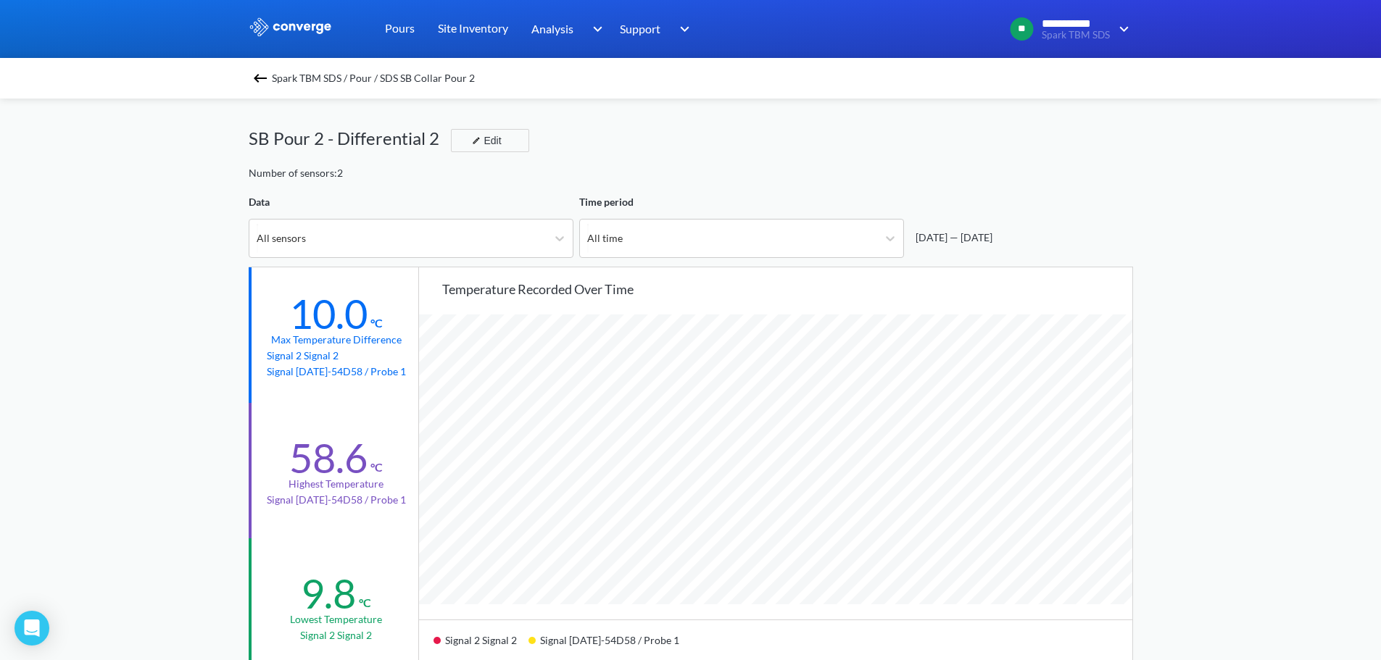
click at [254, 78] on div "Spark TBM SDS / Pour / SDS SB Collar Pour 2" at bounding box center [691, 78] width 884 height 20
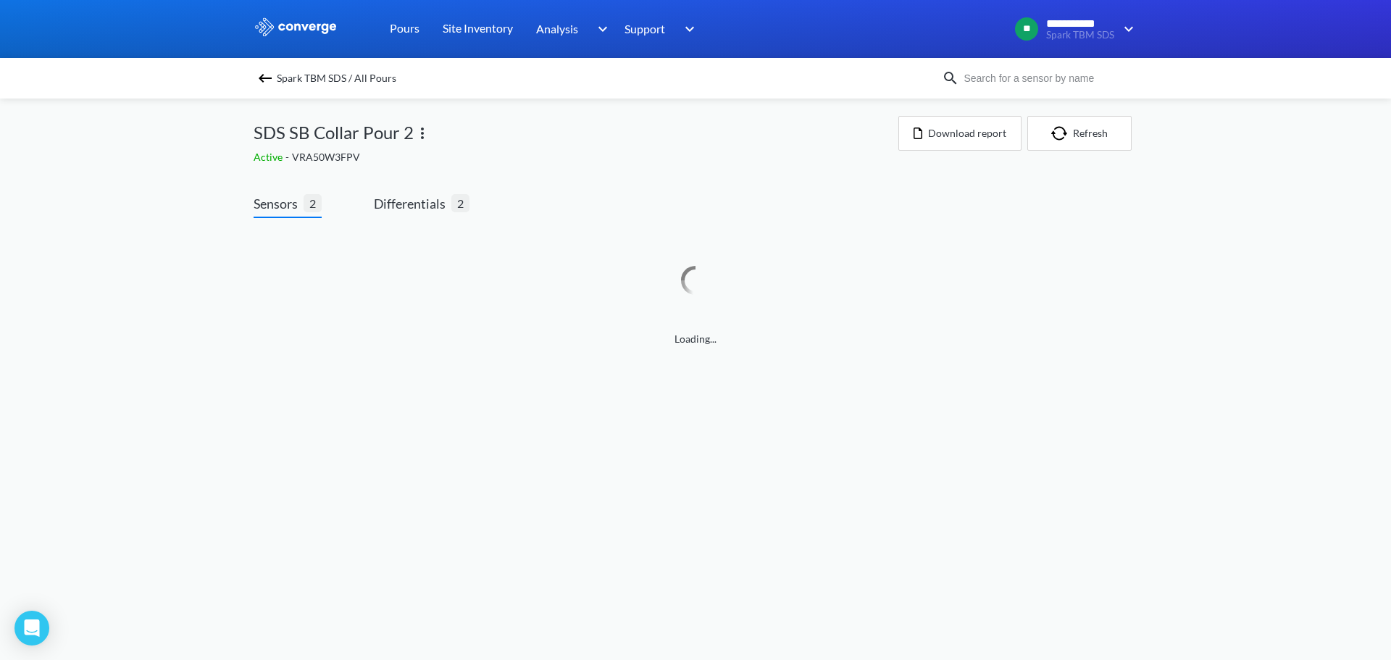
click at [257, 78] on img at bounding box center [265, 78] width 17 height 17
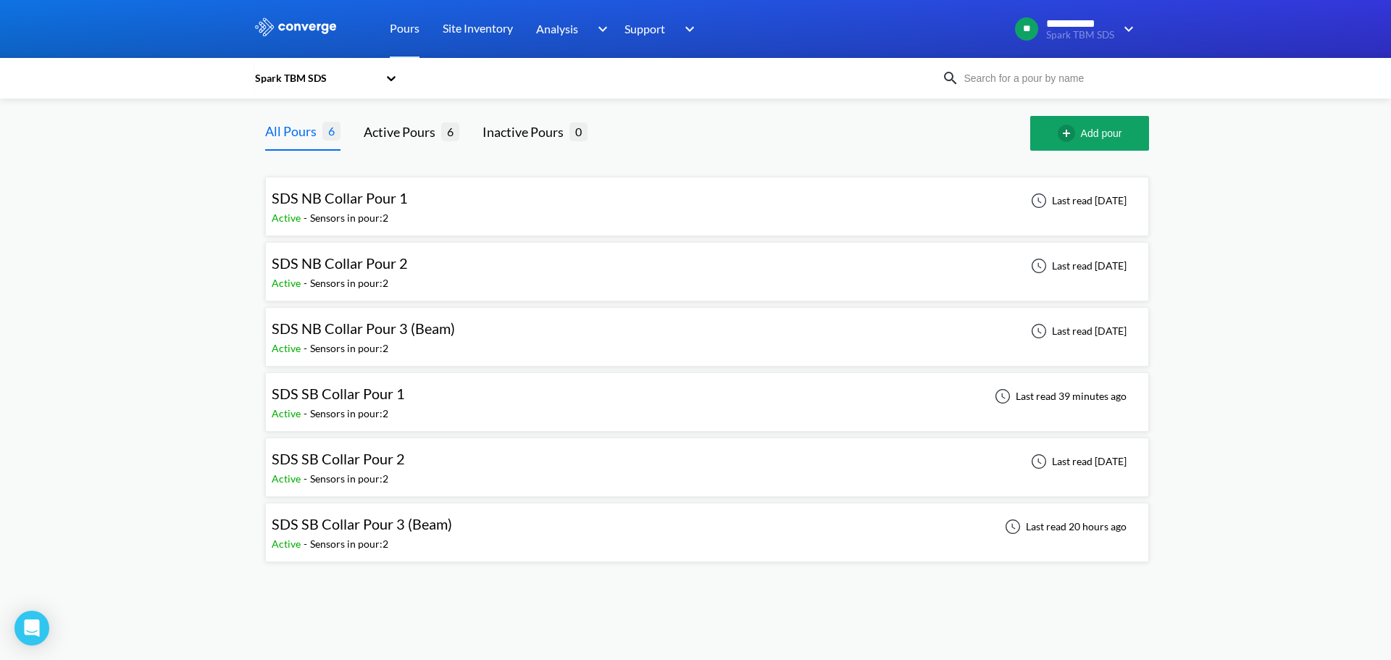
click at [414, 188] on div "SDS NB Collar Pour 1 Active - Sensors in pour: 2 Last read 7 days ago" at bounding box center [707, 206] width 871 height 46
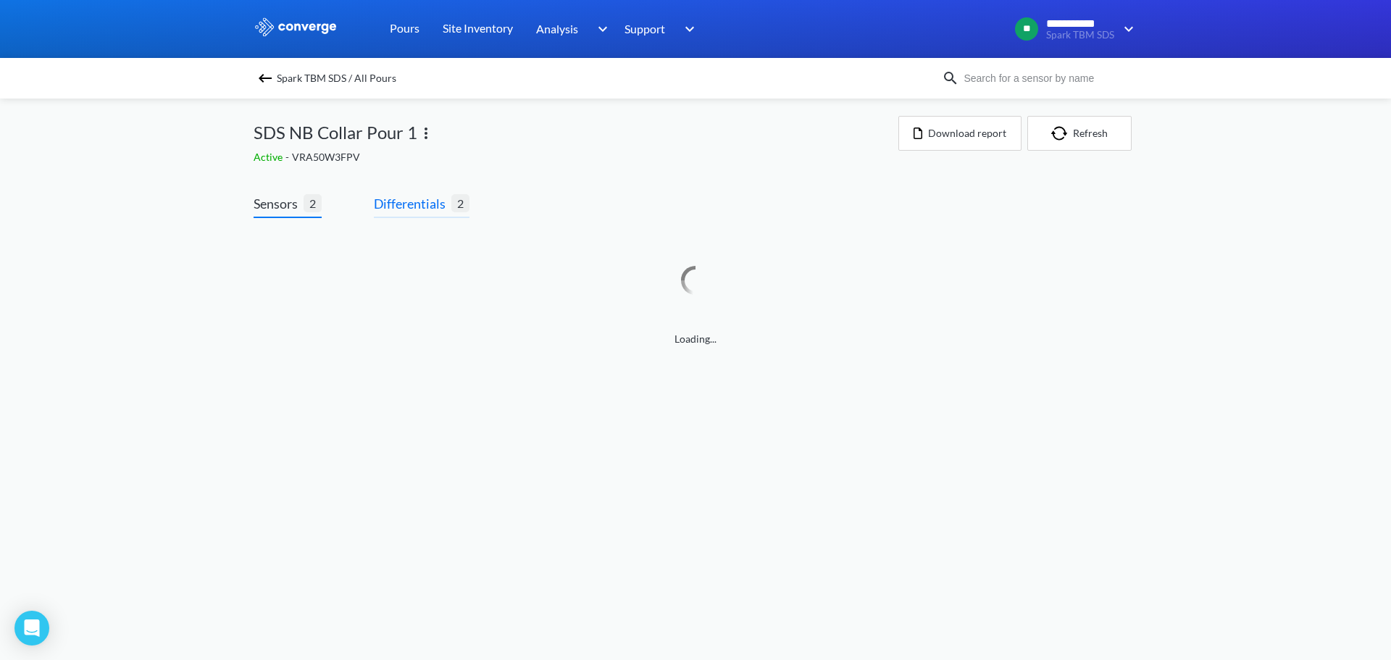
click at [438, 209] on span "Differentials" at bounding box center [413, 203] width 78 height 20
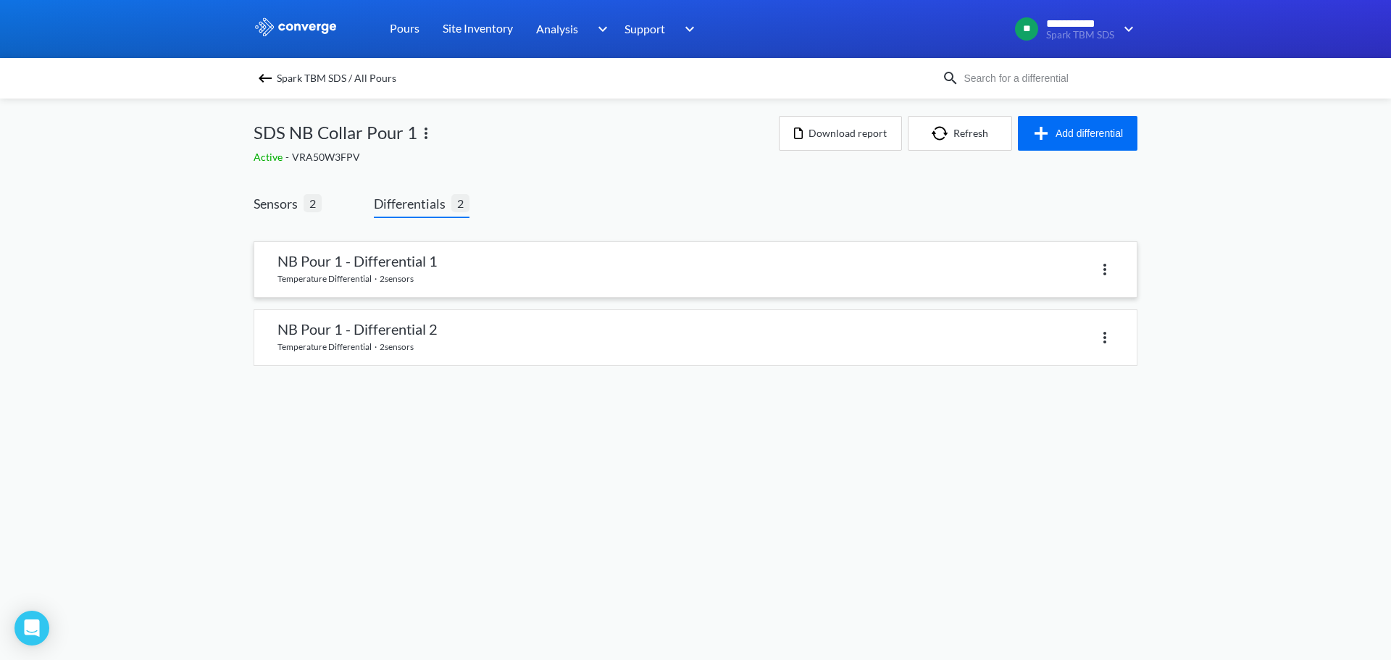
click at [433, 272] on link at bounding box center [695, 269] width 883 height 55
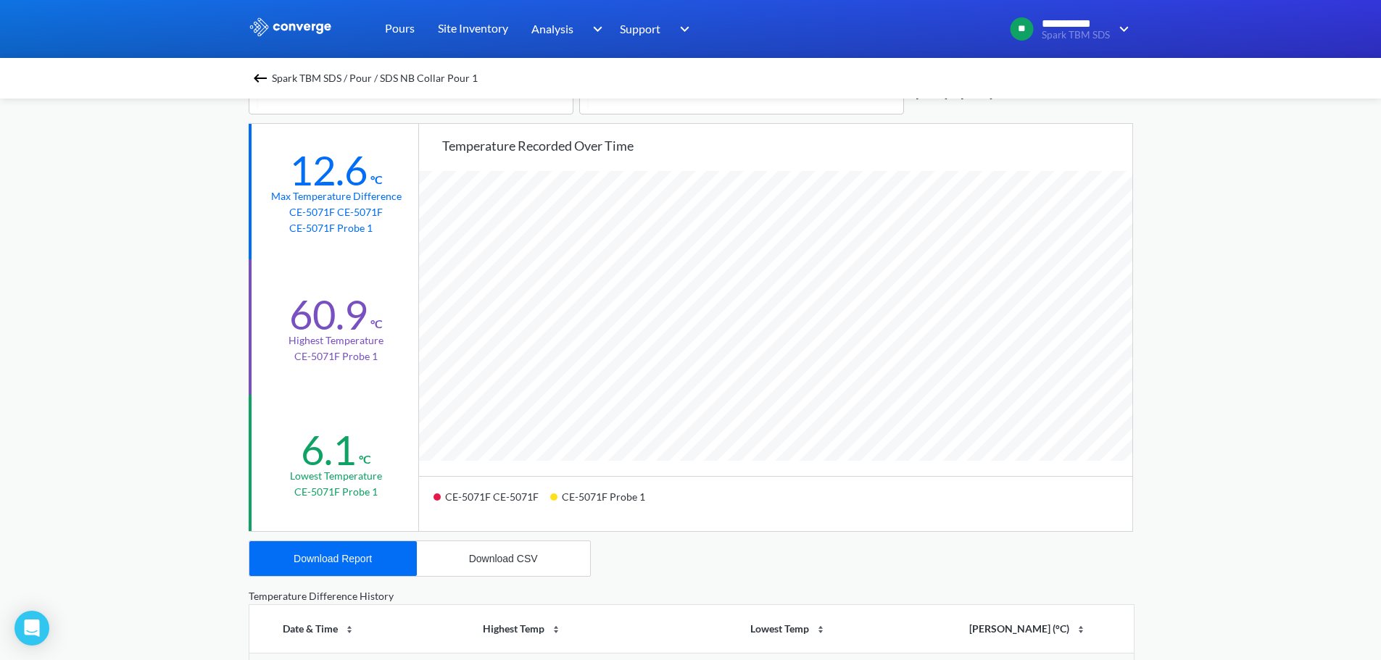
scroll to position [145, 0]
click at [187, 191] on div "**********" at bounding box center [690, 462] width 1381 height 1215
click at [257, 72] on img at bounding box center [259, 78] width 17 height 17
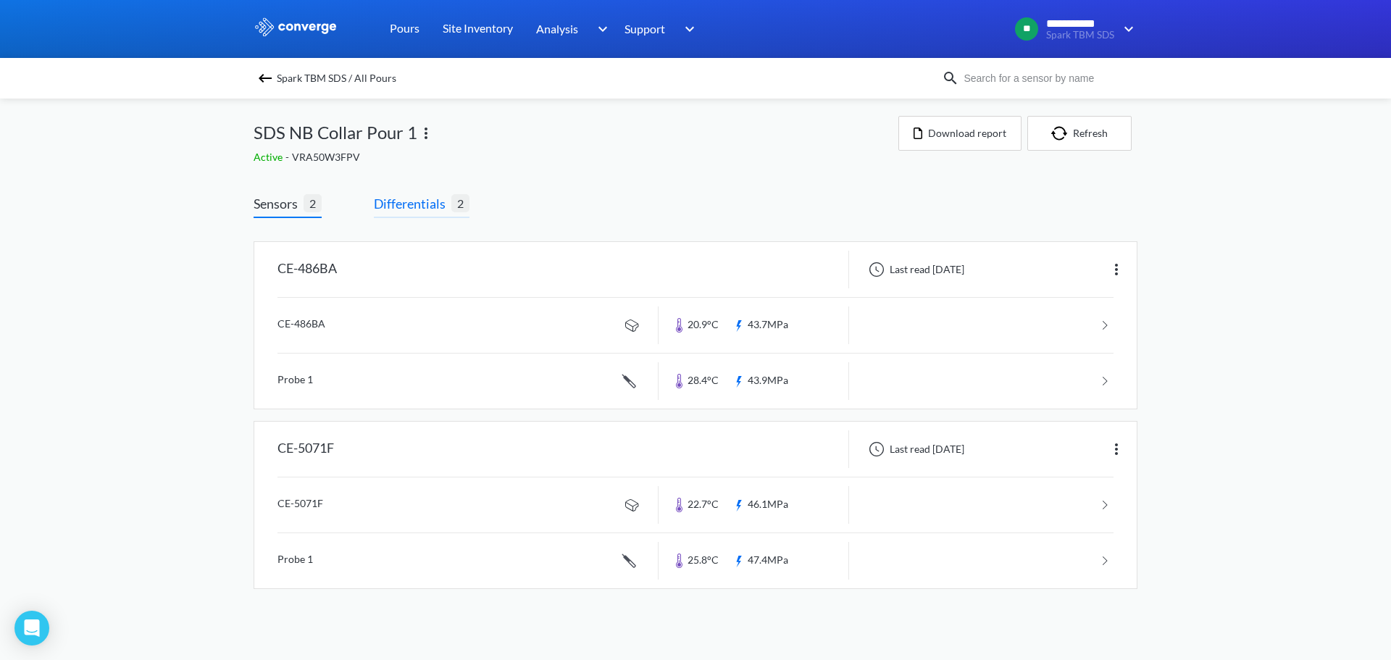
click at [405, 206] on span "Differentials" at bounding box center [413, 203] width 78 height 20
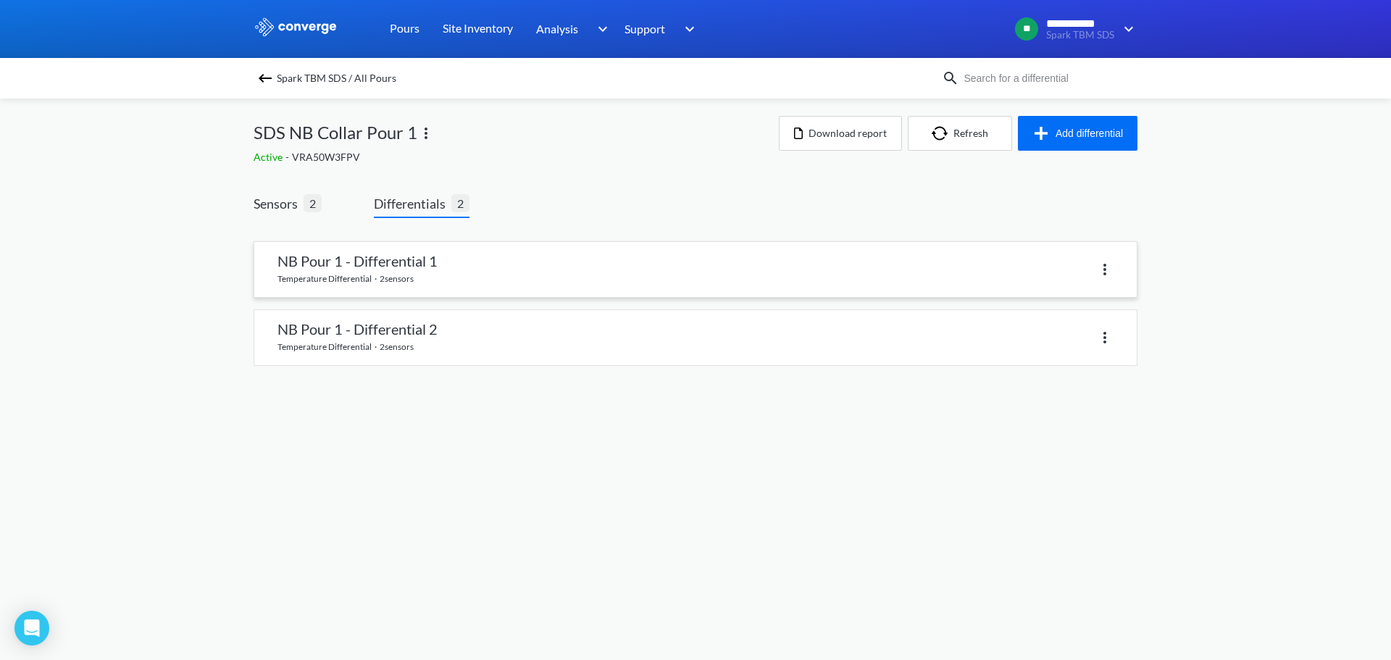
click at [417, 266] on link at bounding box center [695, 269] width 883 height 55
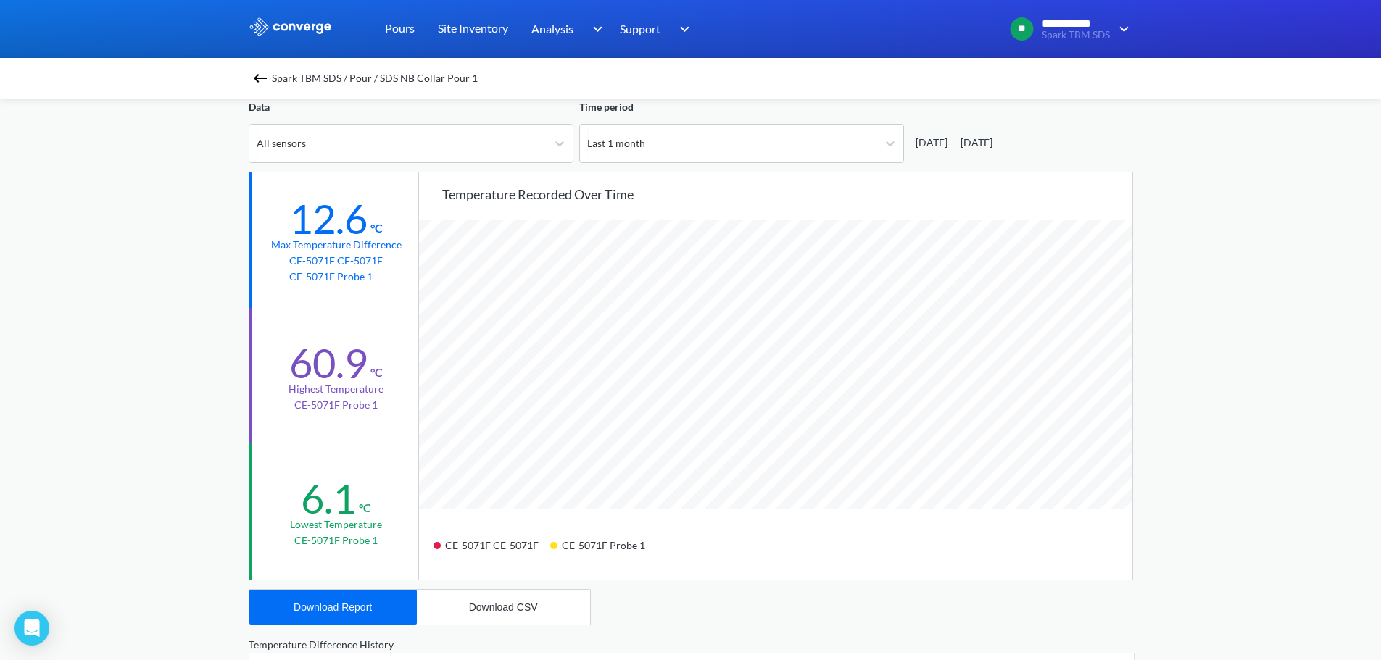
scroll to position [290, 0]
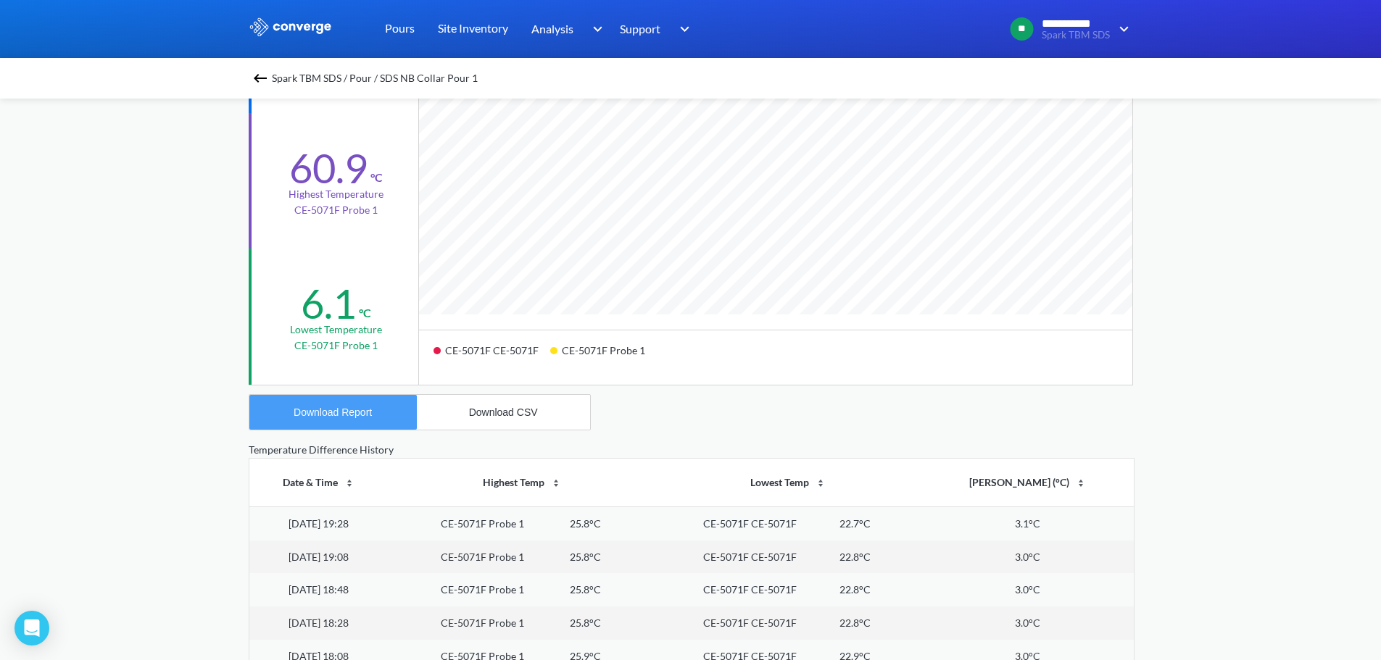
click at [349, 410] on div "Download Report" at bounding box center [333, 413] width 78 height 12
drag, startPoint x: 1310, startPoint y: 215, endPoint x: 1299, endPoint y: 215, distance: 11.6
click at [1310, 215] on div "**********" at bounding box center [690, 317] width 1381 height 1215
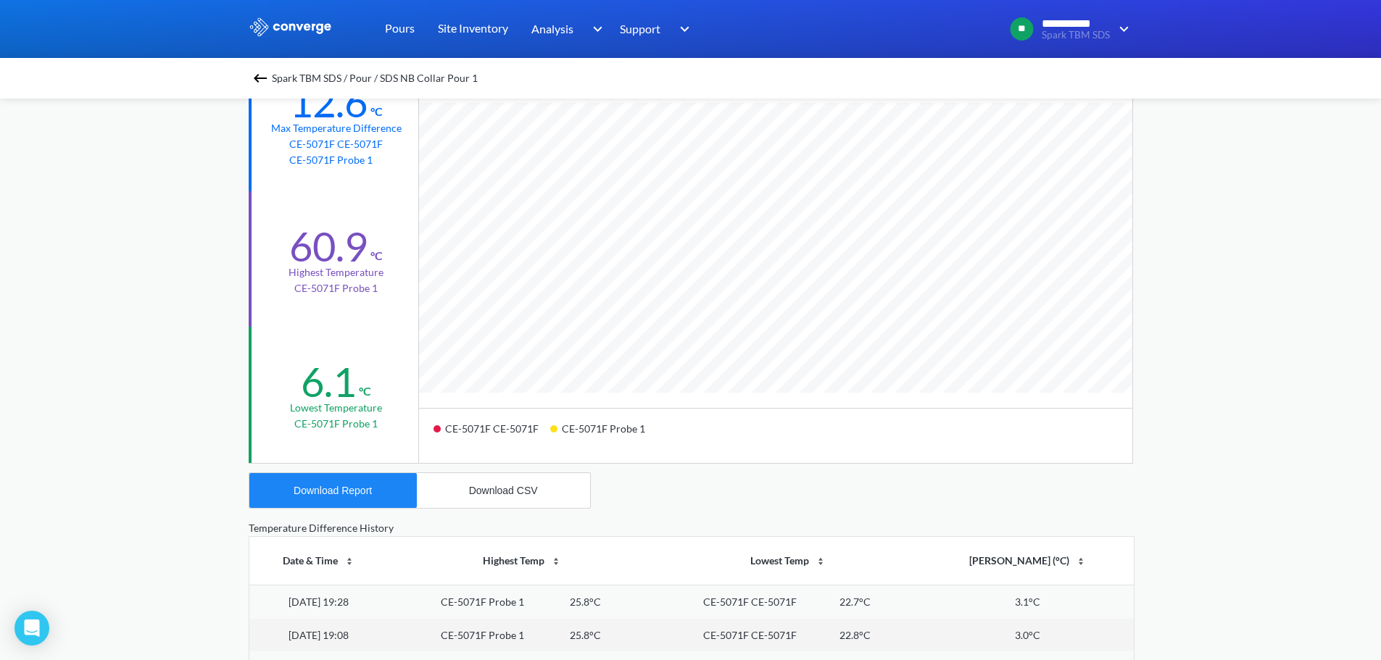
scroll to position [0, 0]
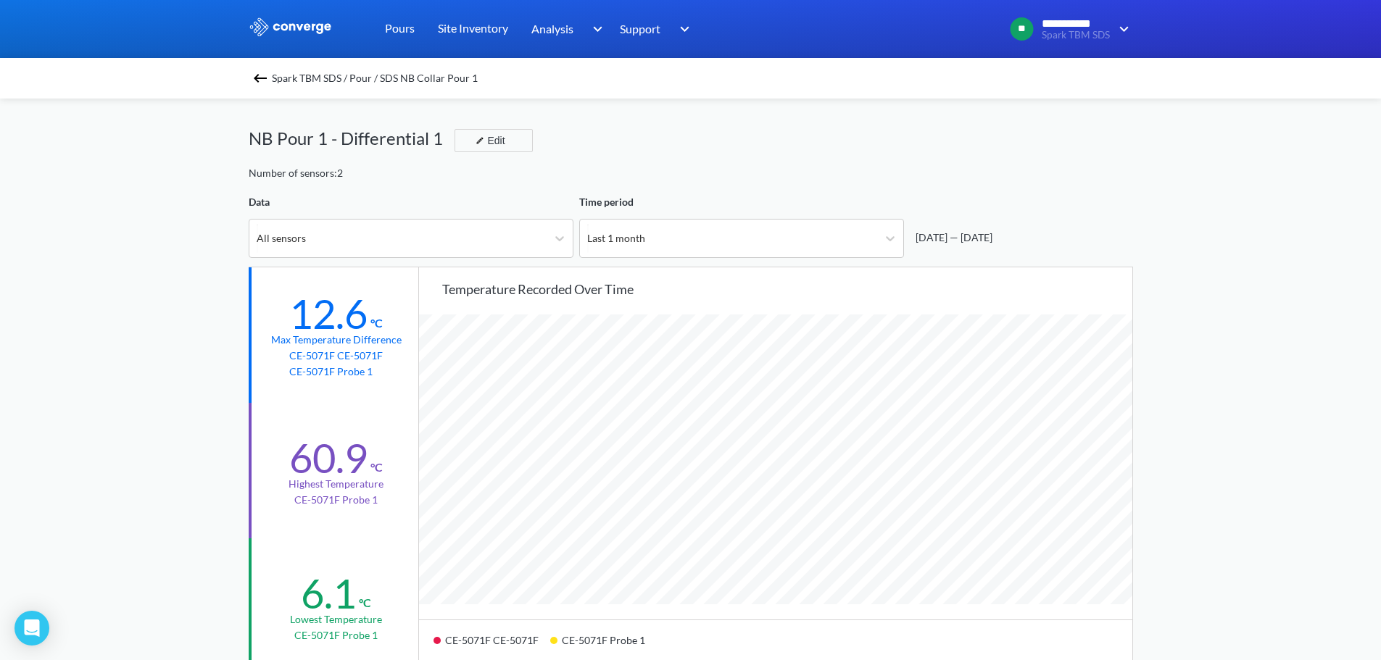
click at [263, 81] on img at bounding box center [259, 78] width 17 height 17
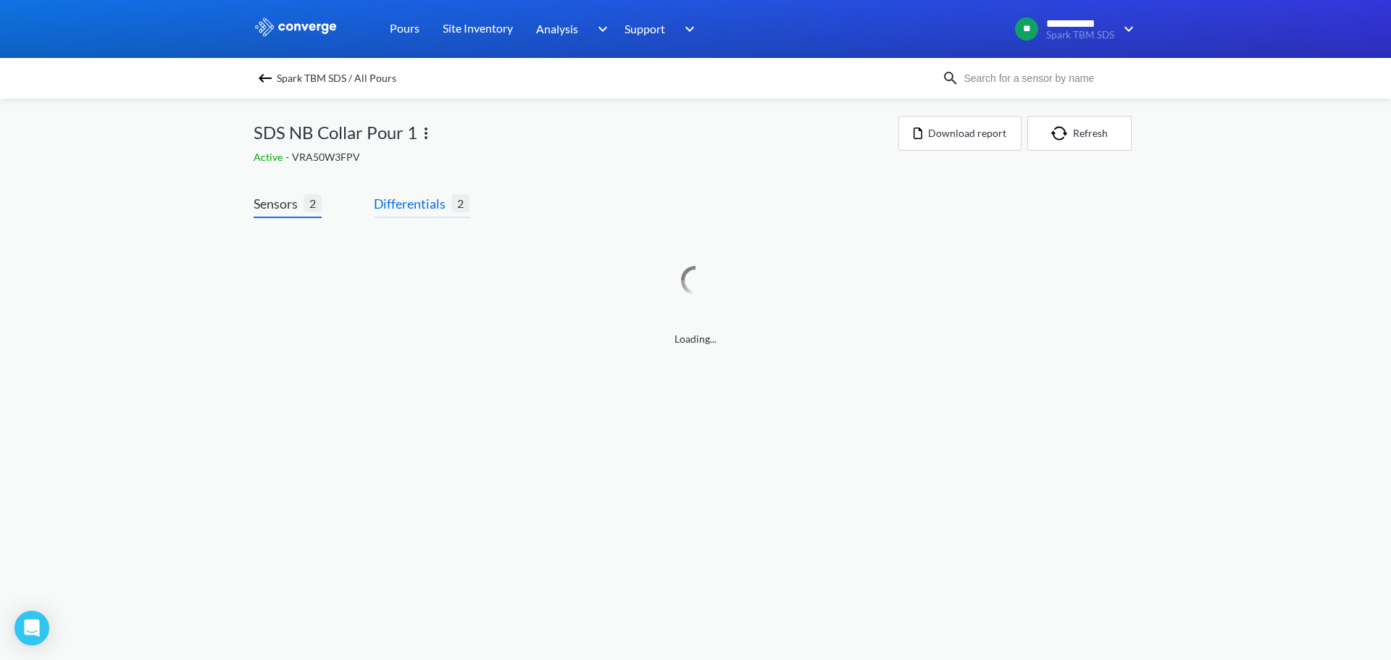
click at [388, 197] on span "Differentials" at bounding box center [413, 203] width 78 height 20
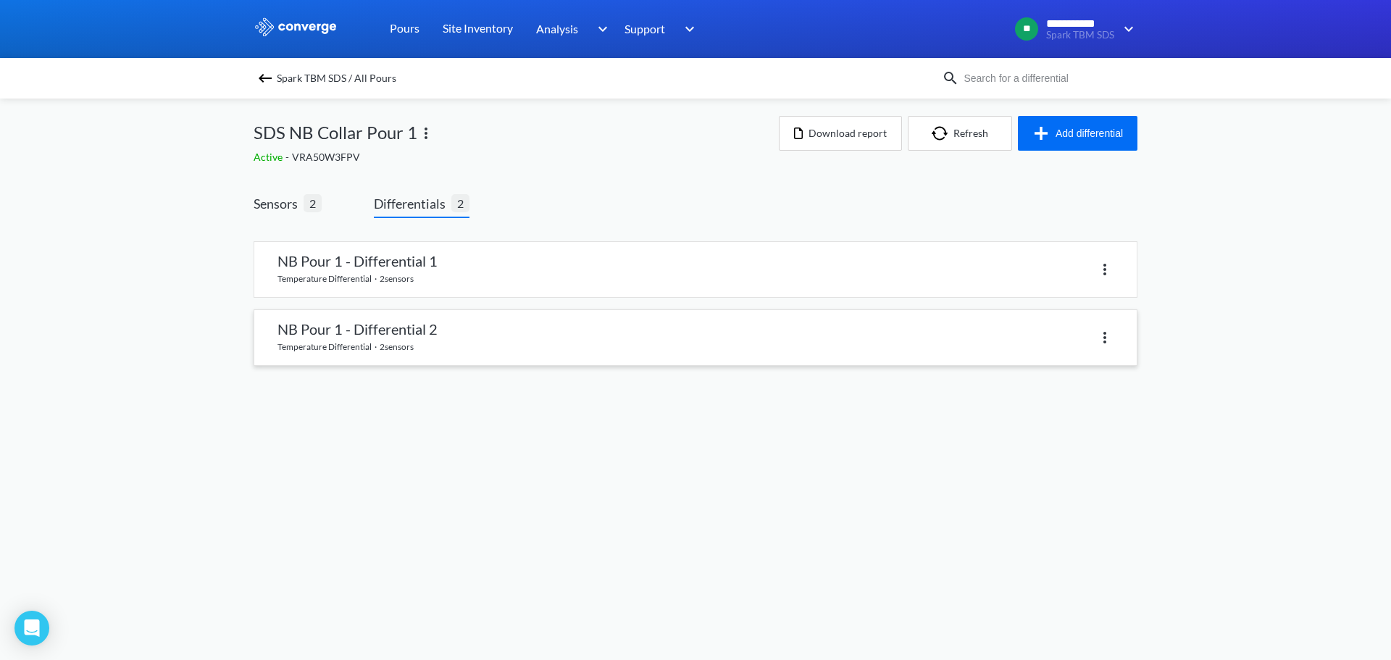
click at [469, 322] on link at bounding box center [695, 337] width 883 height 55
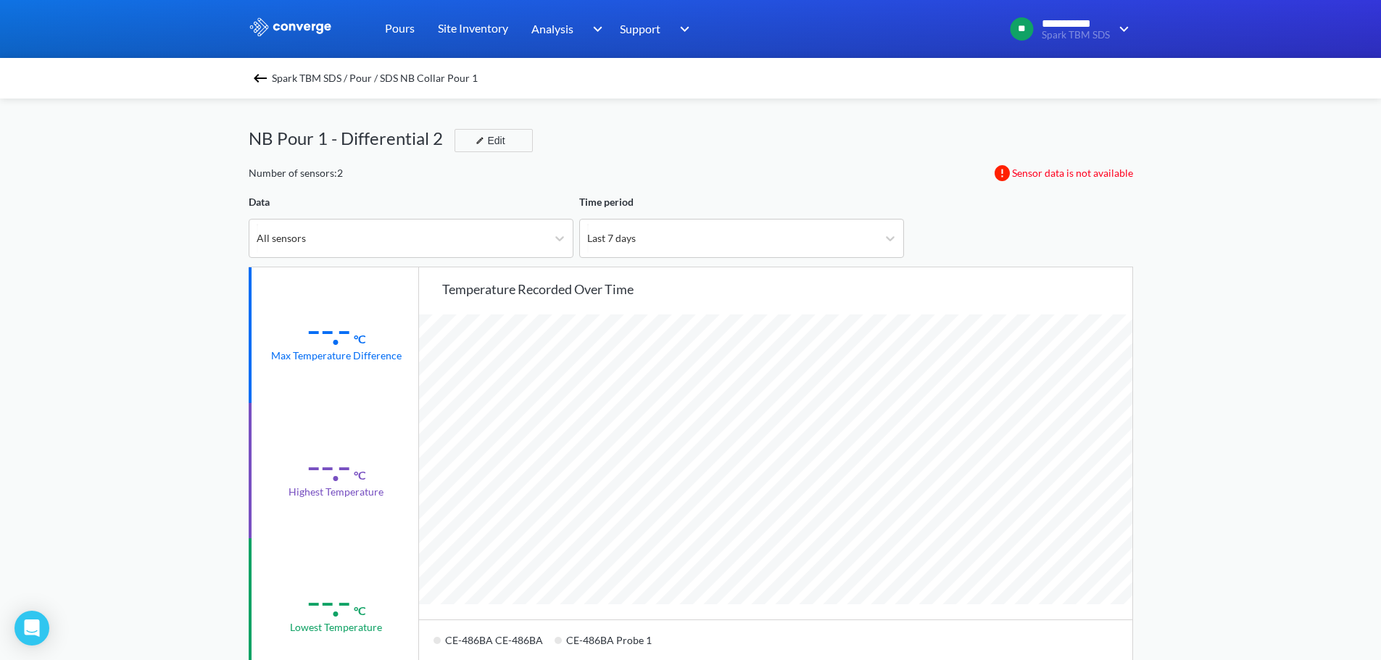
scroll to position [1214, 1381]
click at [266, 74] on img at bounding box center [259, 78] width 17 height 17
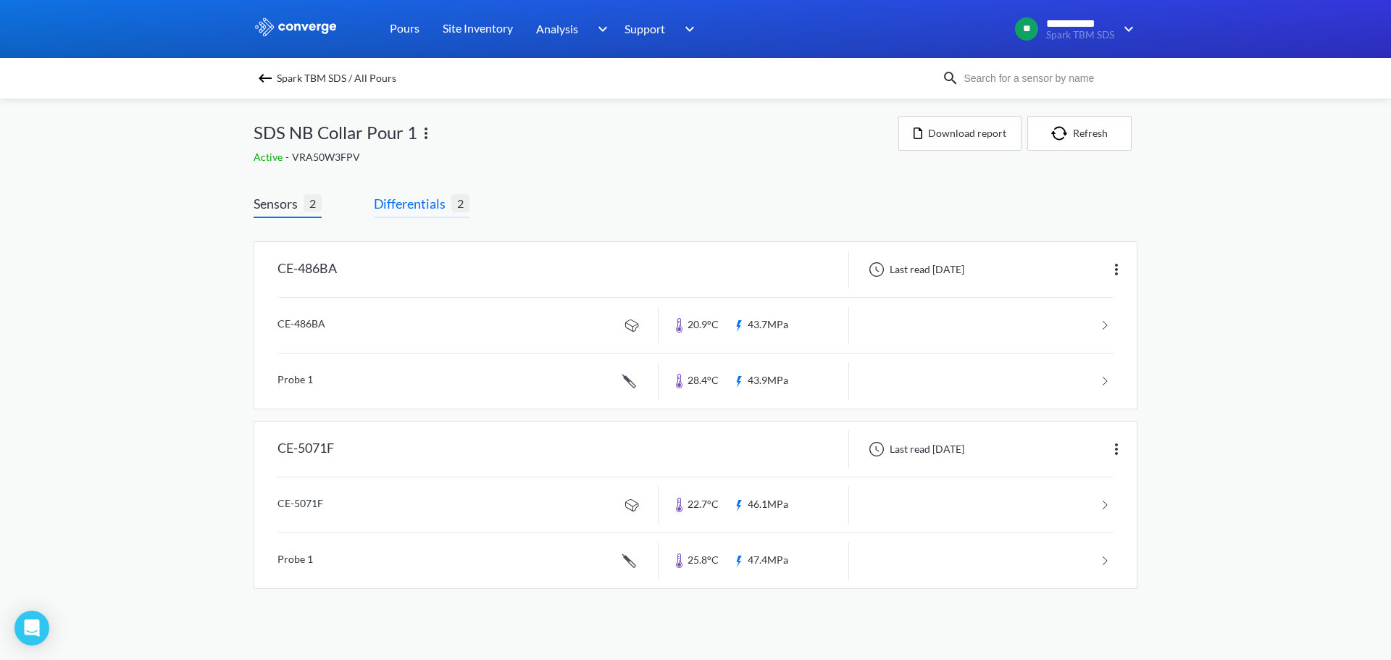
click at [391, 193] on span "Differentials" at bounding box center [413, 203] width 78 height 20
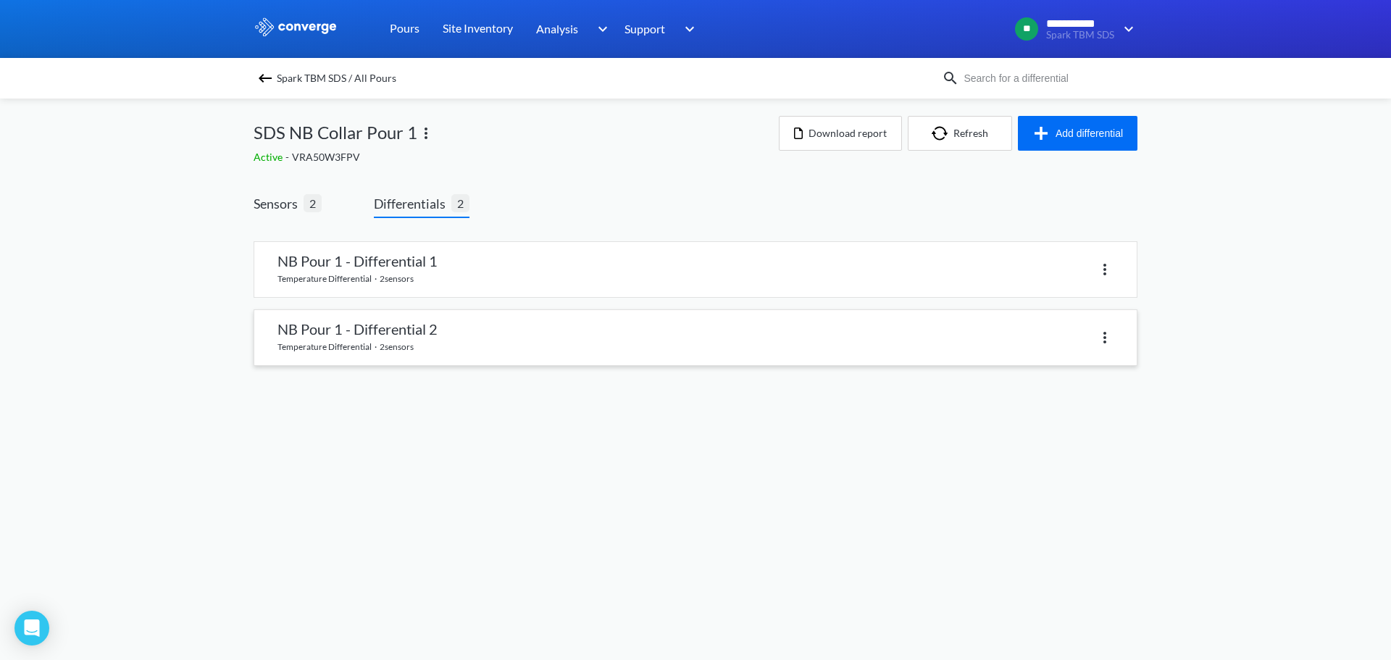
click at [403, 340] on link at bounding box center [695, 337] width 883 height 55
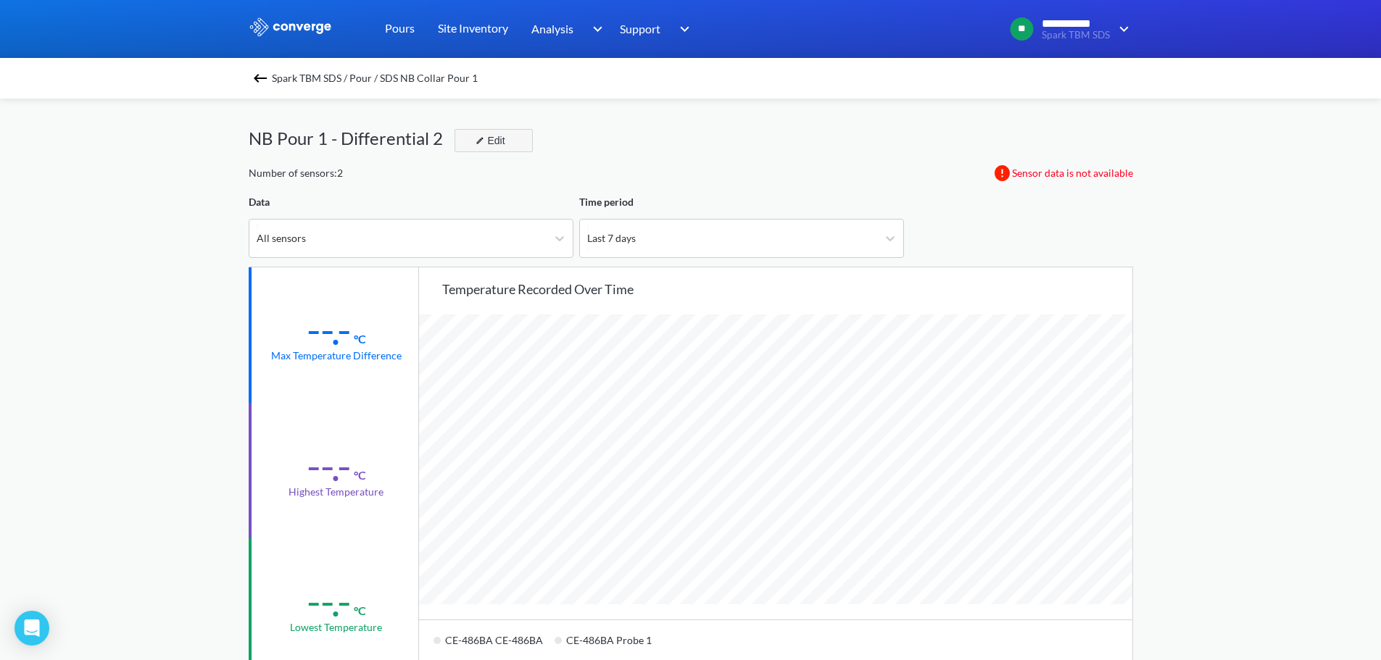
click at [473, 141] on div "Edit" at bounding box center [489, 140] width 38 height 17
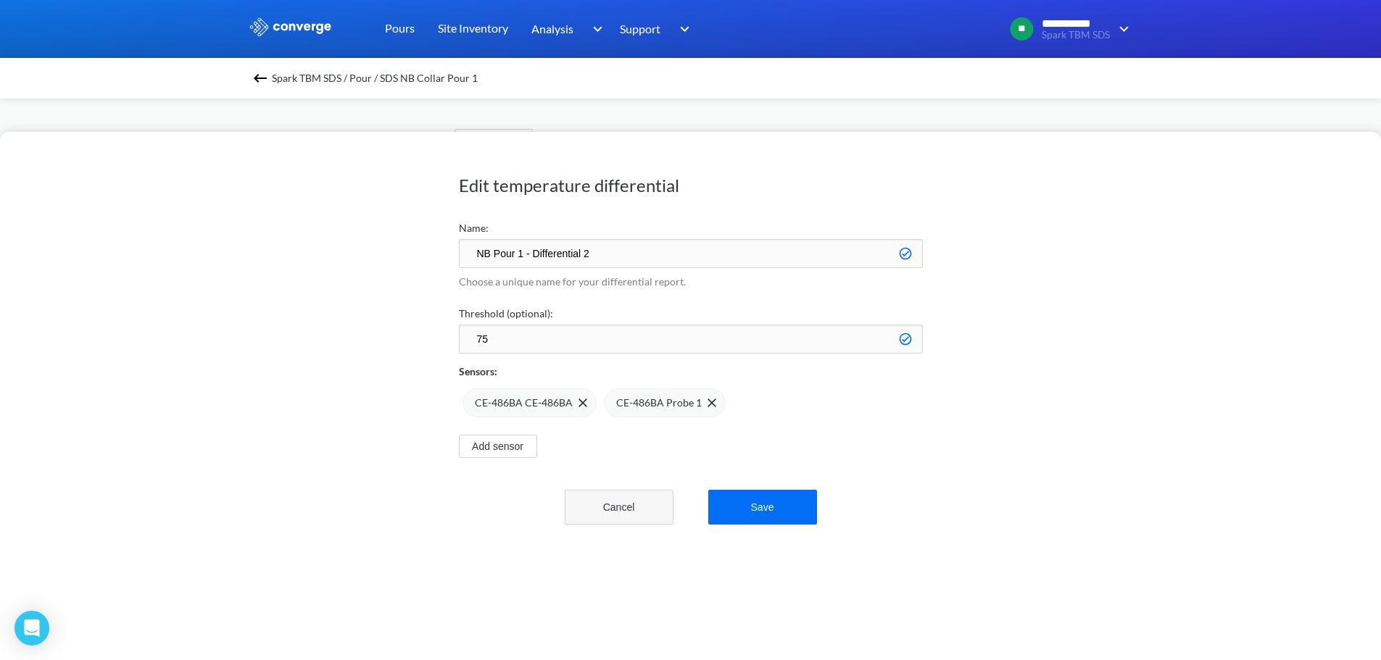
click at [638, 501] on button "Cancel" at bounding box center [619, 507] width 109 height 35
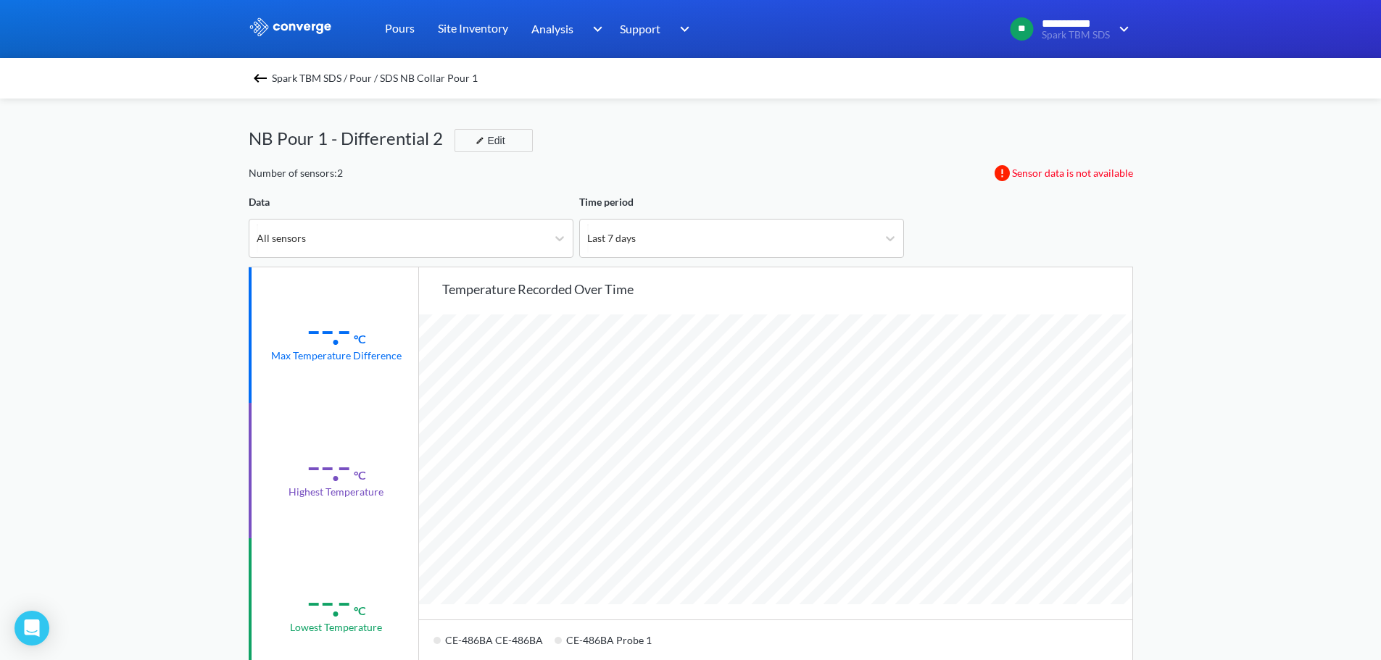
click at [259, 76] on img at bounding box center [259, 78] width 17 height 17
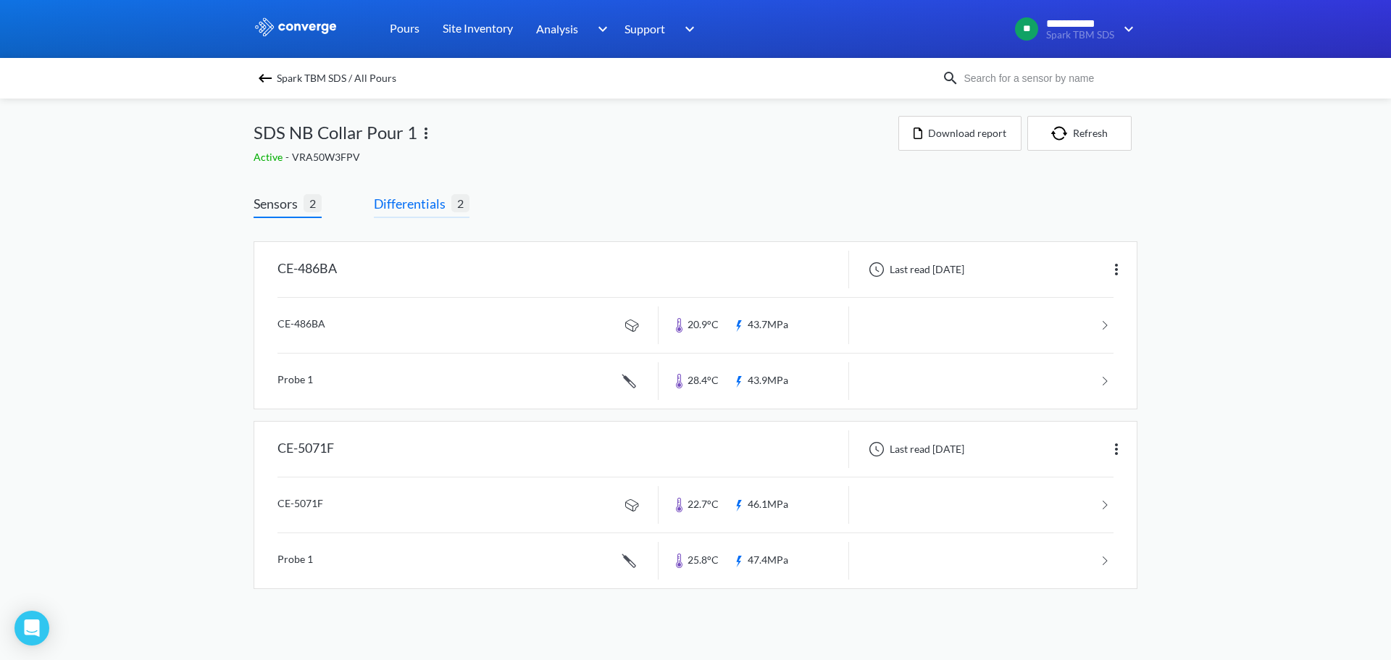
click at [391, 201] on span "Differentials" at bounding box center [413, 203] width 78 height 20
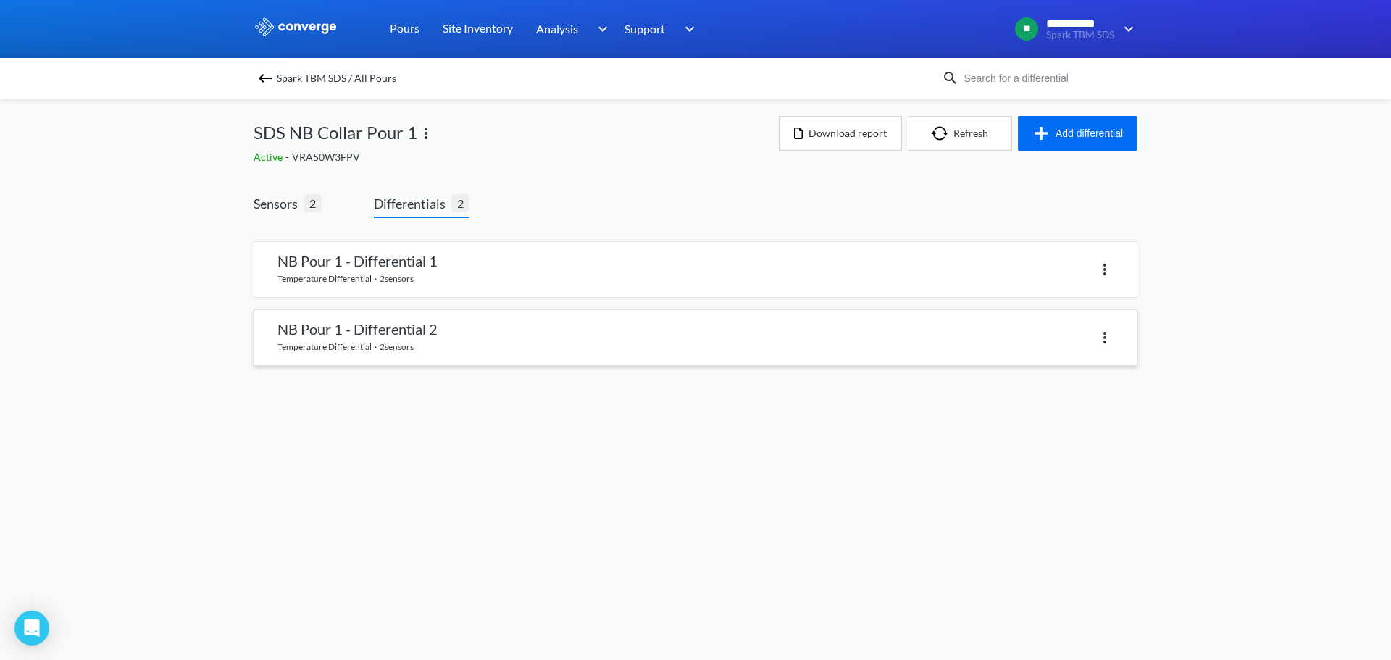
click at [511, 336] on link at bounding box center [695, 337] width 883 height 55
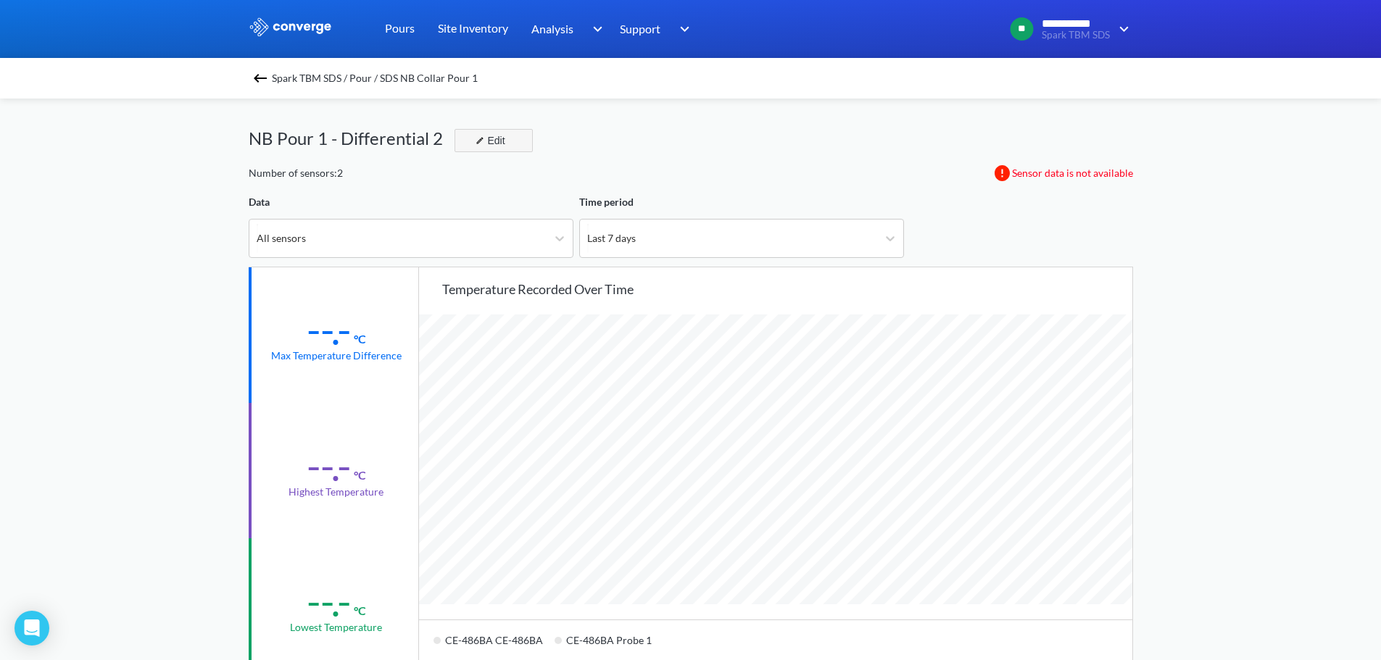
scroll to position [1214, 1381]
click at [498, 143] on div "Edit" at bounding box center [489, 140] width 38 height 17
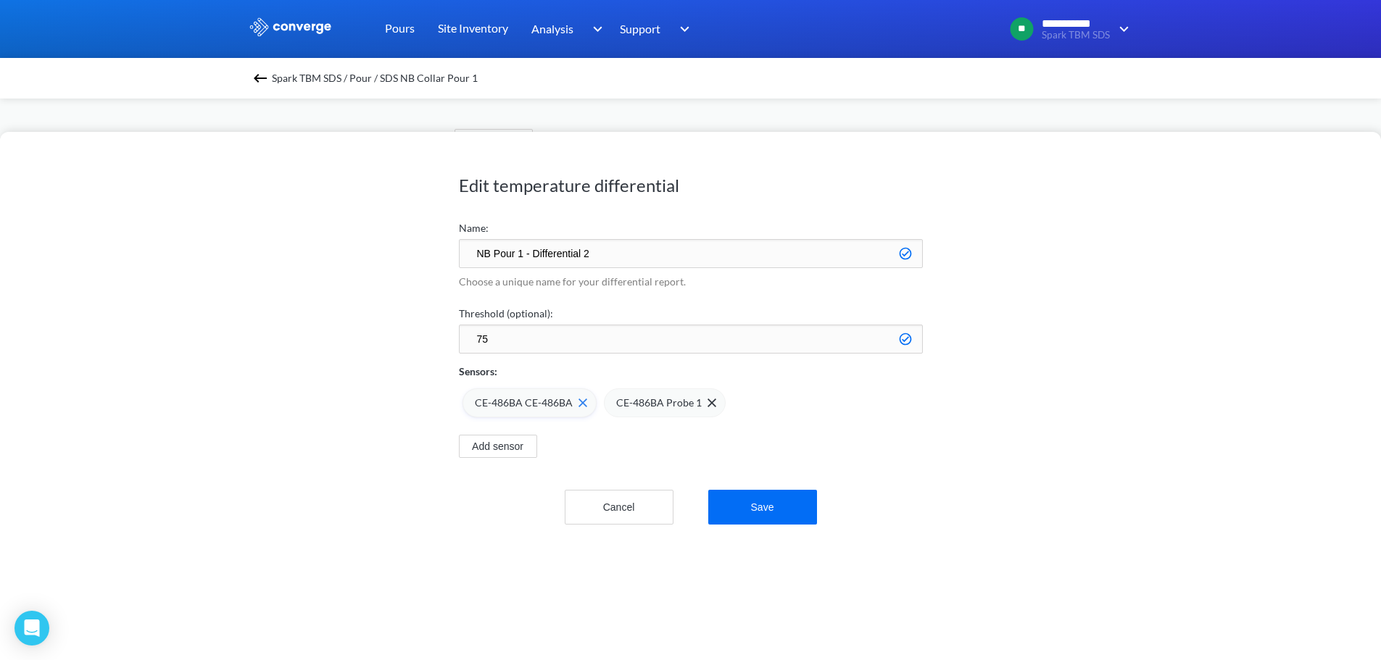
click at [578, 403] on img at bounding box center [582, 403] width 9 height 9
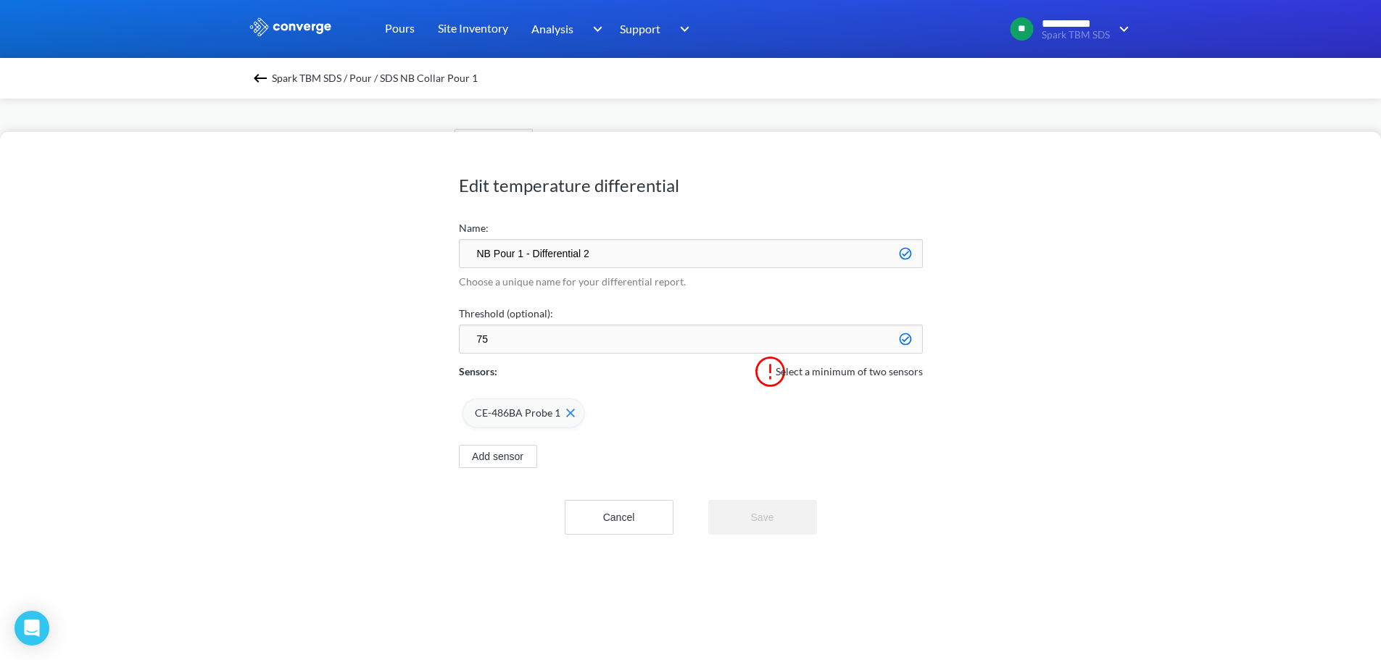
click at [578, 413] on div "CE-486BA Probe 1" at bounding box center [523, 413] width 122 height 29
click at [510, 421] on button "Add sensor" at bounding box center [498, 418] width 78 height 23
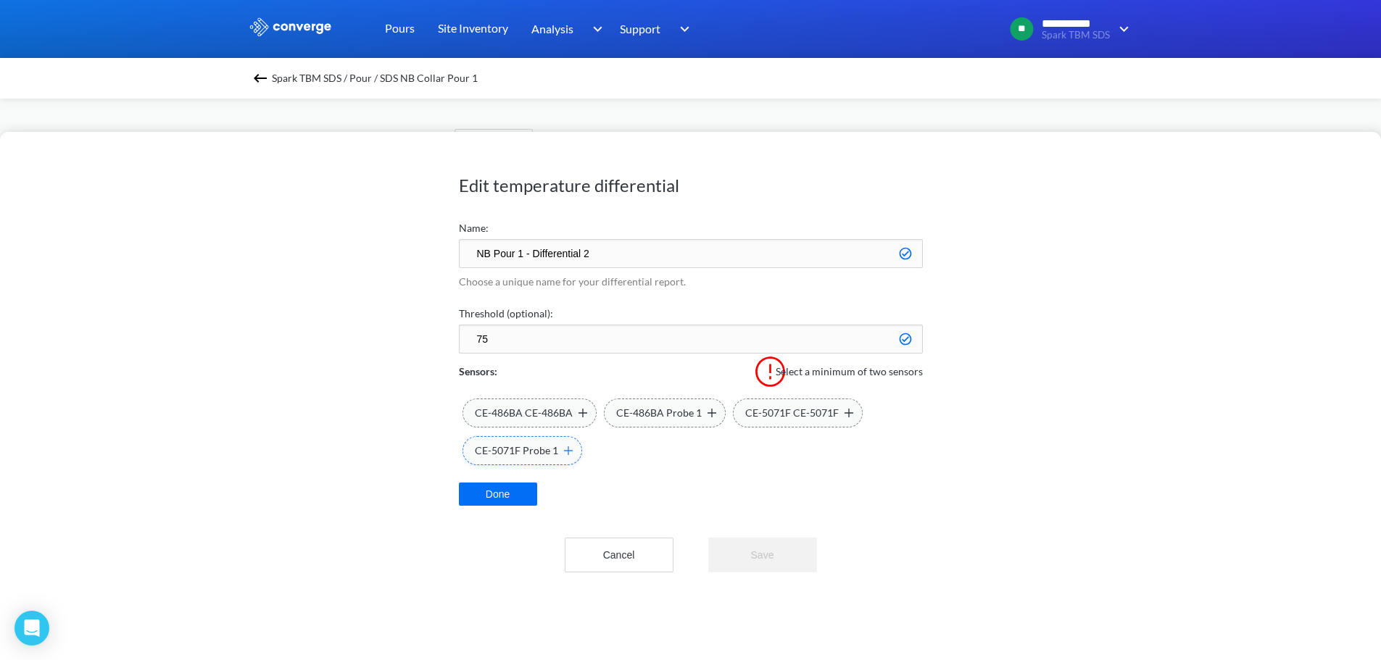
click at [567, 452] on img at bounding box center [568, 450] width 9 height 9
click at [564, 413] on img at bounding box center [568, 413] width 9 height 9
click at [578, 418] on div "CE-486BA CE-486BA" at bounding box center [531, 413] width 112 height 16
click at [712, 415] on img at bounding box center [711, 413] width 9 height 9
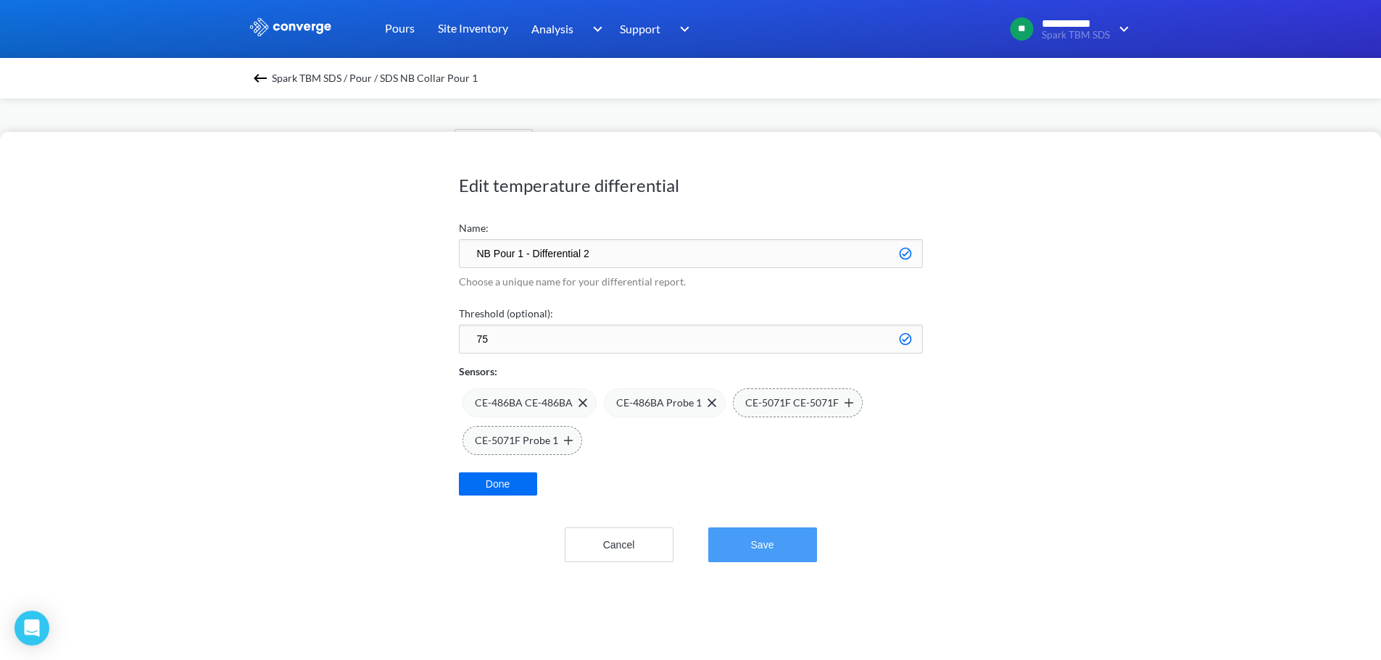
click at [777, 542] on button "Save" at bounding box center [762, 545] width 109 height 35
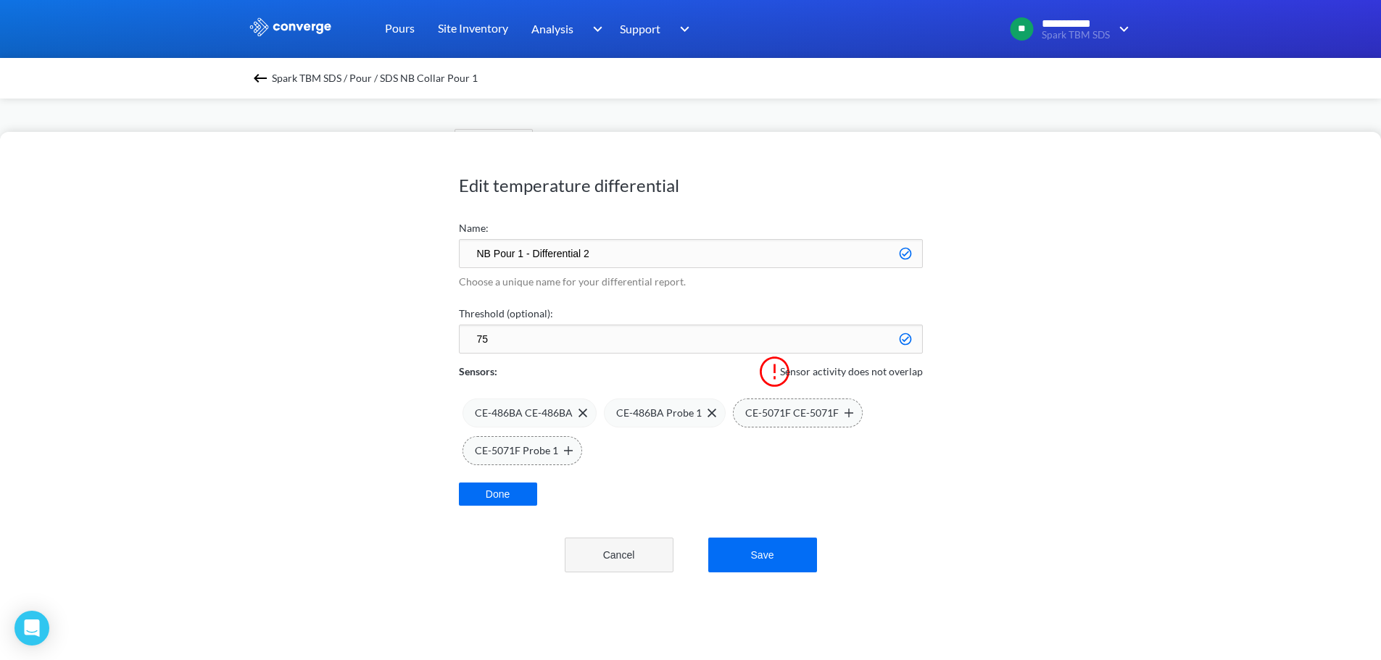
click at [617, 555] on button "Cancel" at bounding box center [619, 555] width 109 height 35
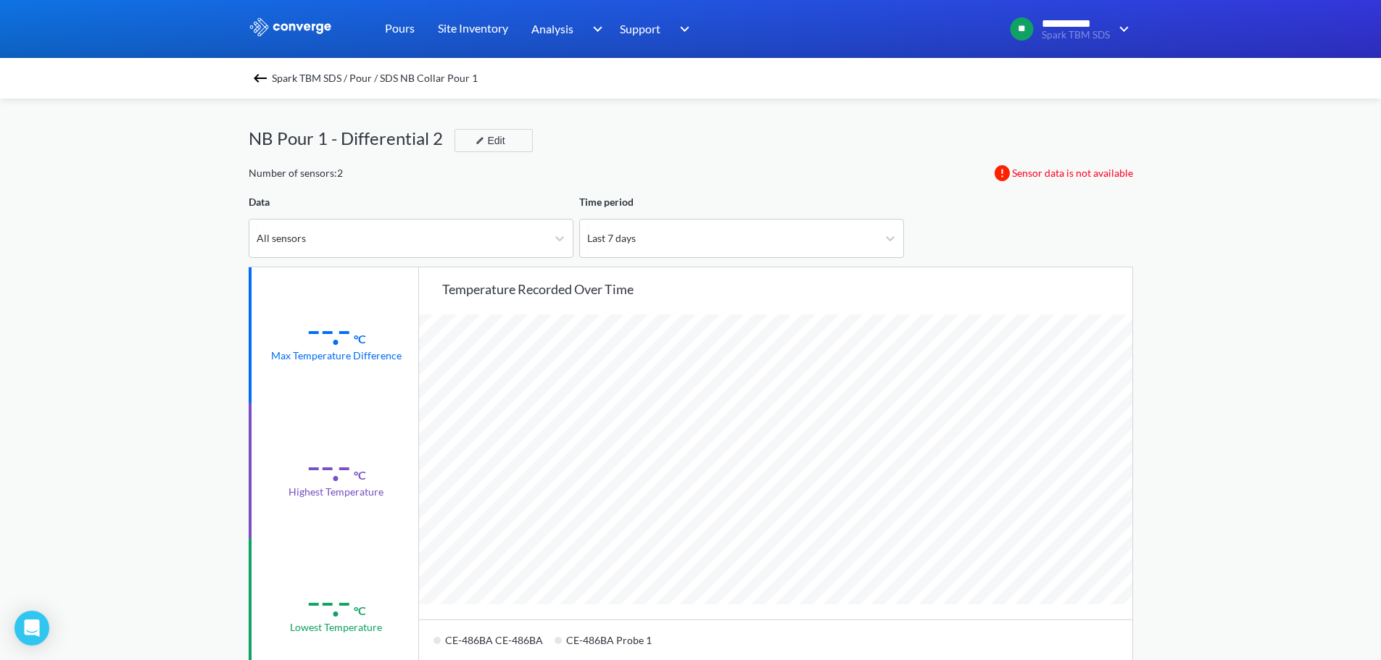
click at [269, 78] on img at bounding box center [259, 78] width 17 height 17
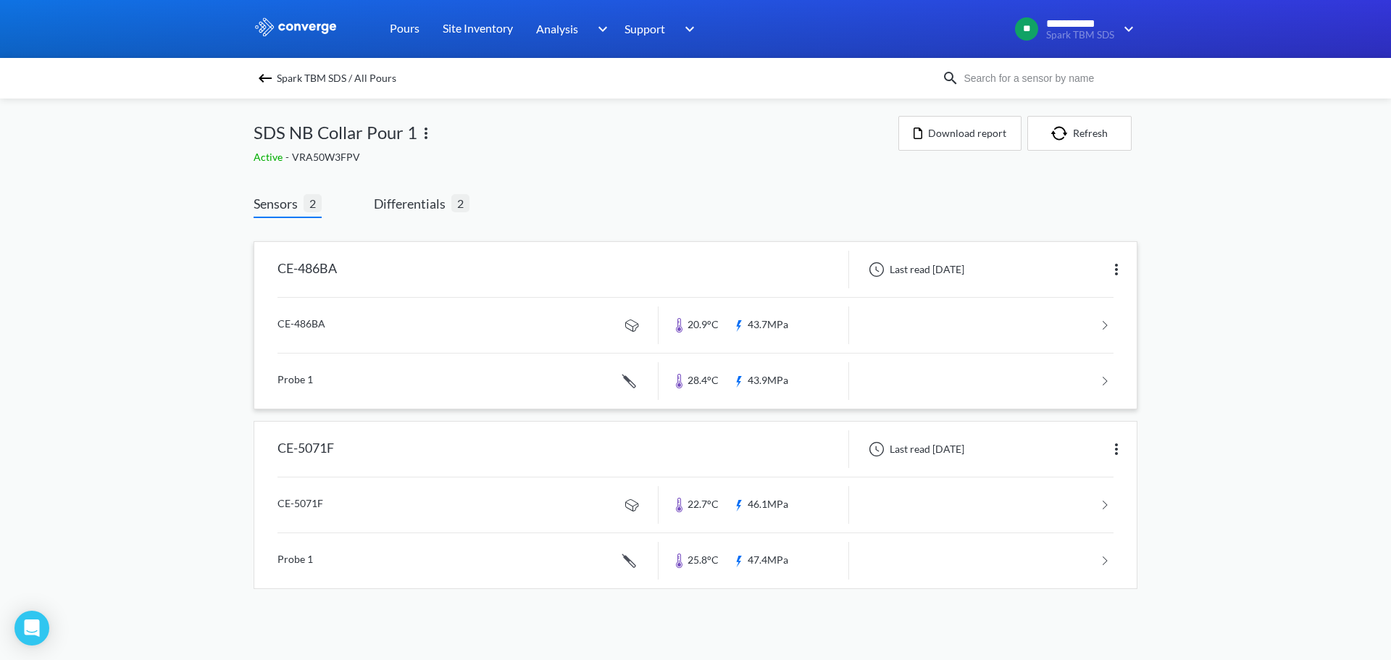
click at [313, 275] on div "CE-486BA" at bounding box center [307, 270] width 59 height 38
click at [1107, 326] on link at bounding box center [696, 325] width 836 height 55
click at [1093, 384] on link at bounding box center [696, 381] width 836 height 55
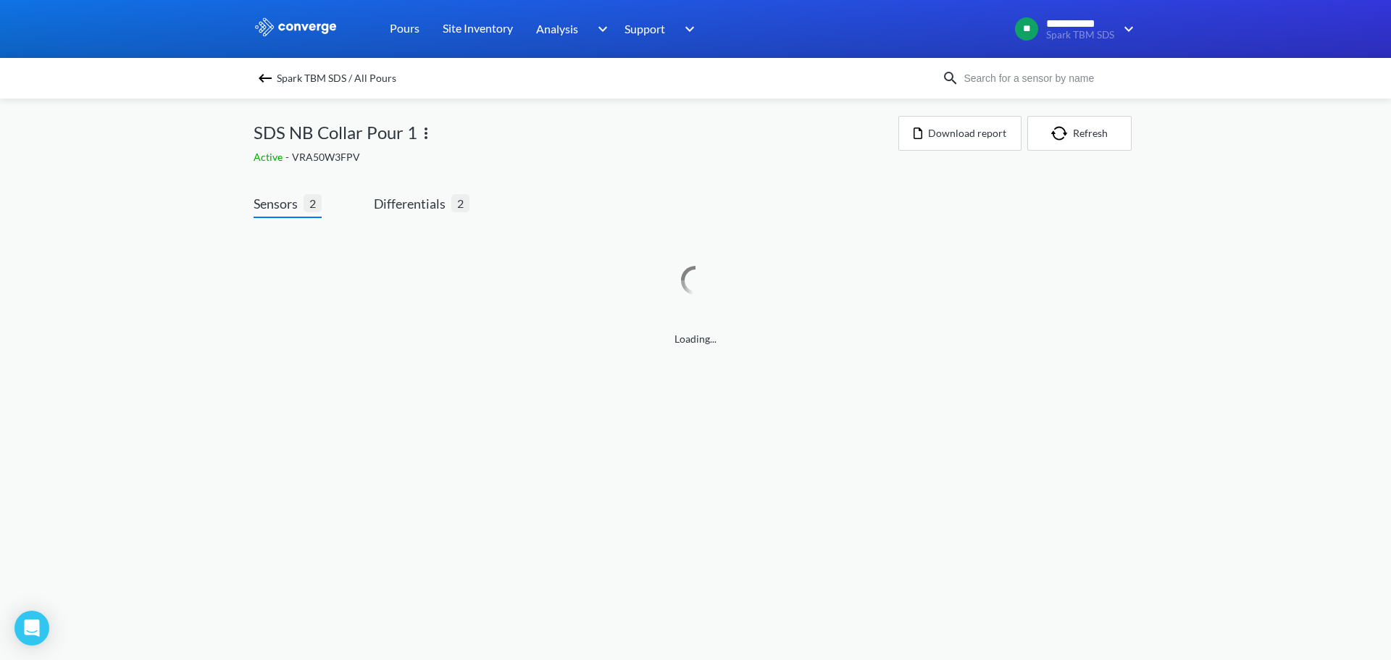
click at [270, 80] on img at bounding box center [265, 78] width 17 height 17
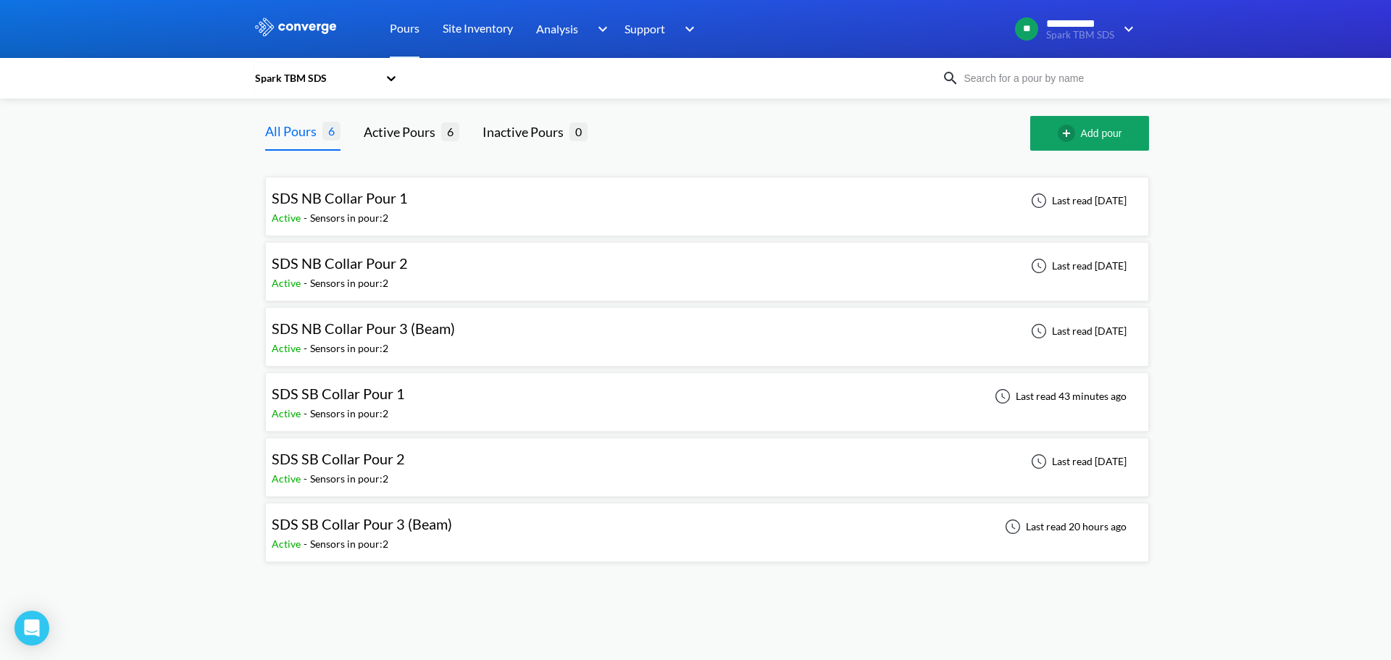
click at [499, 264] on div "SDS NB Collar Pour 2 Active - Sensors in pour: 2 Last read [DATE]" at bounding box center [707, 272] width 871 height 46
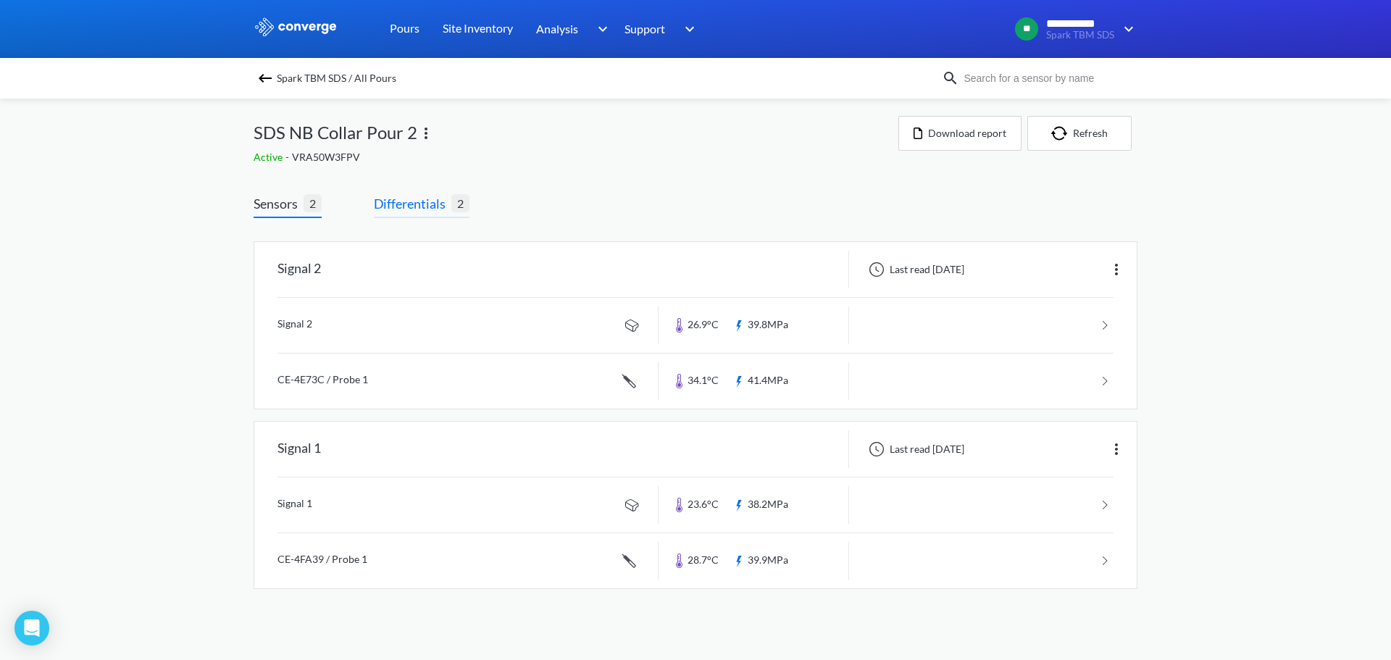
click at [459, 201] on span "2" at bounding box center [460, 203] width 18 height 18
click at [415, 199] on span "Differentials" at bounding box center [413, 203] width 78 height 20
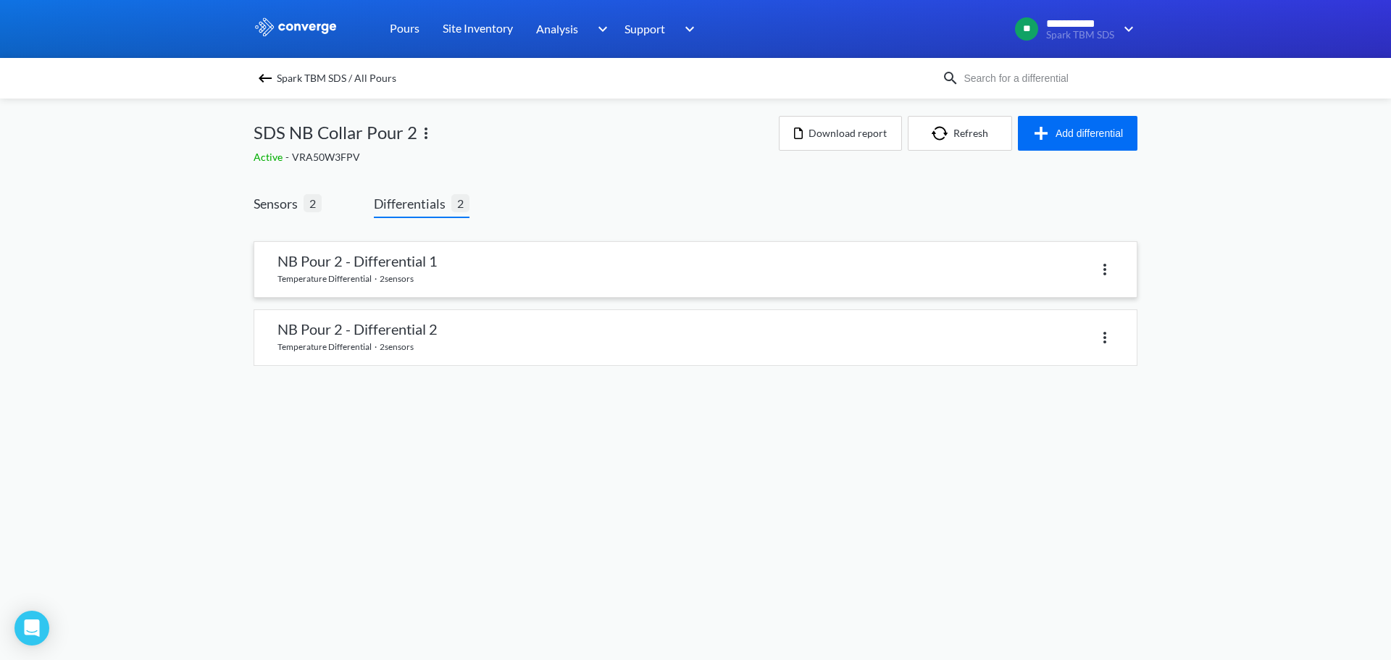
click at [608, 246] on link at bounding box center [695, 269] width 883 height 55
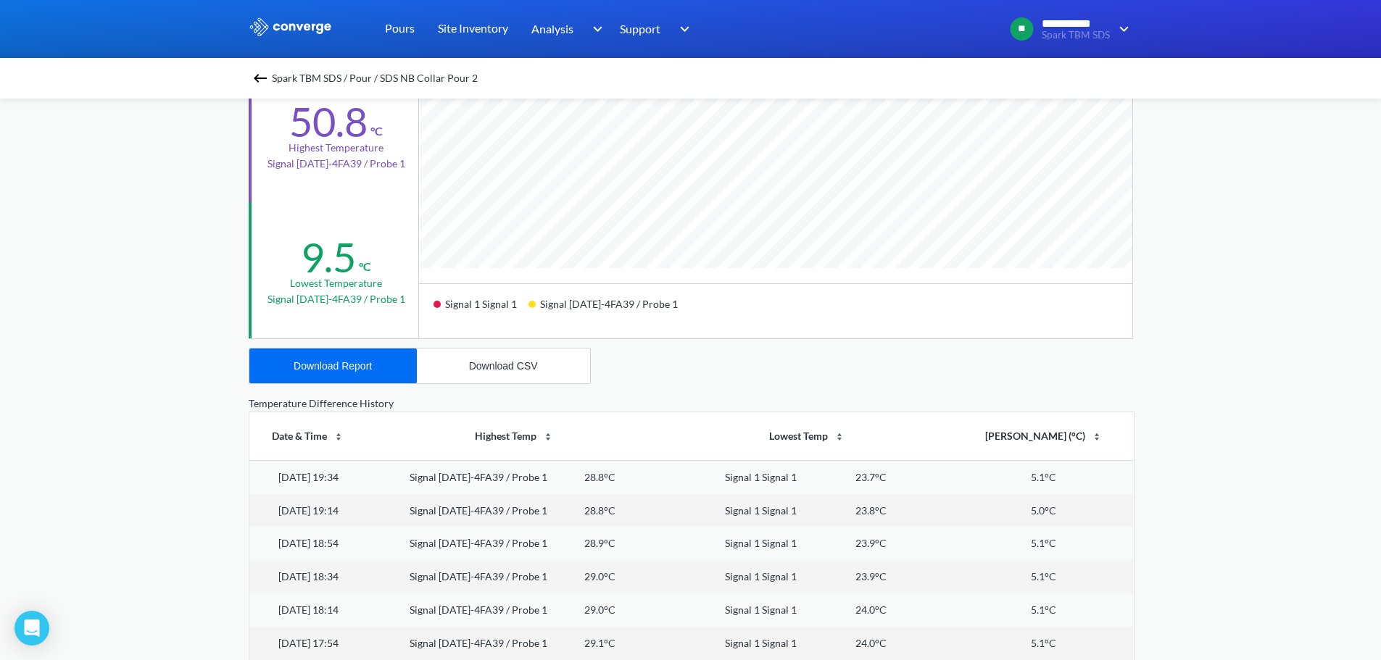
scroll to position [362, 0]
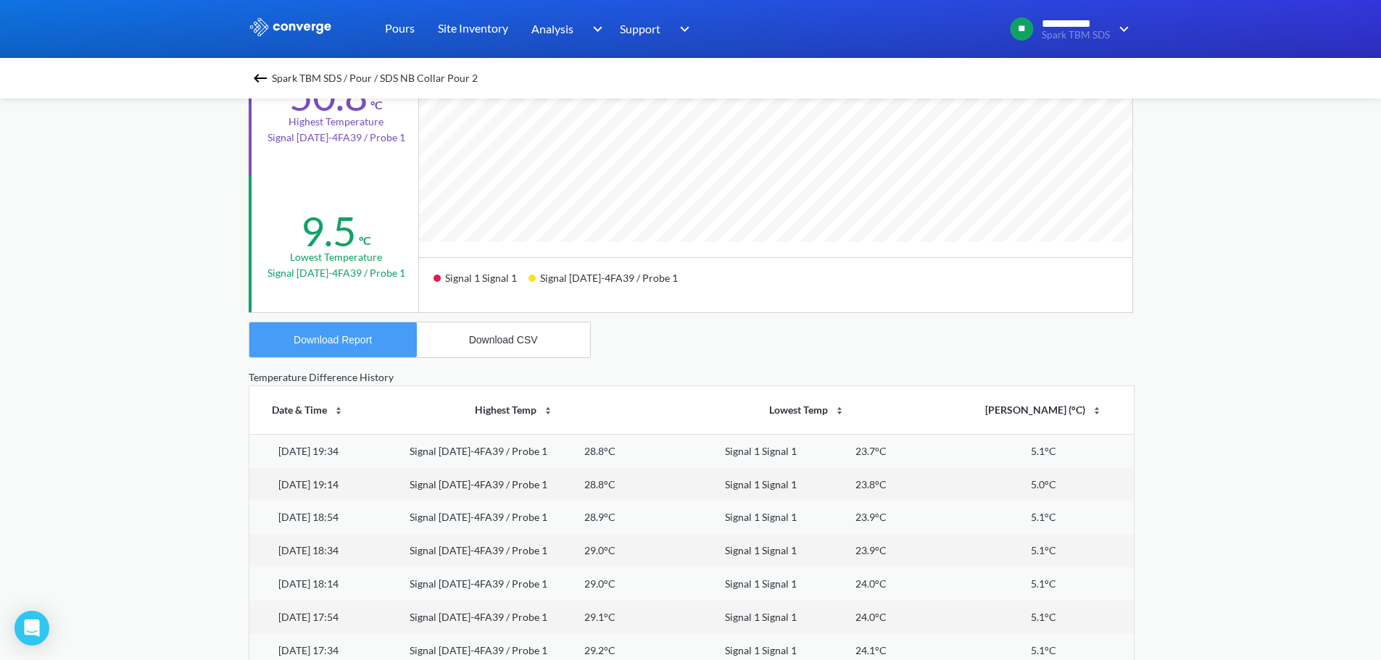
click at [328, 349] on button "Download Report" at bounding box center [332, 339] width 167 height 35
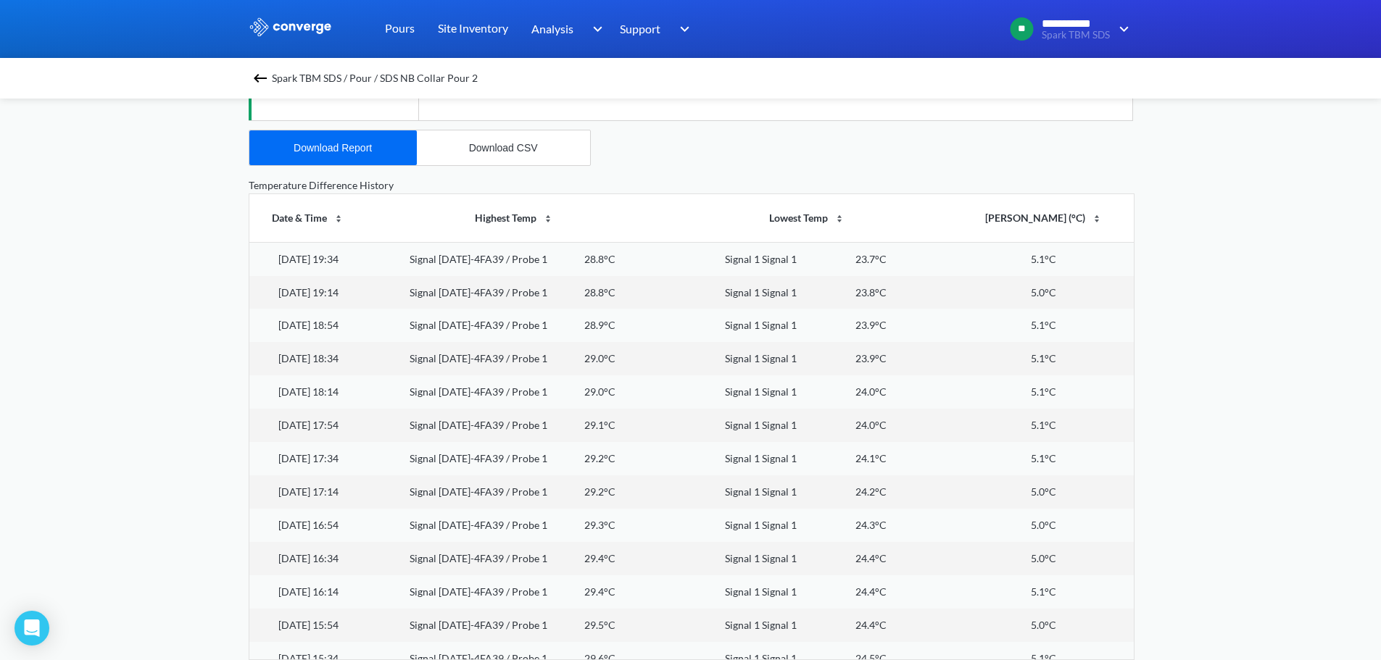
scroll to position [0, 0]
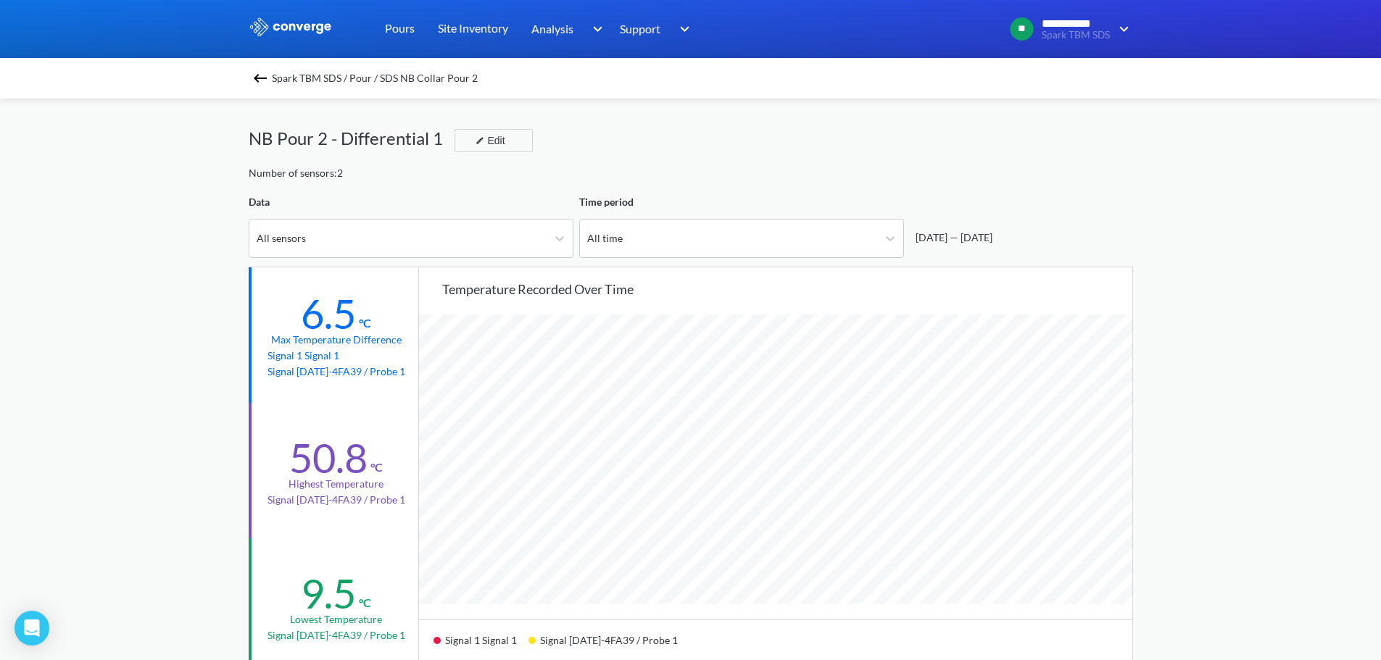
click at [262, 77] on img at bounding box center [259, 78] width 17 height 17
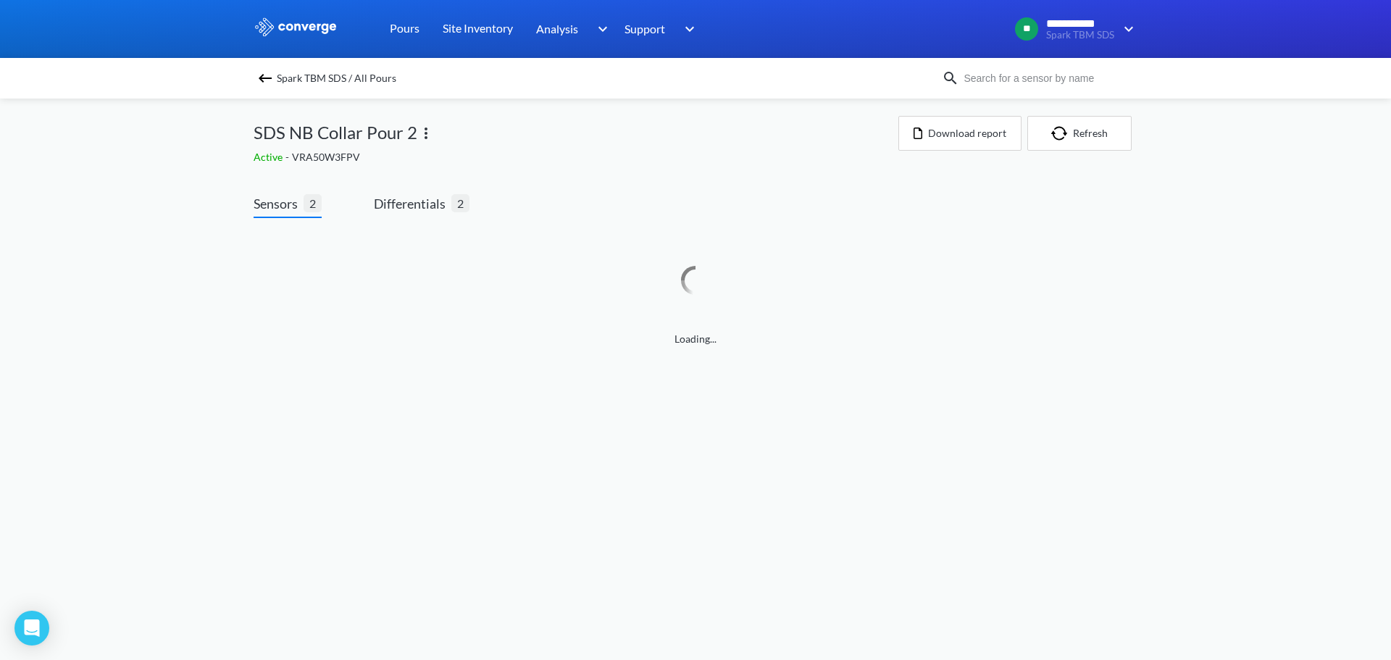
click at [433, 192] on div "Sensors 2 Differentials 2 Loading..." at bounding box center [696, 274] width 884 height 204
click at [433, 207] on span "Differentials" at bounding box center [413, 203] width 78 height 20
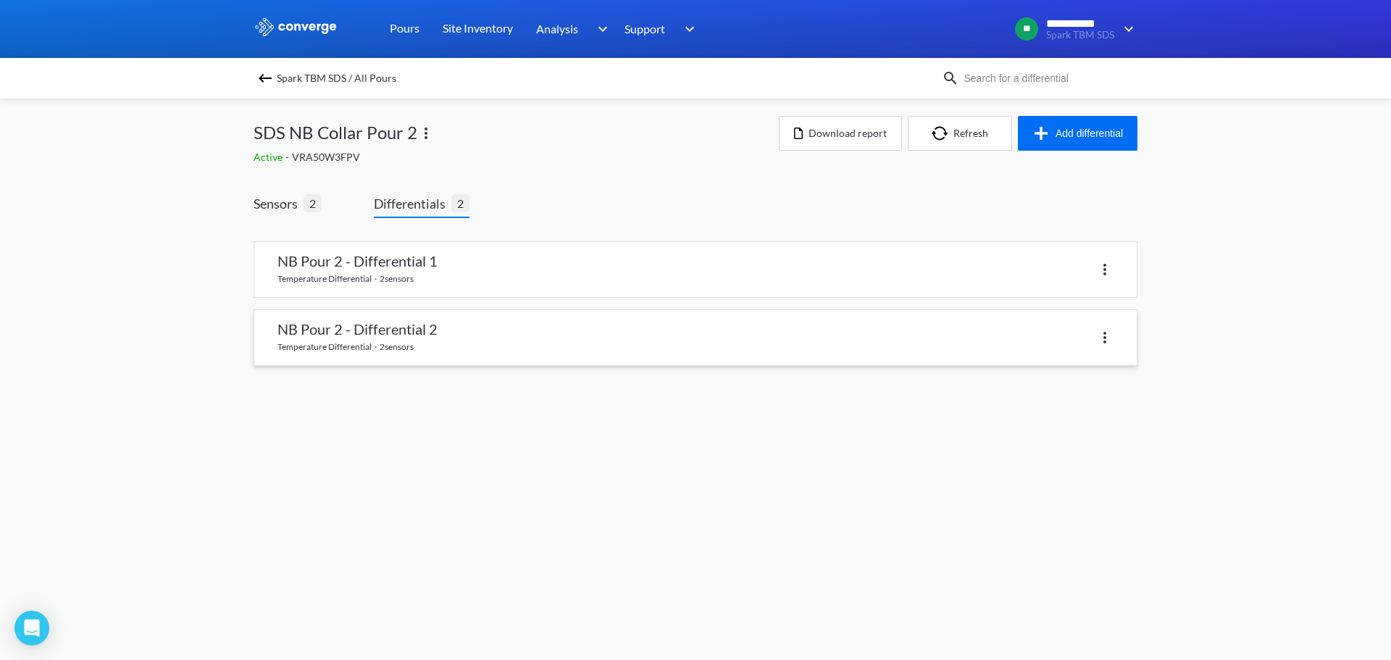
click at [397, 331] on link at bounding box center [695, 337] width 883 height 55
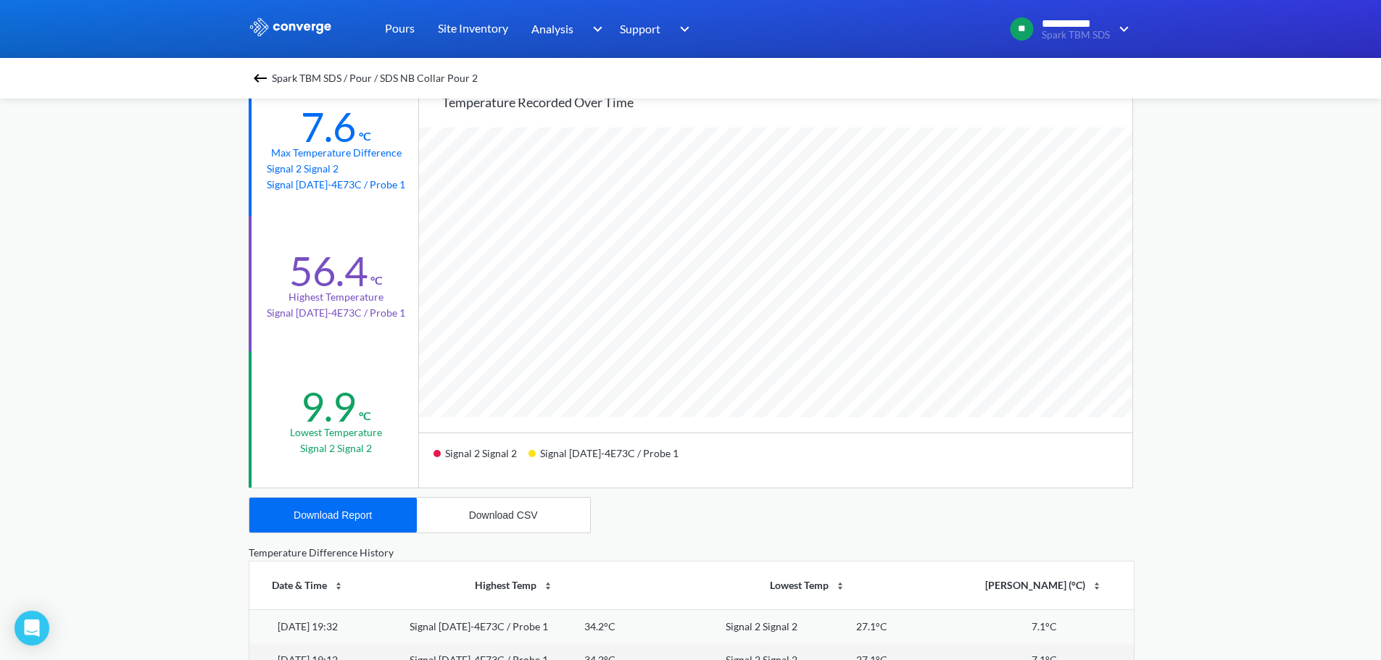
scroll to position [217, 0]
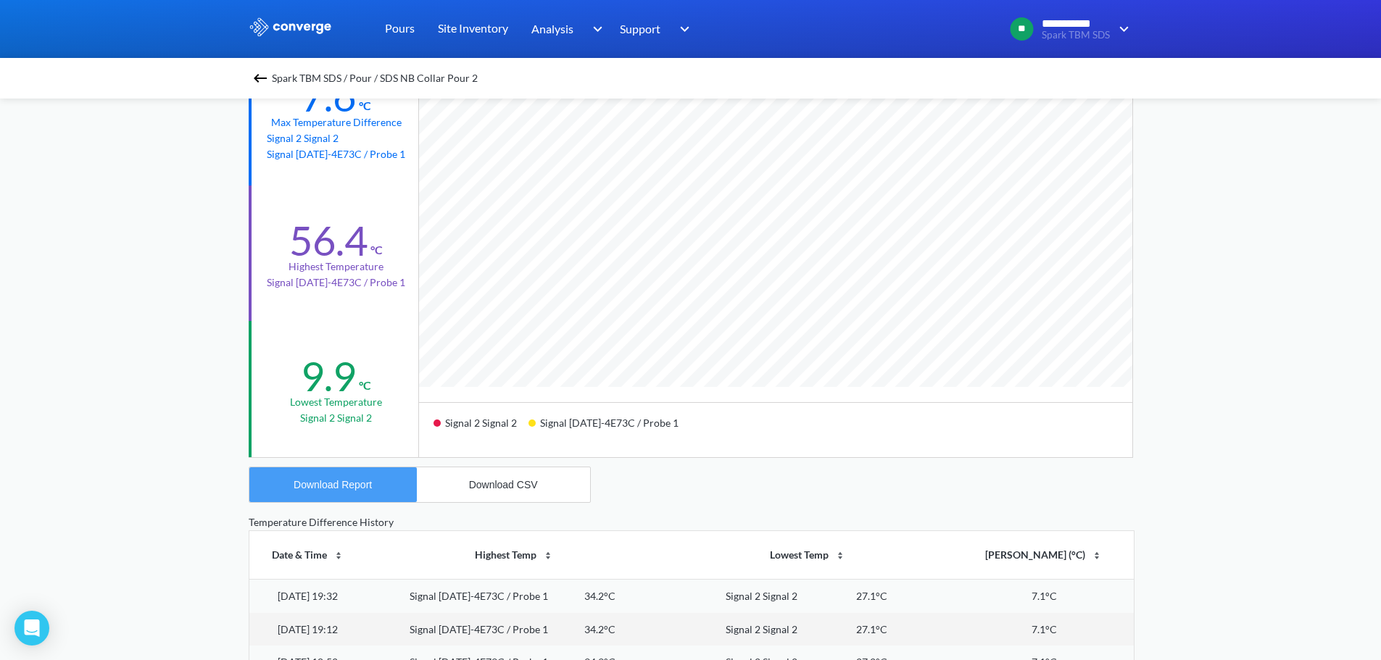
click at [348, 480] on div "Download Report" at bounding box center [333, 485] width 78 height 12
click at [86, 367] on div "**********" at bounding box center [690, 390] width 1381 height 1215
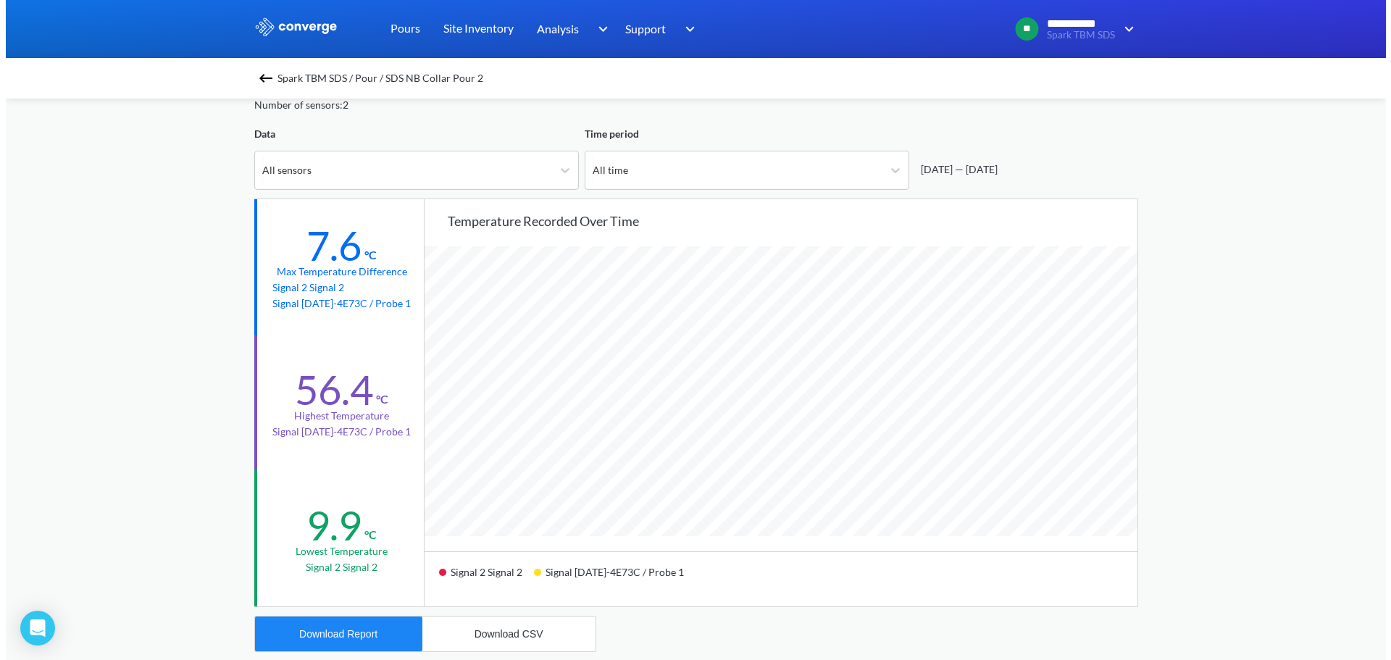
scroll to position [0, 0]
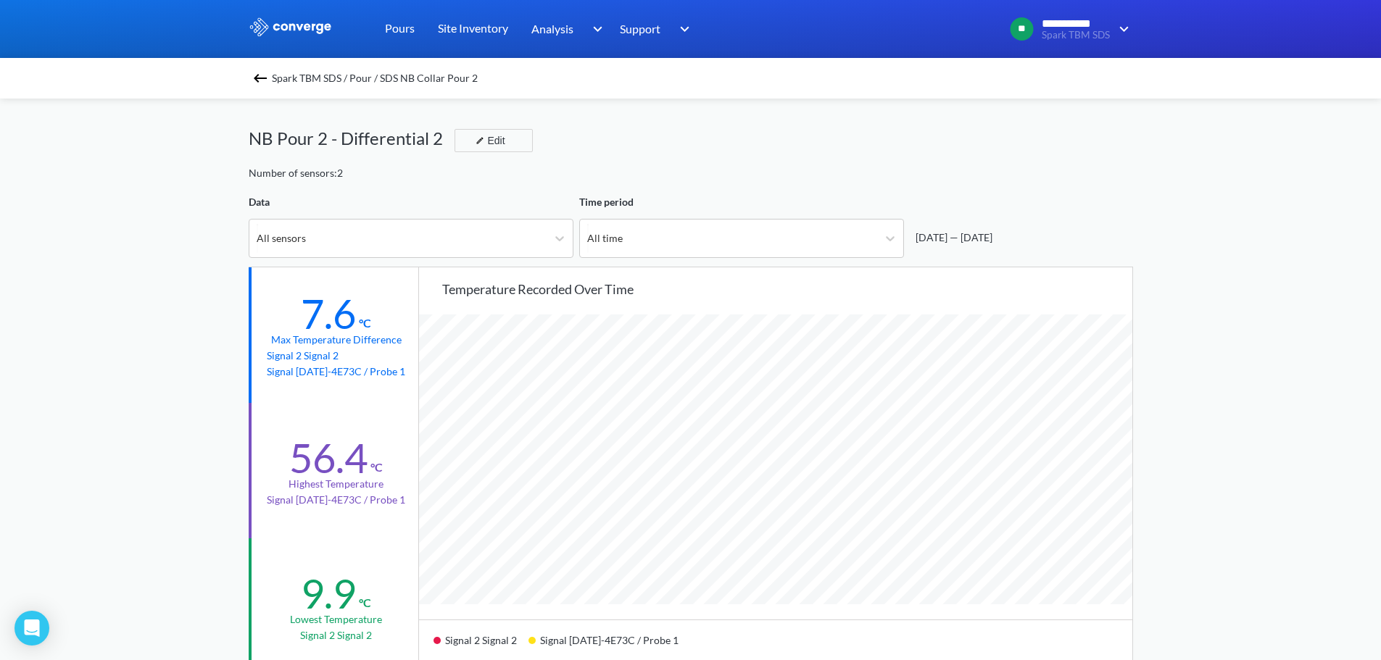
click at [275, 77] on div "Spark TBM SDS / Pour / SDS NB Collar Pour 2" at bounding box center [691, 78] width 884 height 20
